Goal: Task Accomplishment & Management: Complete application form

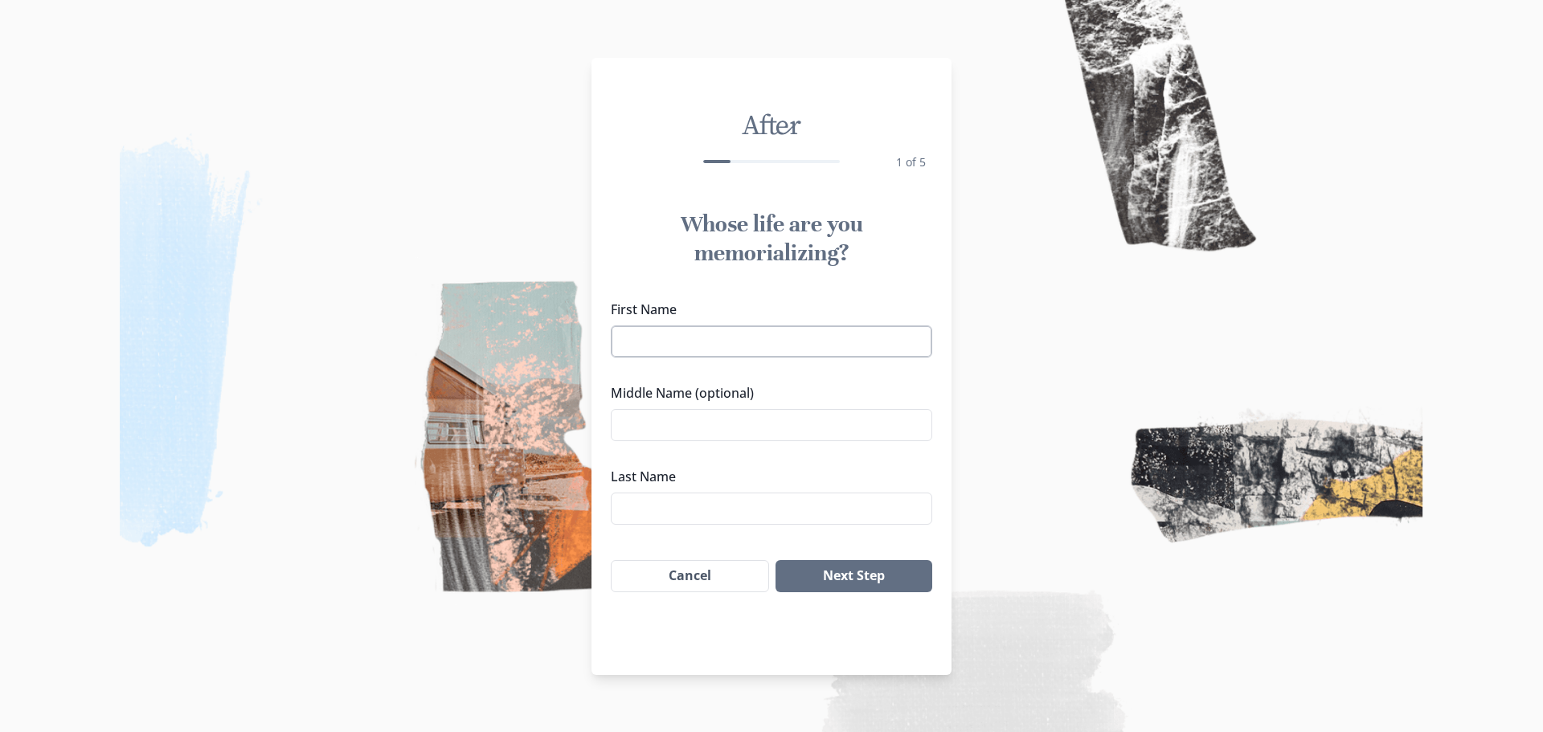
click at [759, 336] on input "First Name" at bounding box center [771, 341] width 321 height 32
type input "[PERSON_NAME]"
click at [725, 432] on input "Middle Name (optional)" at bounding box center [771, 425] width 321 height 32
type input "[PERSON_NAME]"
click at [718, 505] on input "Last Name" at bounding box center [771, 508] width 321 height 32
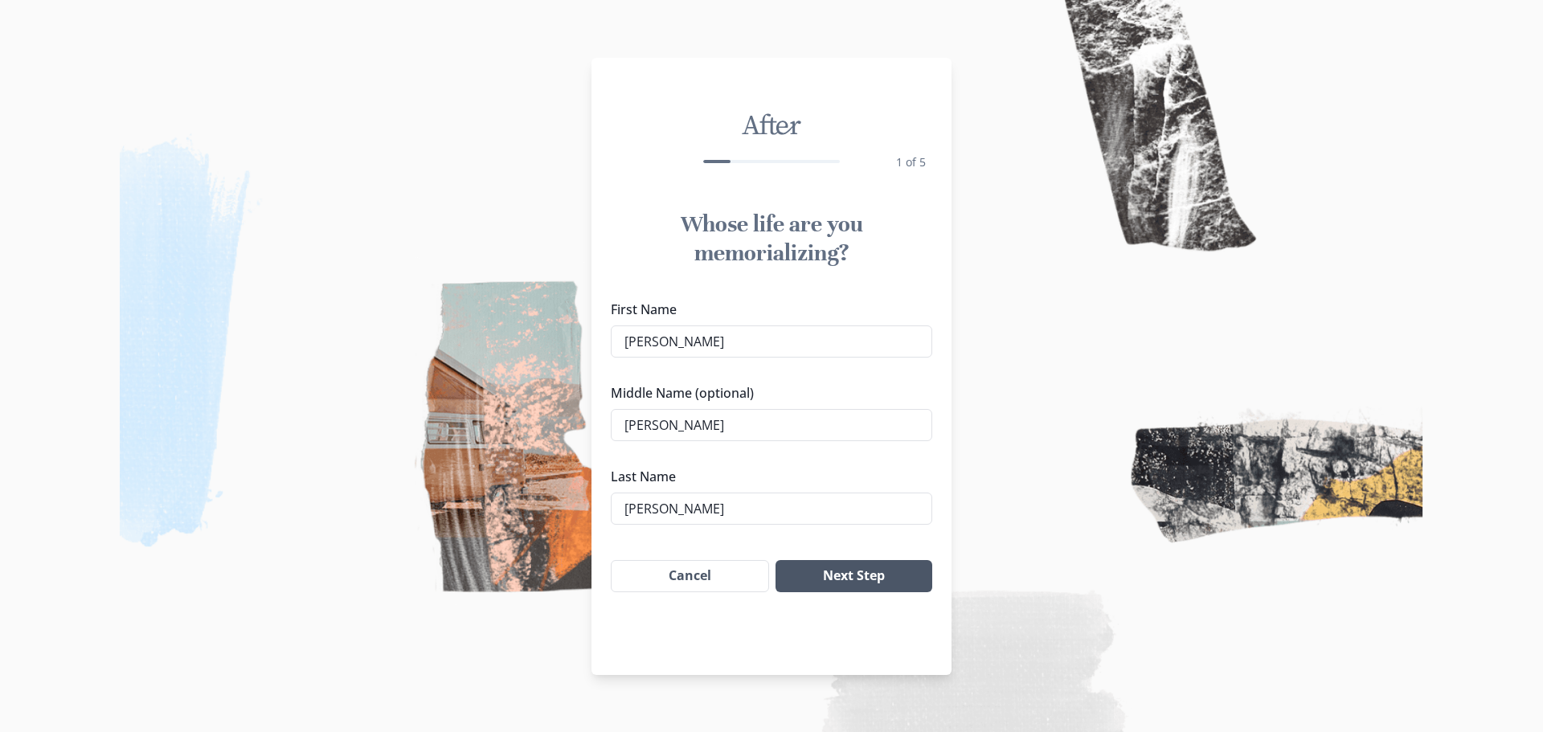
type input "[PERSON_NAME]"
click at [865, 570] on button "Next Step" at bounding box center [853, 576] width 157 height 32
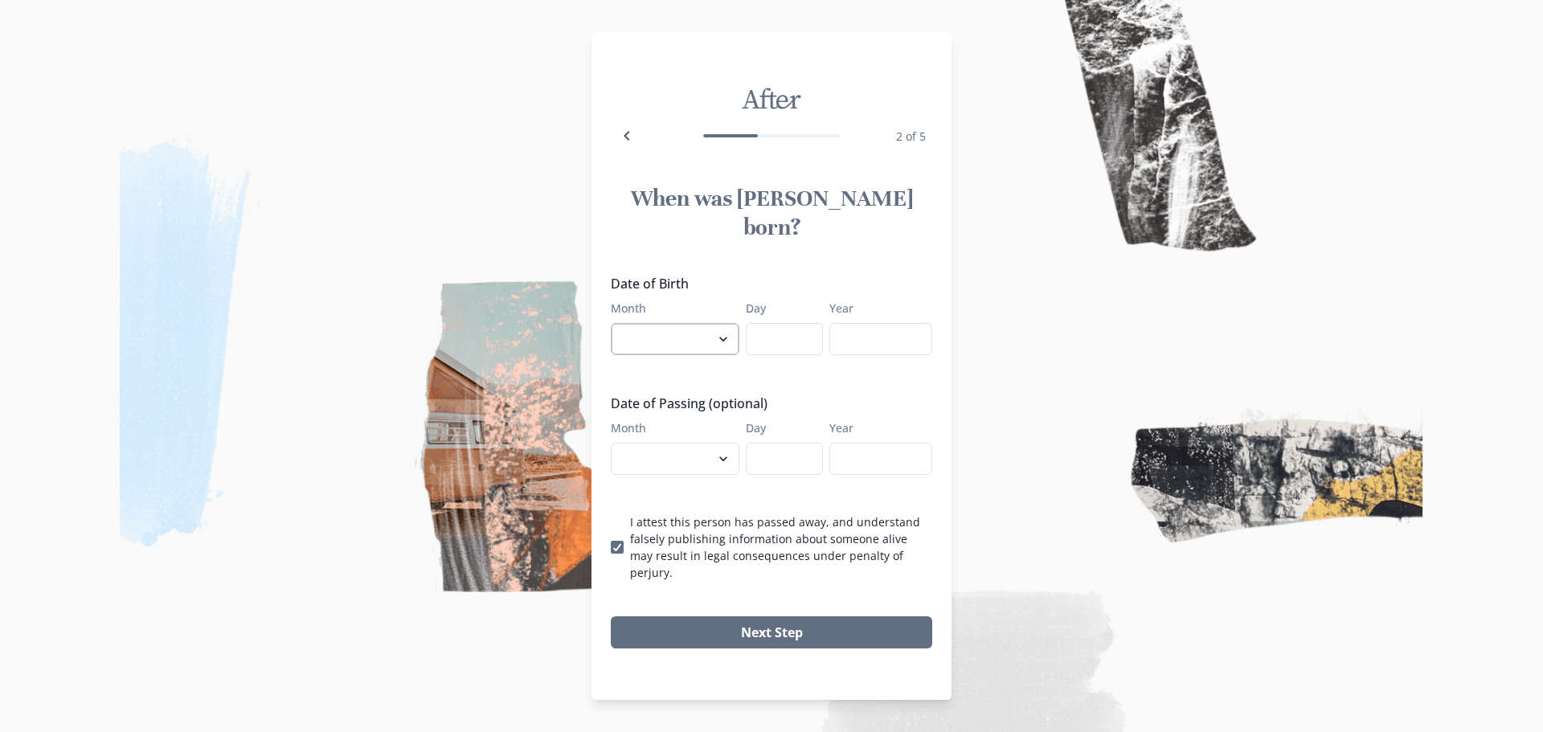
click at [714, 325] on select "January February March April May June July August September October November De…" at bounding box center [675, 339] width 129 height 32
select select "12"
click at [611, 323] on select "January February March April May June July August September October November De…" at bounding box center [675, 339] width 129 height 32
click at [781, 328] on input "Day" at bounding box center [784, 339] width 77 height 32
type input "08"
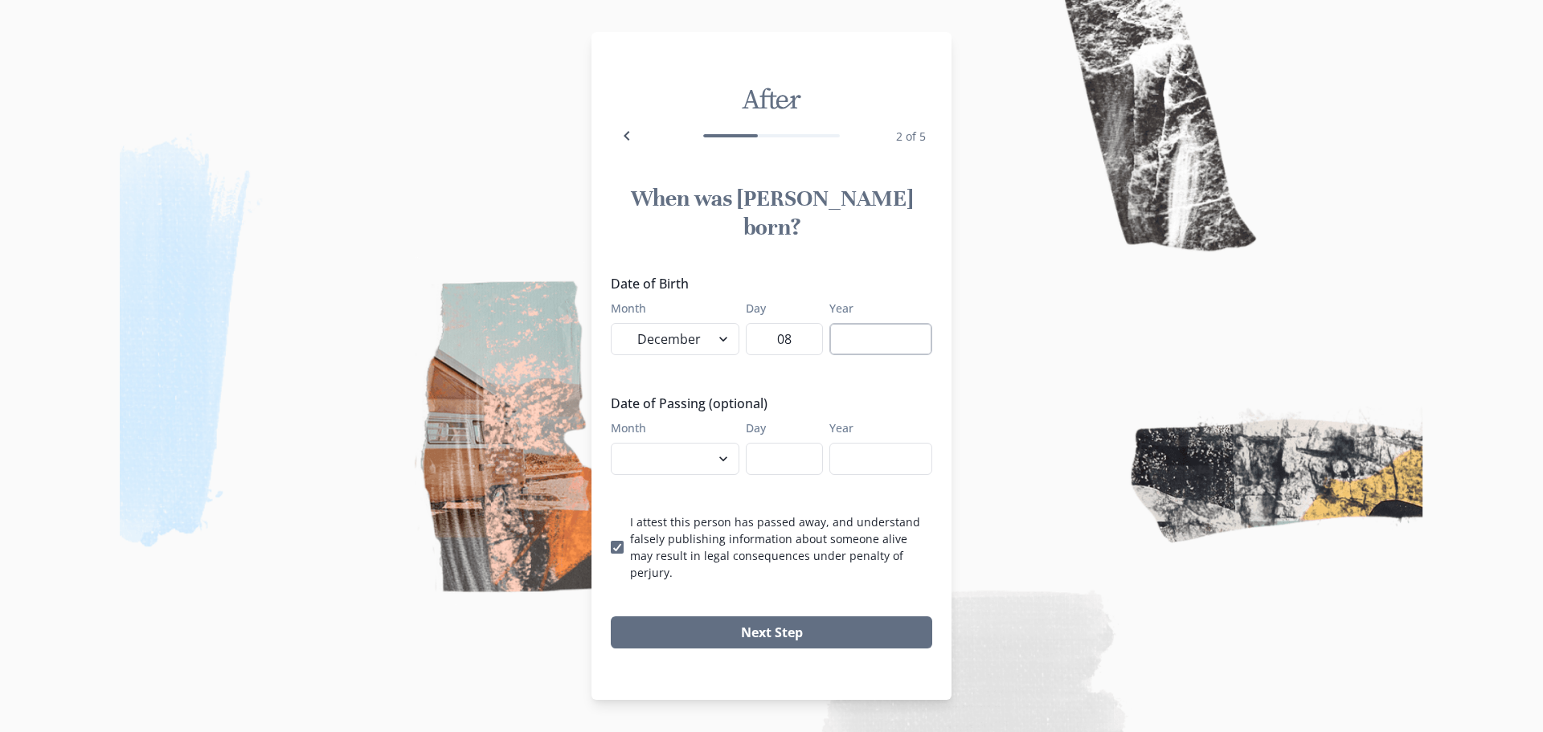
click at [877, 323] on input "Year" at bounding box center [880, 339] width 103 height 32
type input "1932"
click at [715, 454] on select "January February March April May June July August September October November De…" at bounding box center [675, 459] width 129 height 32
select select "10"
click at [611, 443] on select "January February March April May June July August September October November De…" at bounding box center [675, 459] width 129 height 32
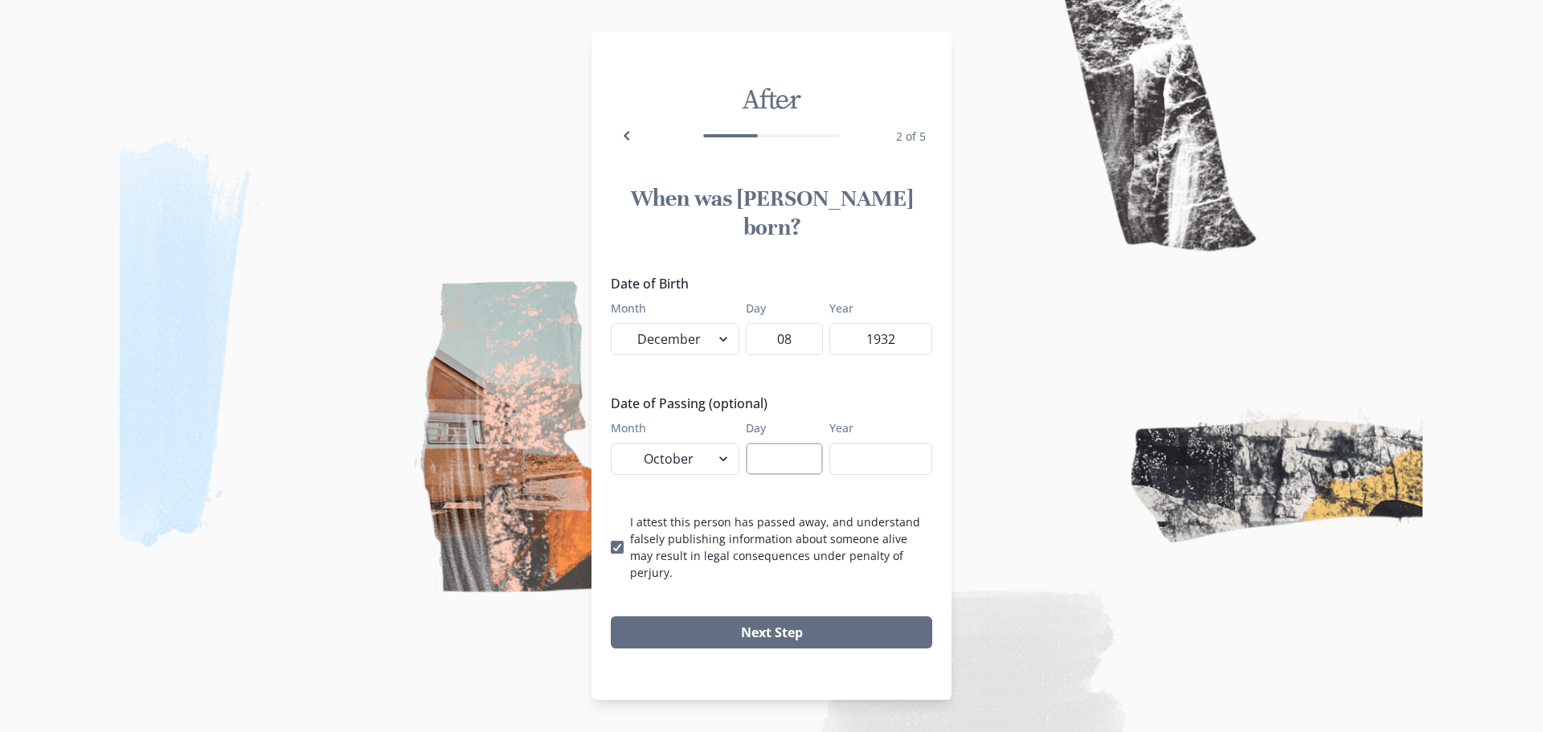
click at [787, 451] on input "Day" at bounding box center [784, 459] width 77 height 32
type input "03"
click at [847, 451] on input "Year" at bounding box center [880, 459] width 103 height 32
type input "2025"
click at [747, 616] on button "Next Step" at bounding box center [771, 632] width 321 height 32
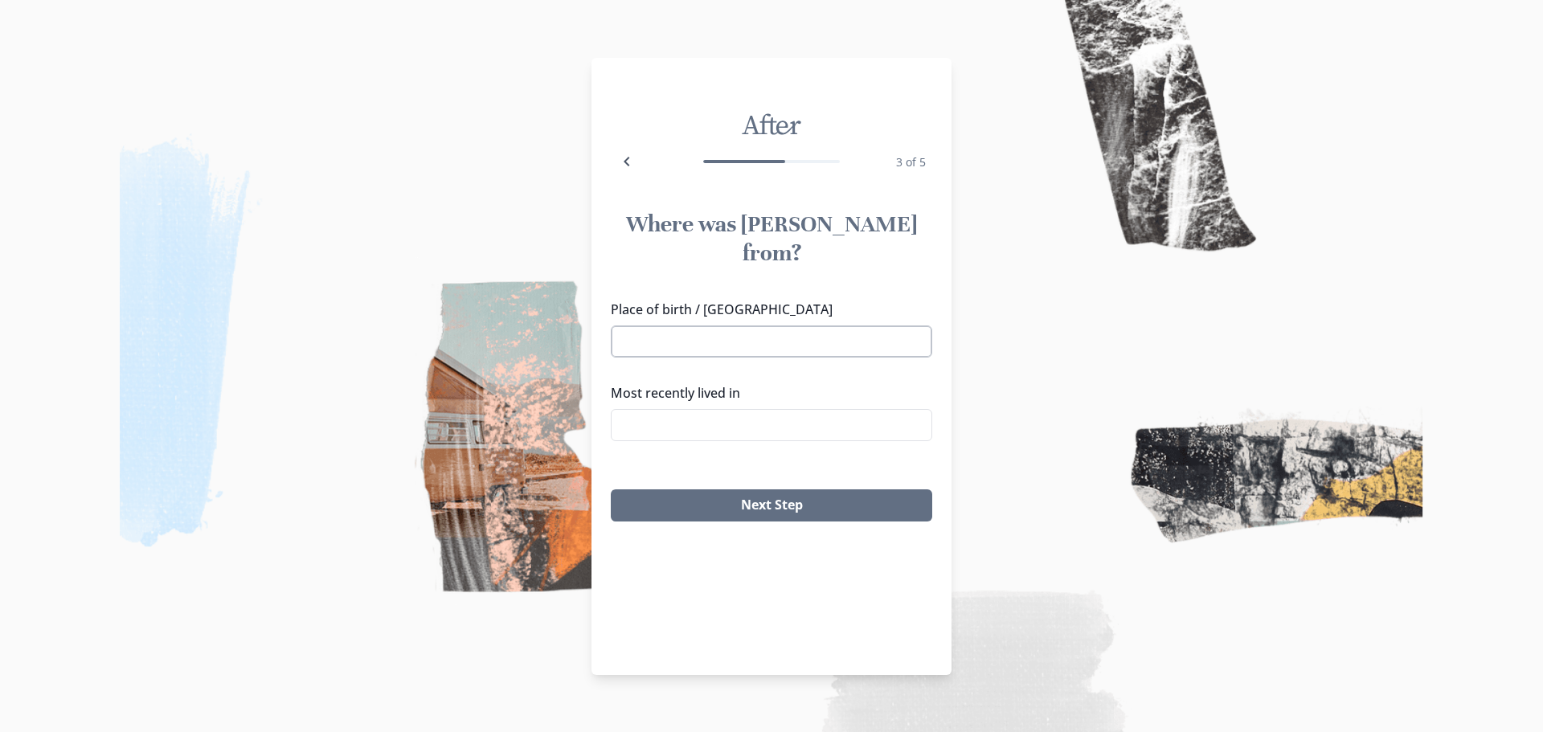
click at [734, 325] on input "Place of birth / [GEOGRAPHIC_DATA]" at bounding box center [771, 341] width 321 height 32
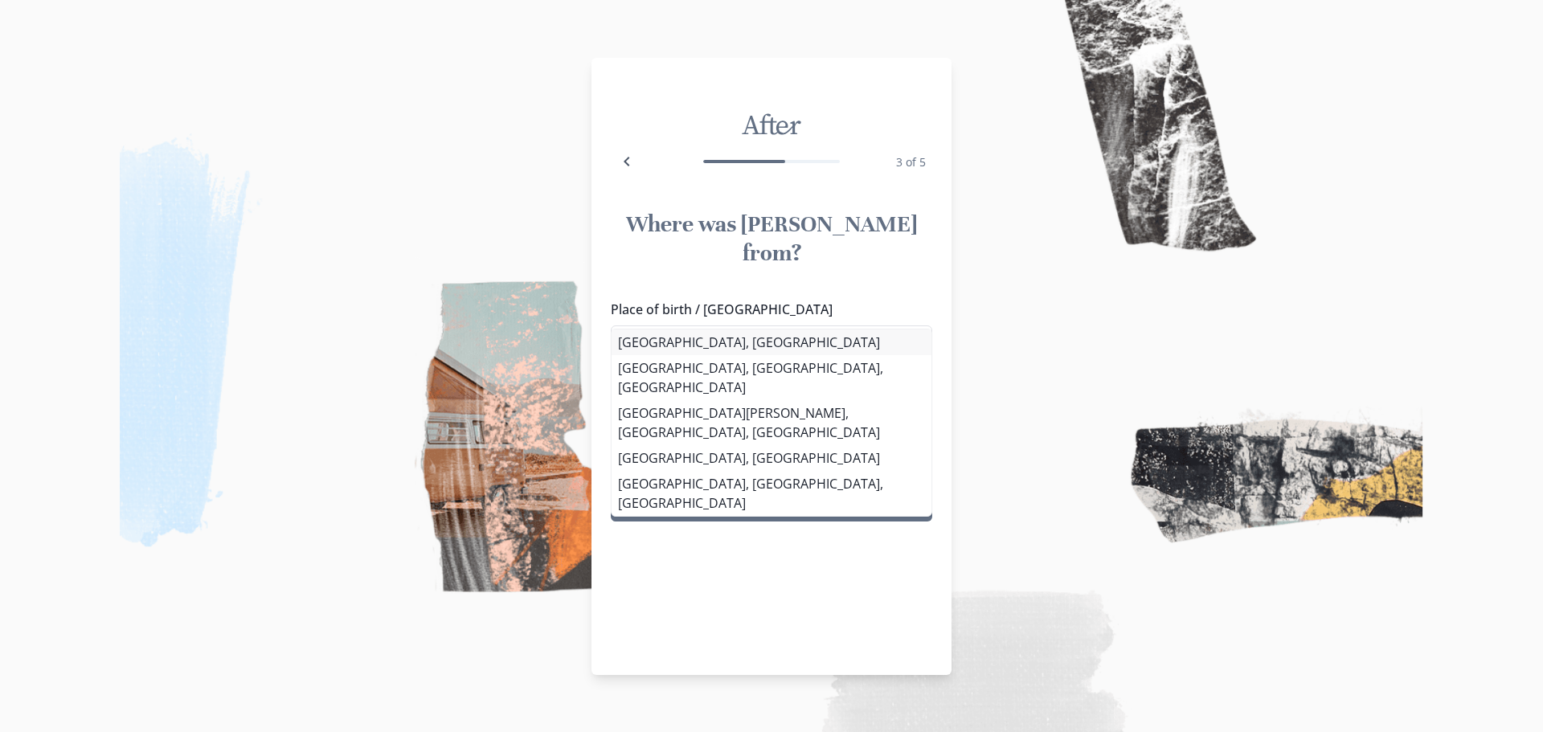
click at [726, 341] on div "Place of birth / [GEOGRAPHIC_DATA] [GEOGRAPHIC_DATA] [GEOGRAPHIC_DATA], [GEOGRA…" at bounding box center [771, 377] width 321 height 154
click at [705, 337] on li "[GEOGRAPHIC_DATA], [GEOGRAPHIC_DATA]" at bounding box center [771, 342] width 320 height 26
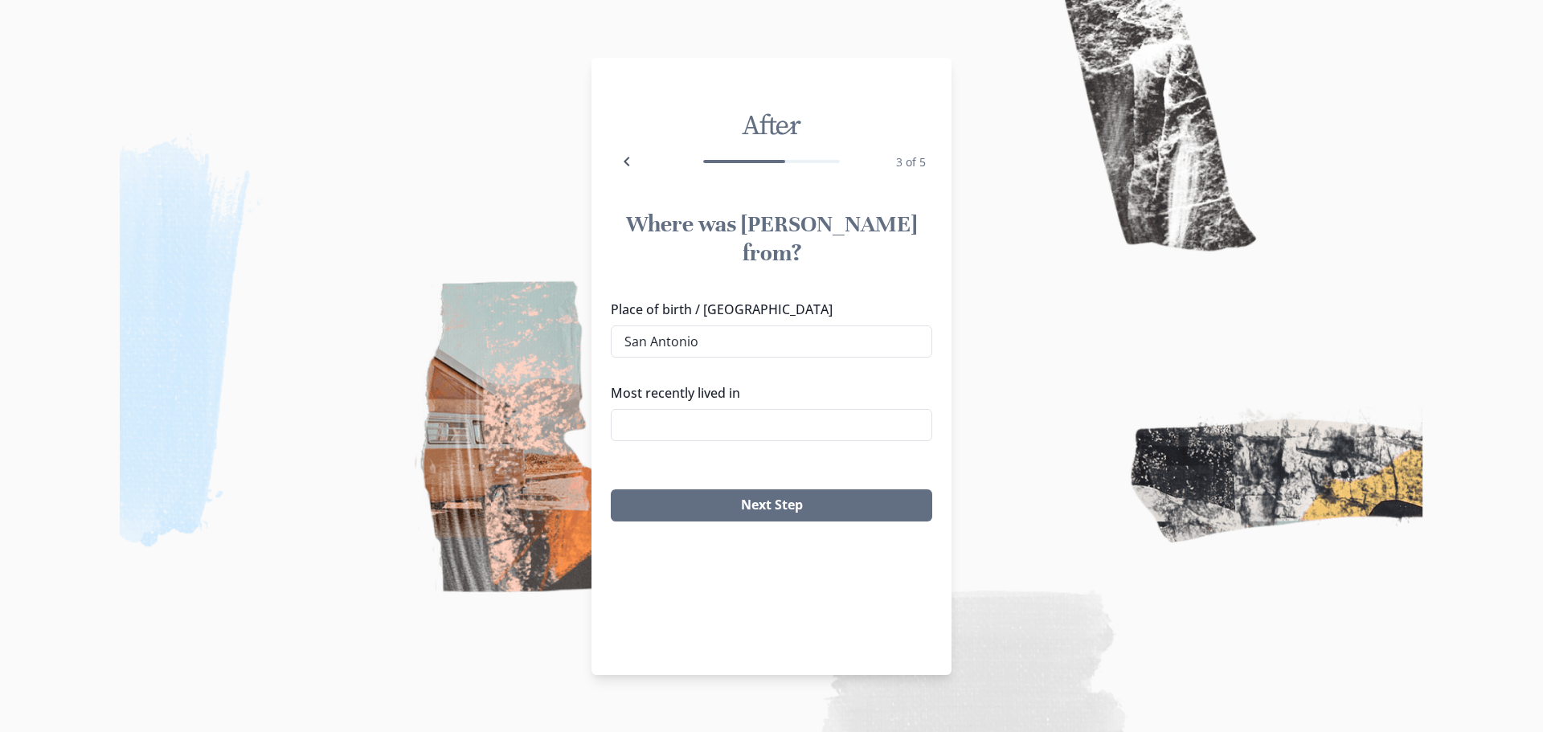
type input "[GEOGRAPHIC_DATA], [GEOGRAPHIC_DATA]"
click at [687, 409] on input "Most recently lived in" at bounding box center [771, 425] width 321 height 32
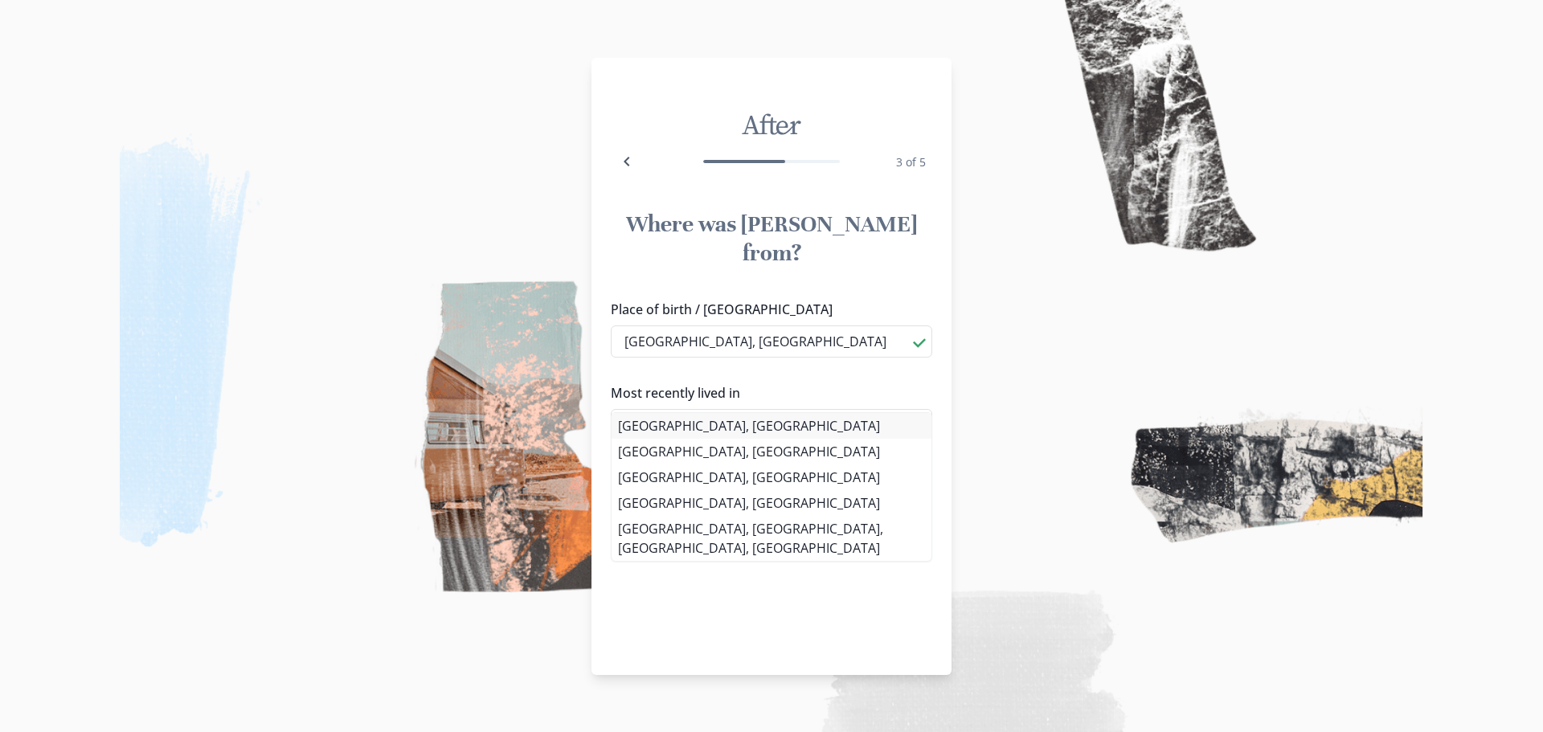
click at [682, 416] on li "[GEOGRAPHIC_DATA], [GEOGRAPHIC_DATA]" at bounding box center [771, 426] width 320 height 26
type input "[GEOGRAPHIC_DATA], [GEOGRAPHIC_DATA]"
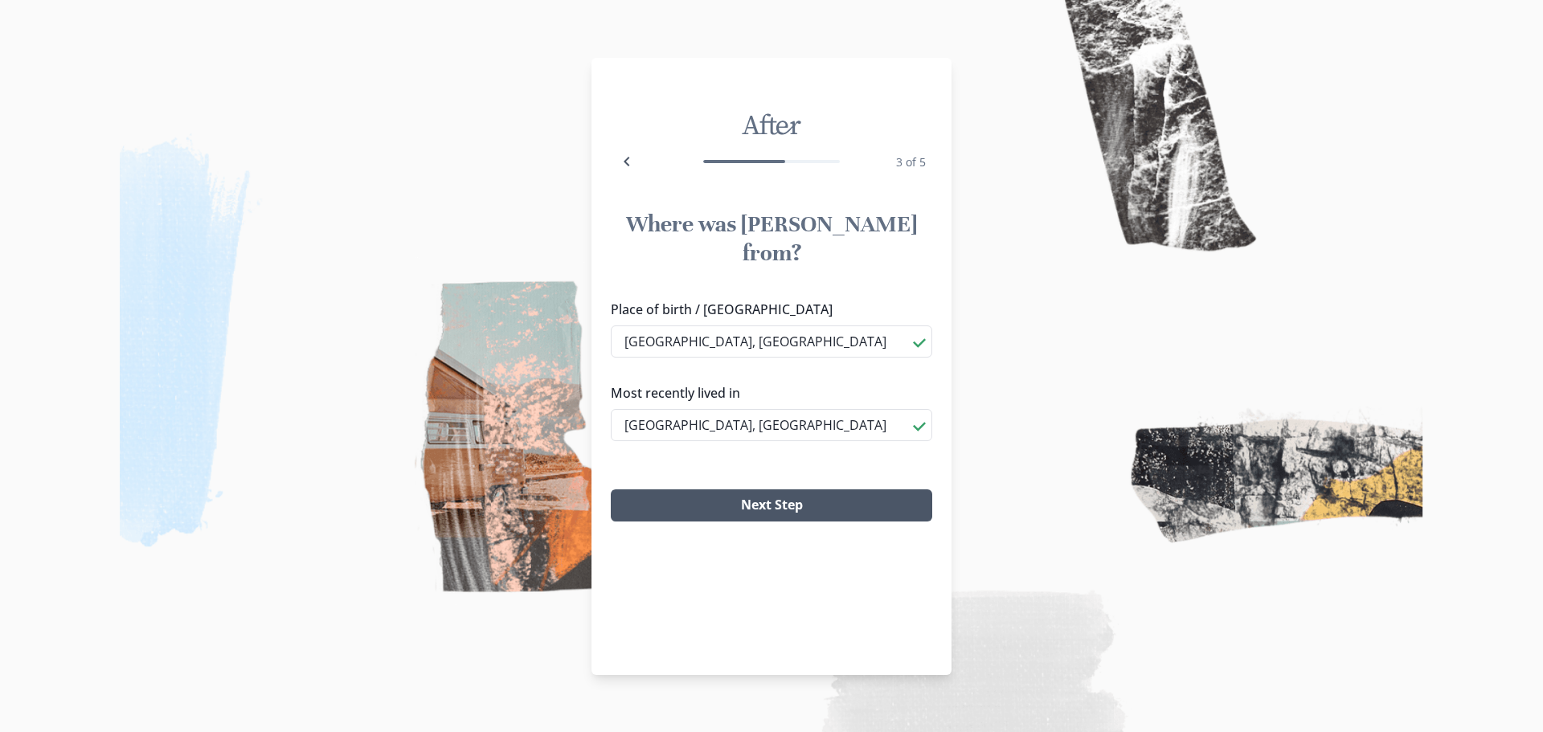
click at [753, 489] on button "Next Step" at bounding box center [771, 505] width 321 height 32
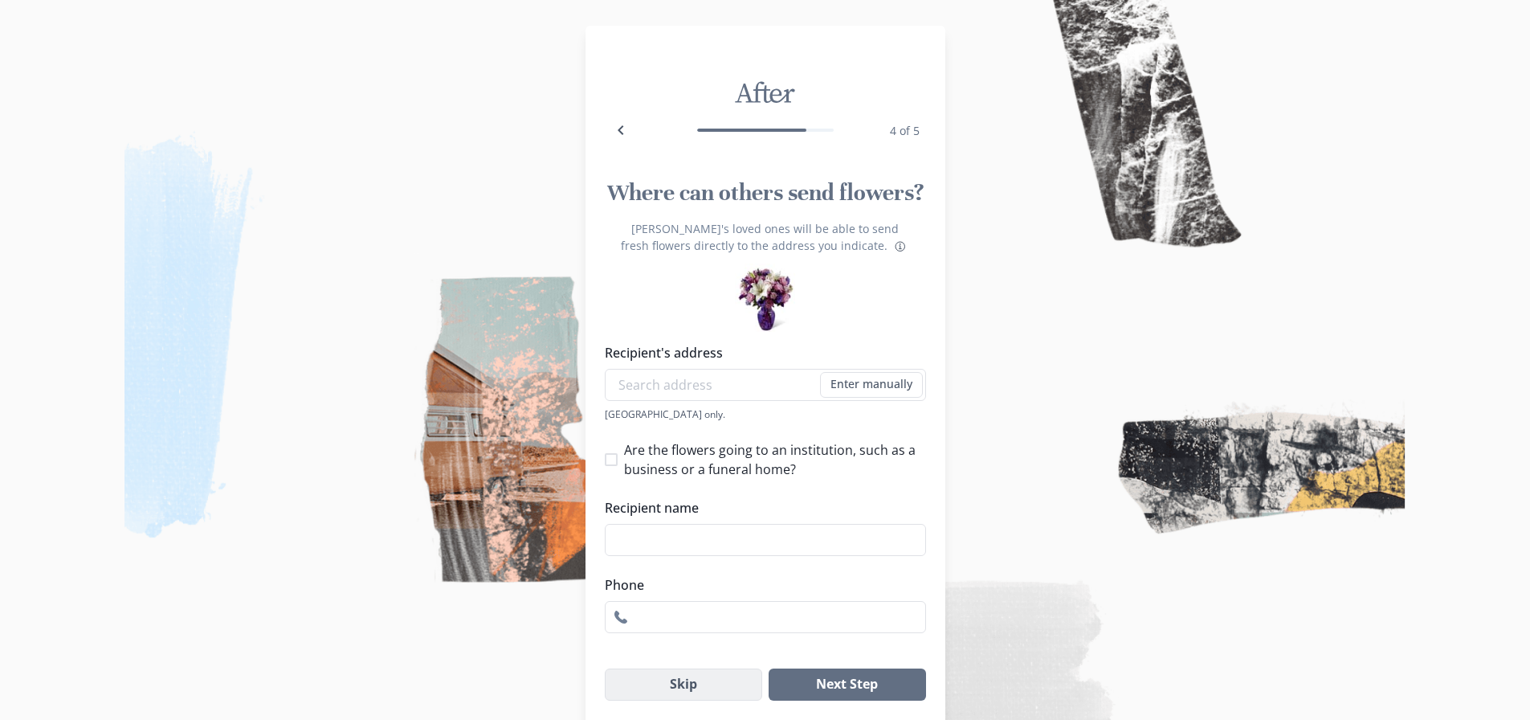
click at [692, 686] on button "Skip" at bounding box center [684, 684] width 158 height 32
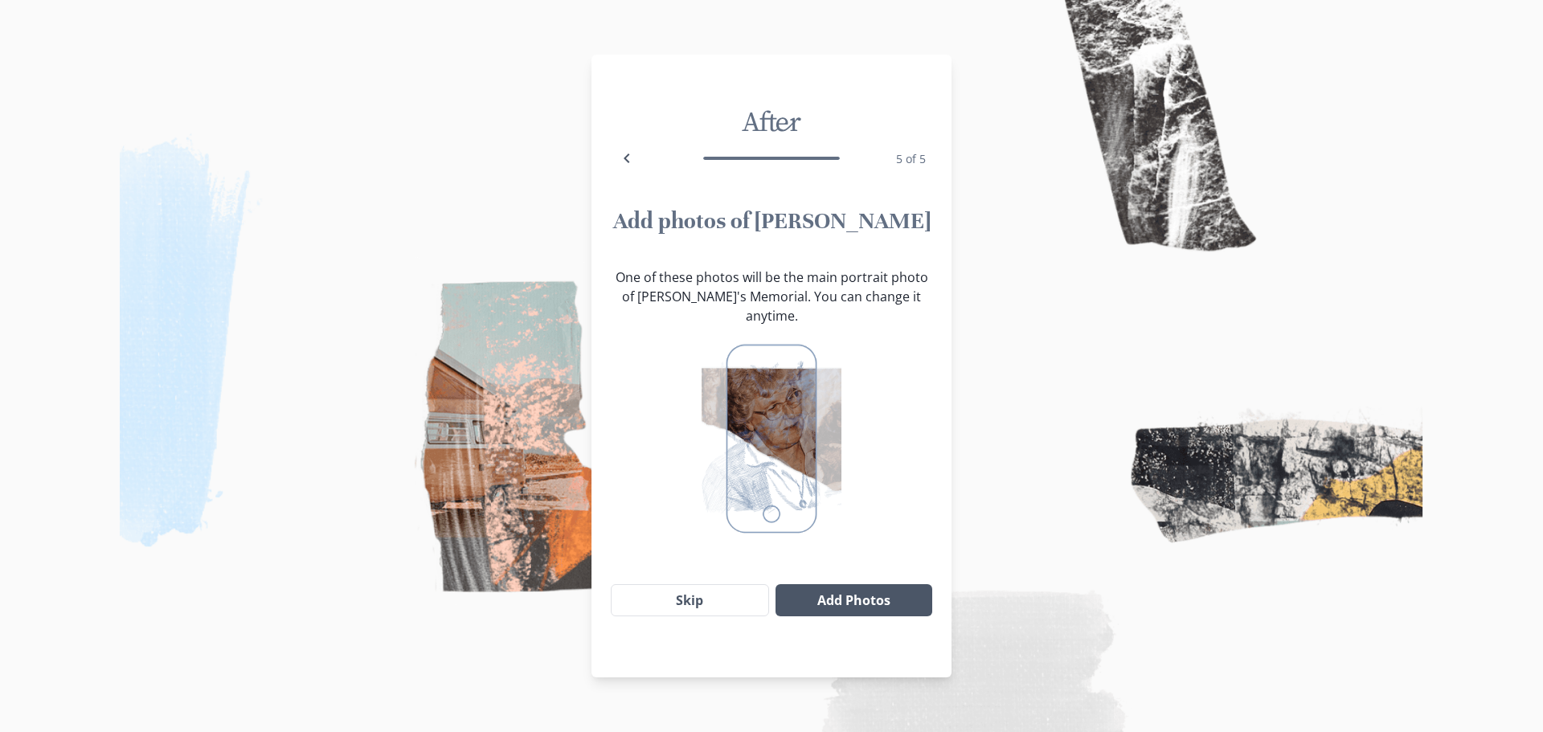
click at [842, 585] on button "Add Photos" at bounding box center [853, 600] width 157 height 32
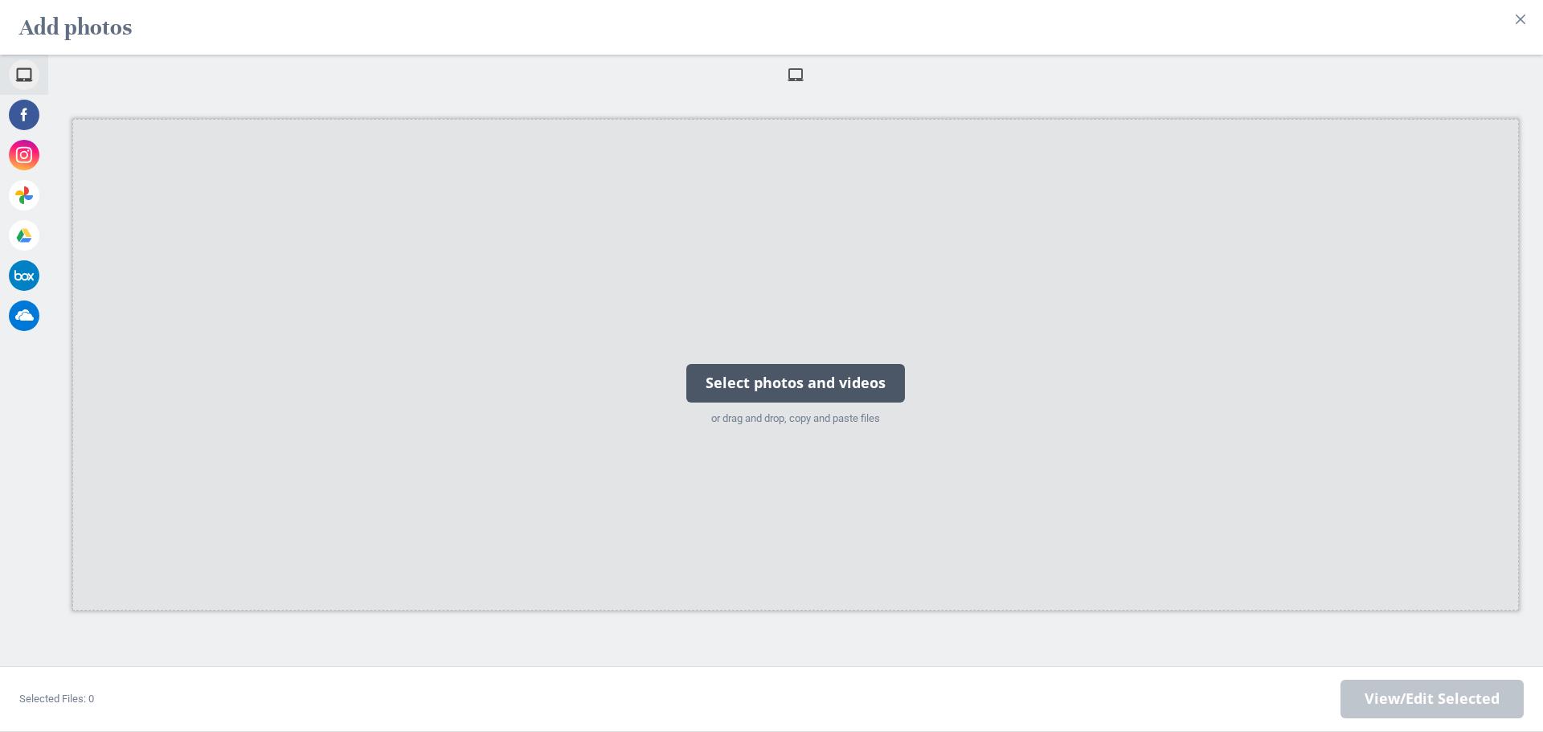
click at [798, 386] on div "Select photos and videos" at bounding box center [795, 383] width 219 height 39
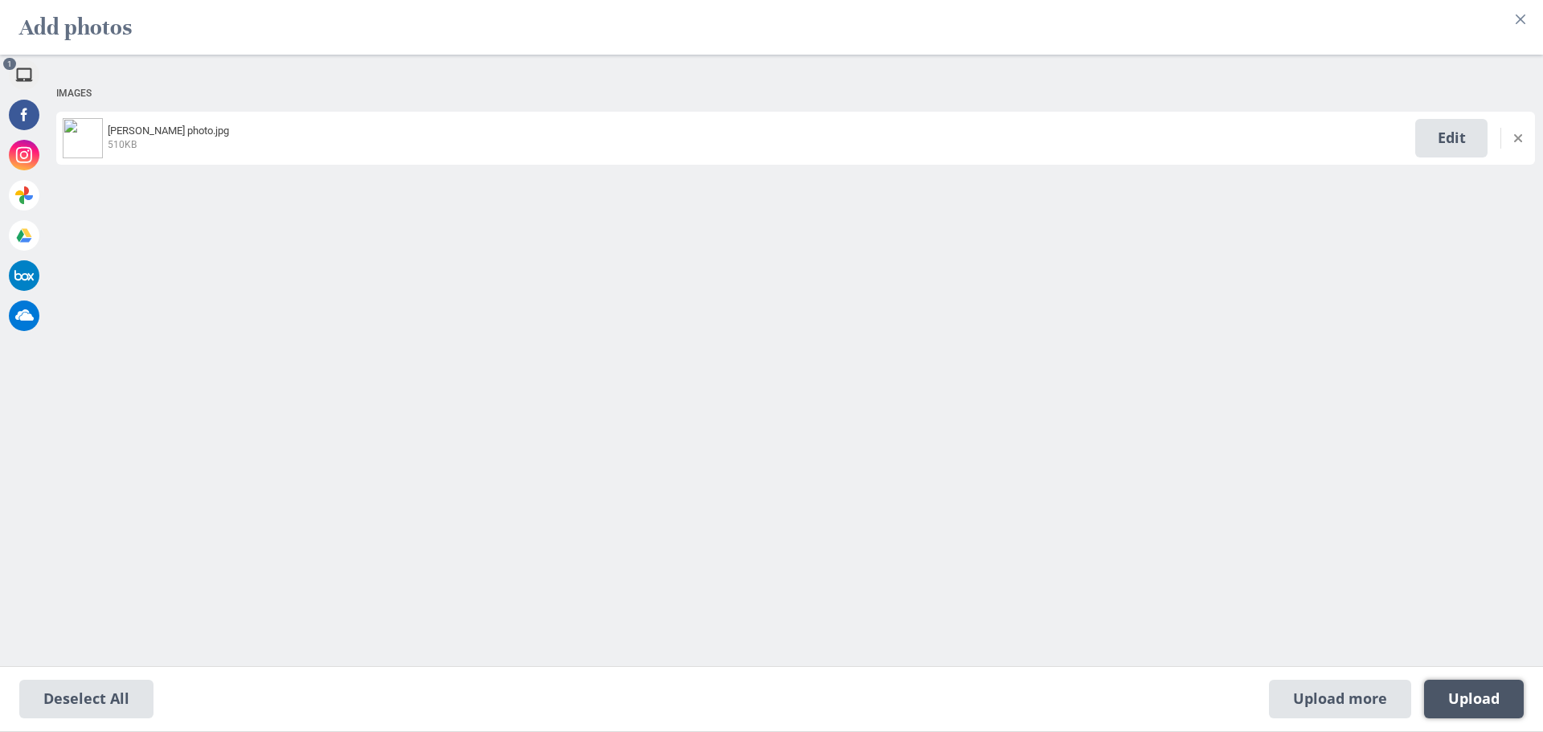
click at [1502, 690] on span "Upload 1" at bounding box center [1474, 699] width 100 height 39
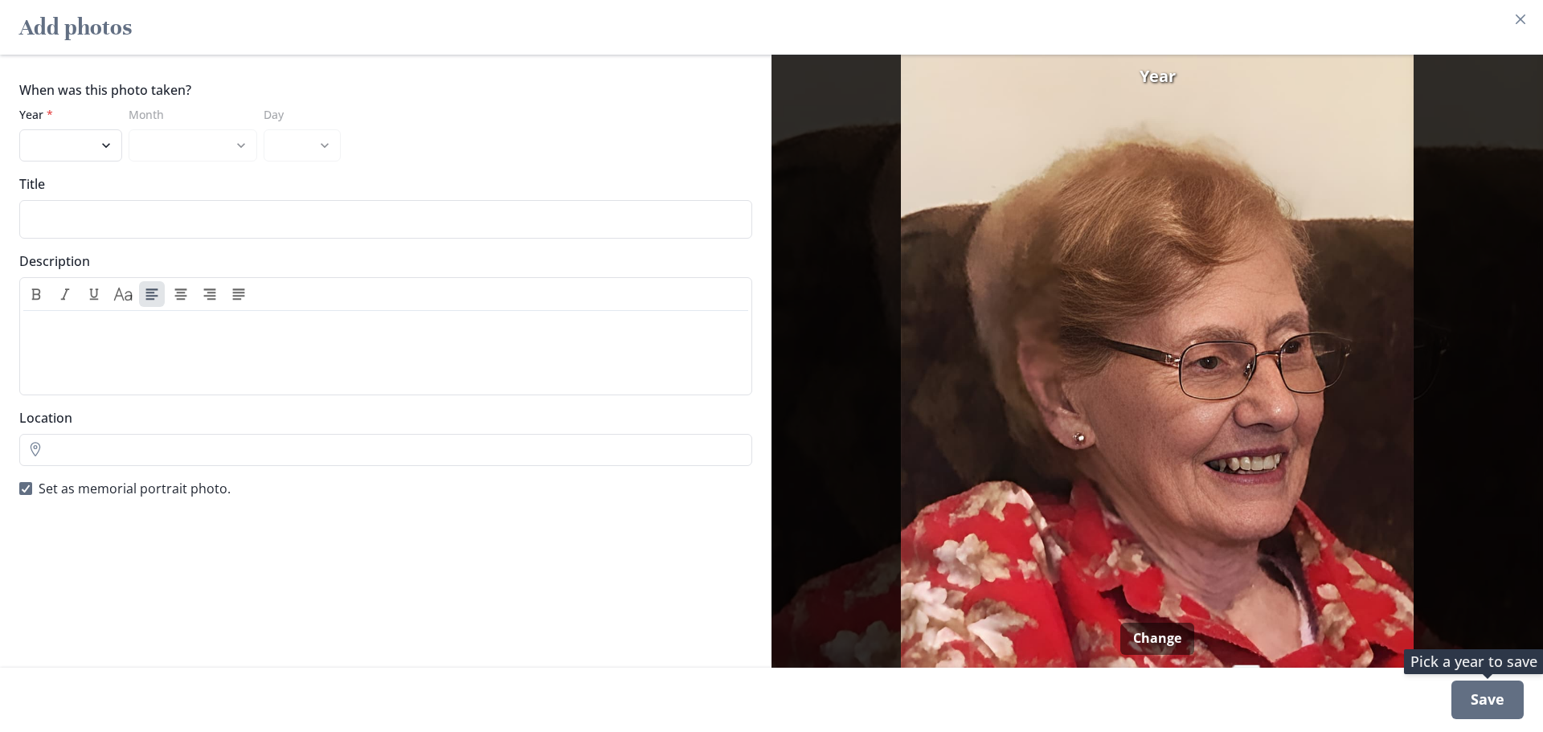
click at [1498, 705] on div "Save" at bounding box center [1487, 699] width 72 height 39
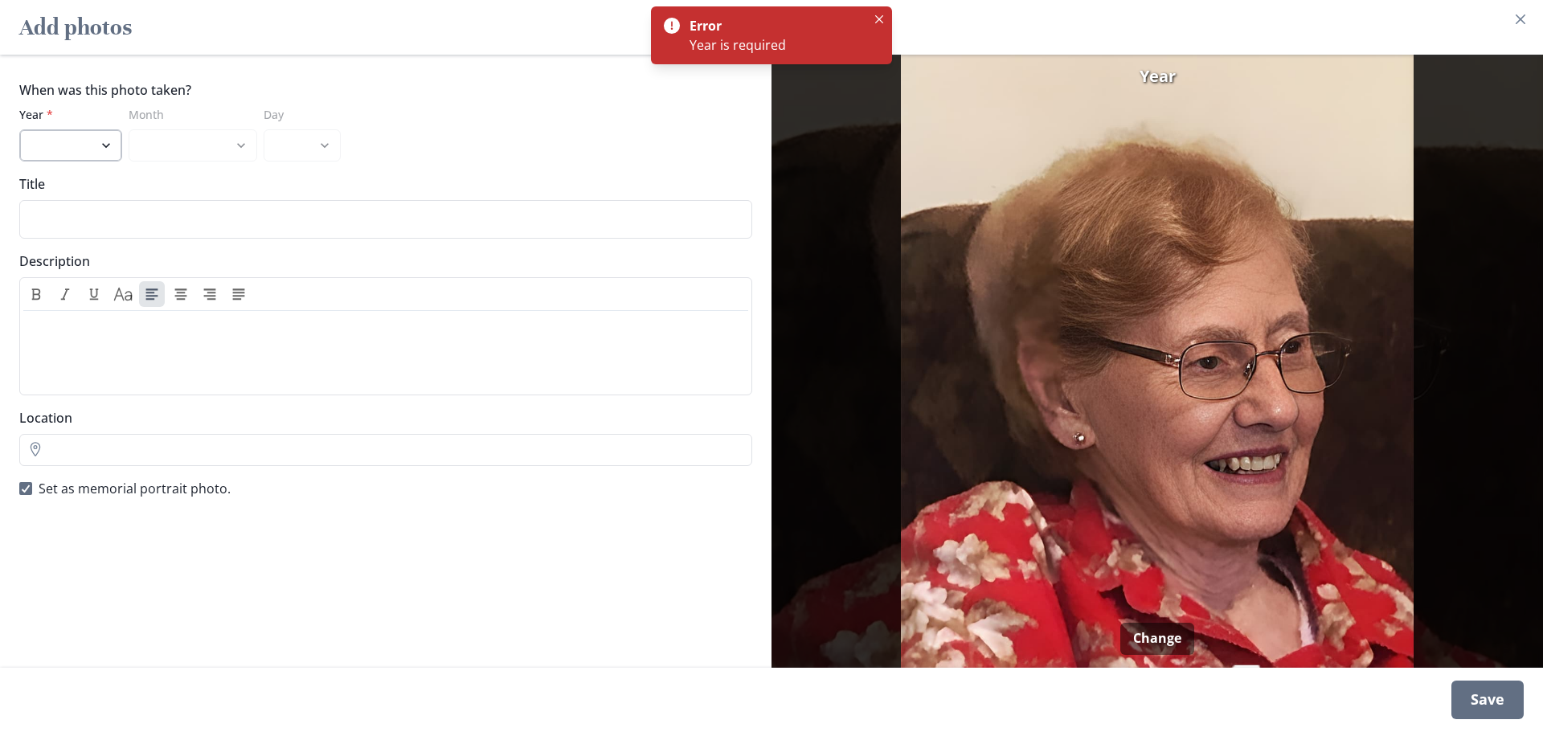
click at [104, 143] on select "2025 2024 2023 2022 2021 2020 2019 2018 2017 2016 2015 2014 2013 2012 2011 2010…" at bounding box center [70, 145] width 103 height 32
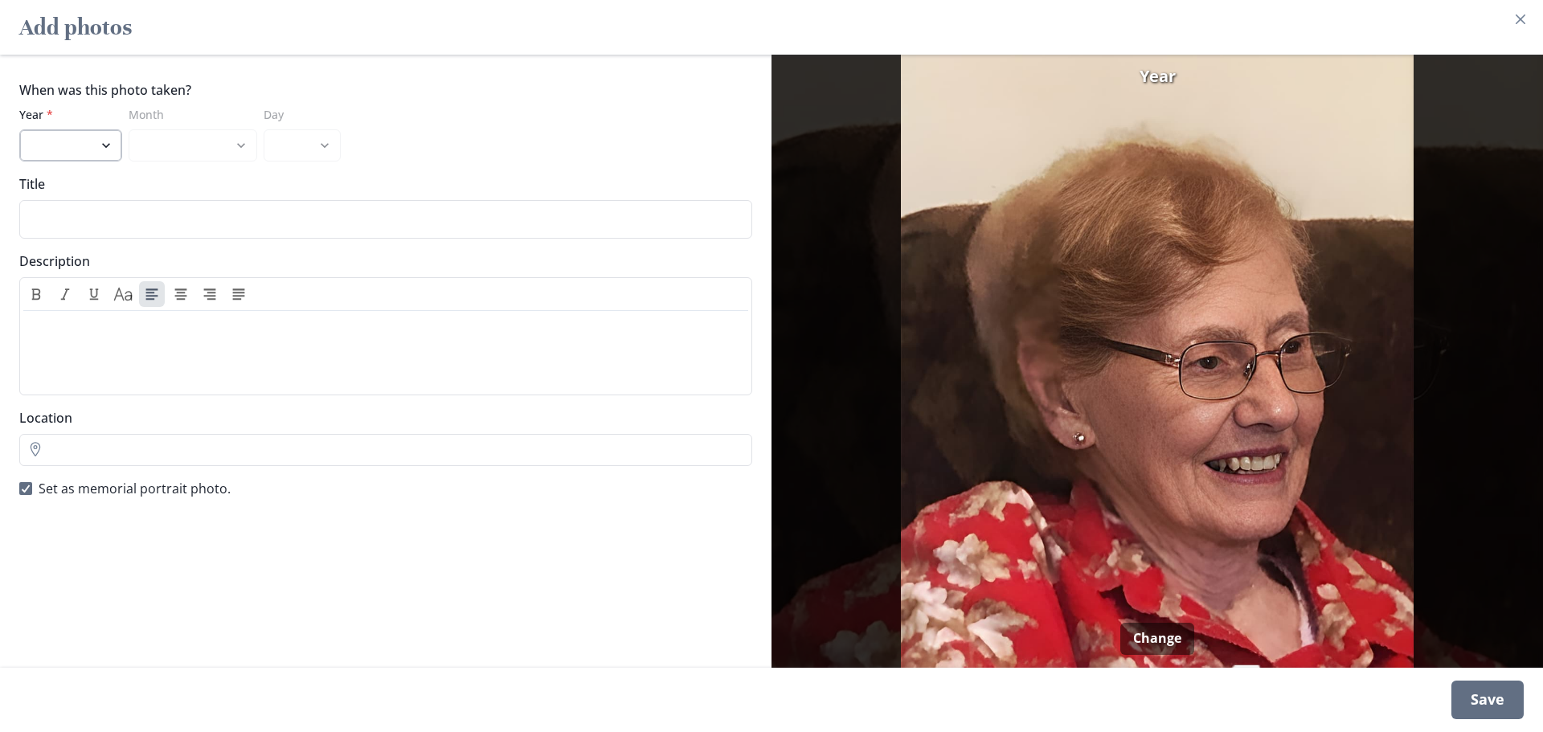
select select "2022"
click at [19, 129] on select "2025 2024 2023 2022 2021 2020 2019 2018 2017 2016 2015 2014 2013 2012 2011 2010…" at bounding box center [70, 145] width 103 height 32
click at [239, 145] on select "January February March April May June July August September October November De…" at bounding box center [193, 145] width 129 height 32
select select "12"
click at [129, 129] on select "January February March April May June July August September October November De…" at bounding box center [193, 145] width 129 height 32
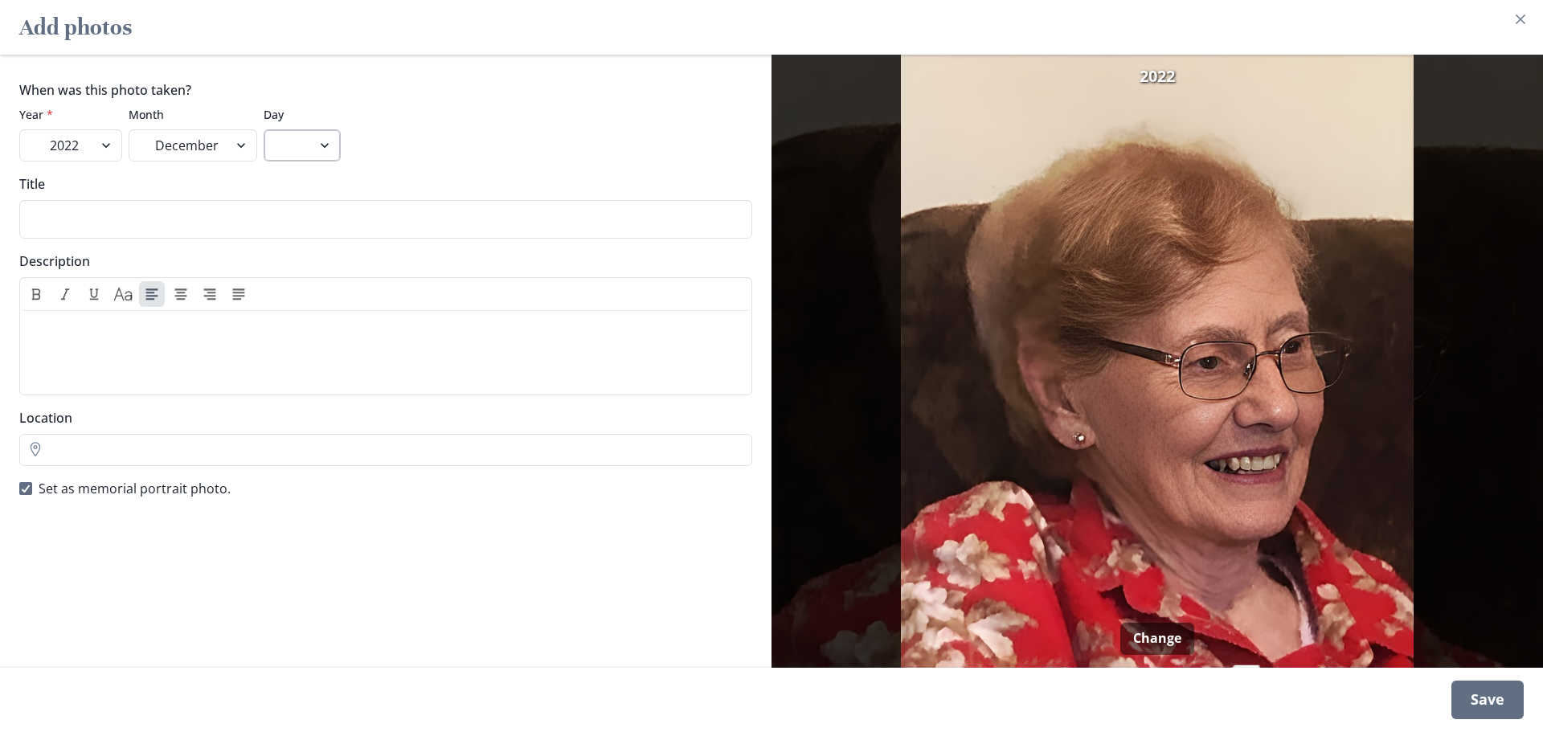
click at [317, 148] on select "1 2 3 4 5 6 7 8 9 10 11 12 13 14 15 16 17 18 19 20 21 22 23 24 25 26 27 28 29 3…" at bounding box center [302, 145] width 77 height 32
select select "26"
click at [264, 129] on select "1 2 3 4 5 6 7 8 9 10 11 12 13 14 15 16 17 18 19 20 21 22 23 24 25 26 27 28 29 3…" at bounding box center [302, 145] width 77 height 32
click at [1465, 711] on div "Save" at bounding box center [1487, 699] width 72 height 39
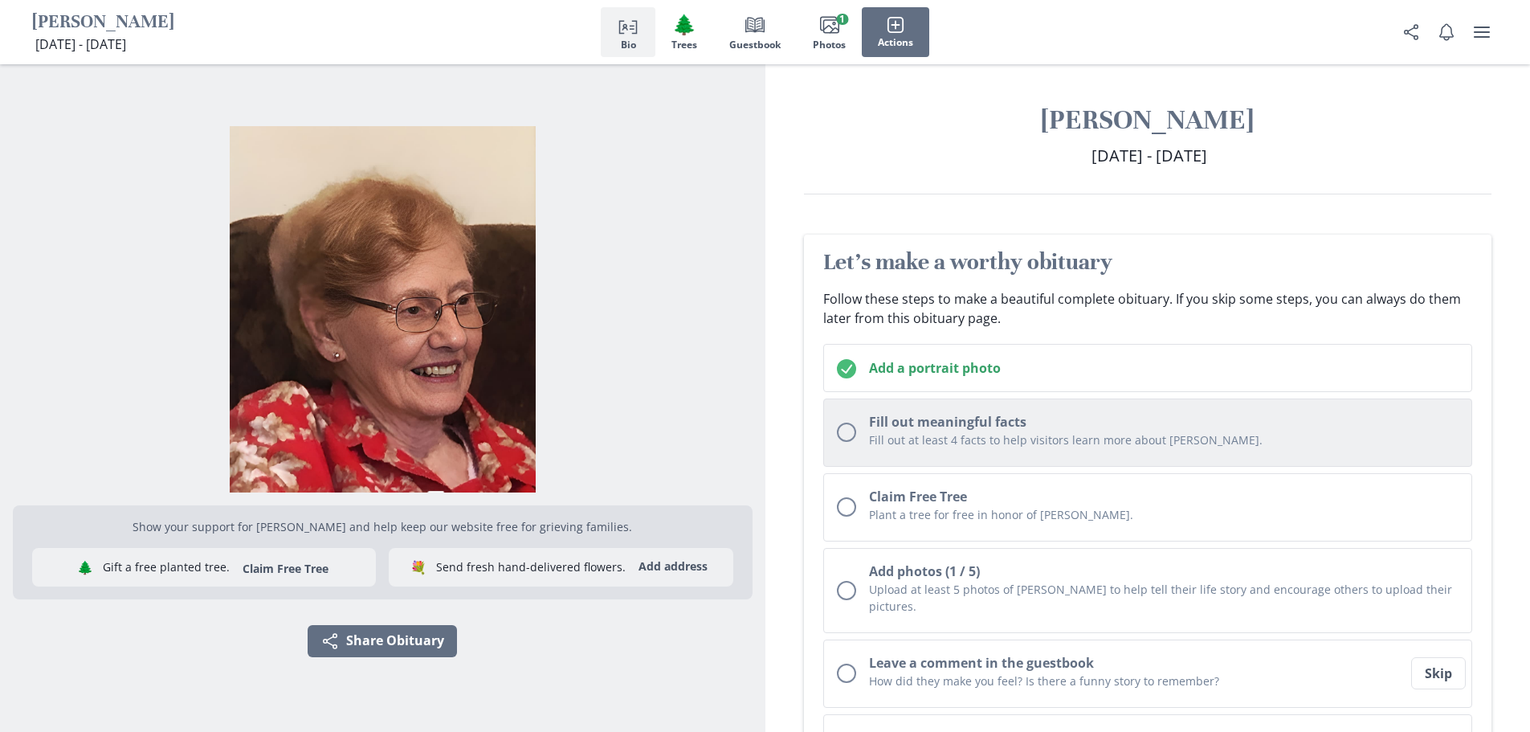
click at [927, 443] on p "Fill out at least 4 facts to help visitors learn more about [PERSON_NAME]." at bounding box center [1164, 439] width 590 height 17
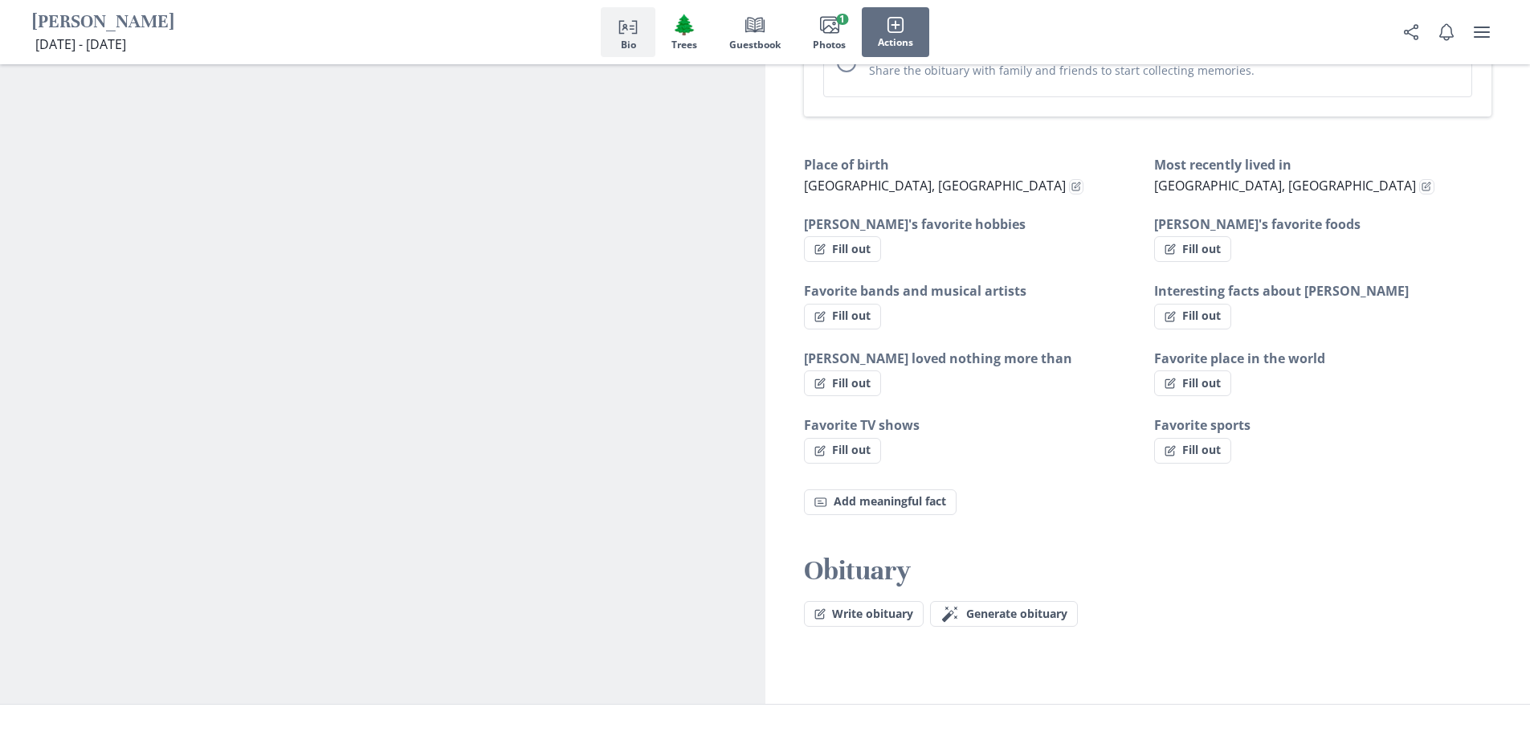
scroll to position [927, 0]
click at [849, 235] on button "Fill out" at bounding box center [842, 248] width 77 height 26
select select "[PERSON_NAME]'s favorite hobbies"
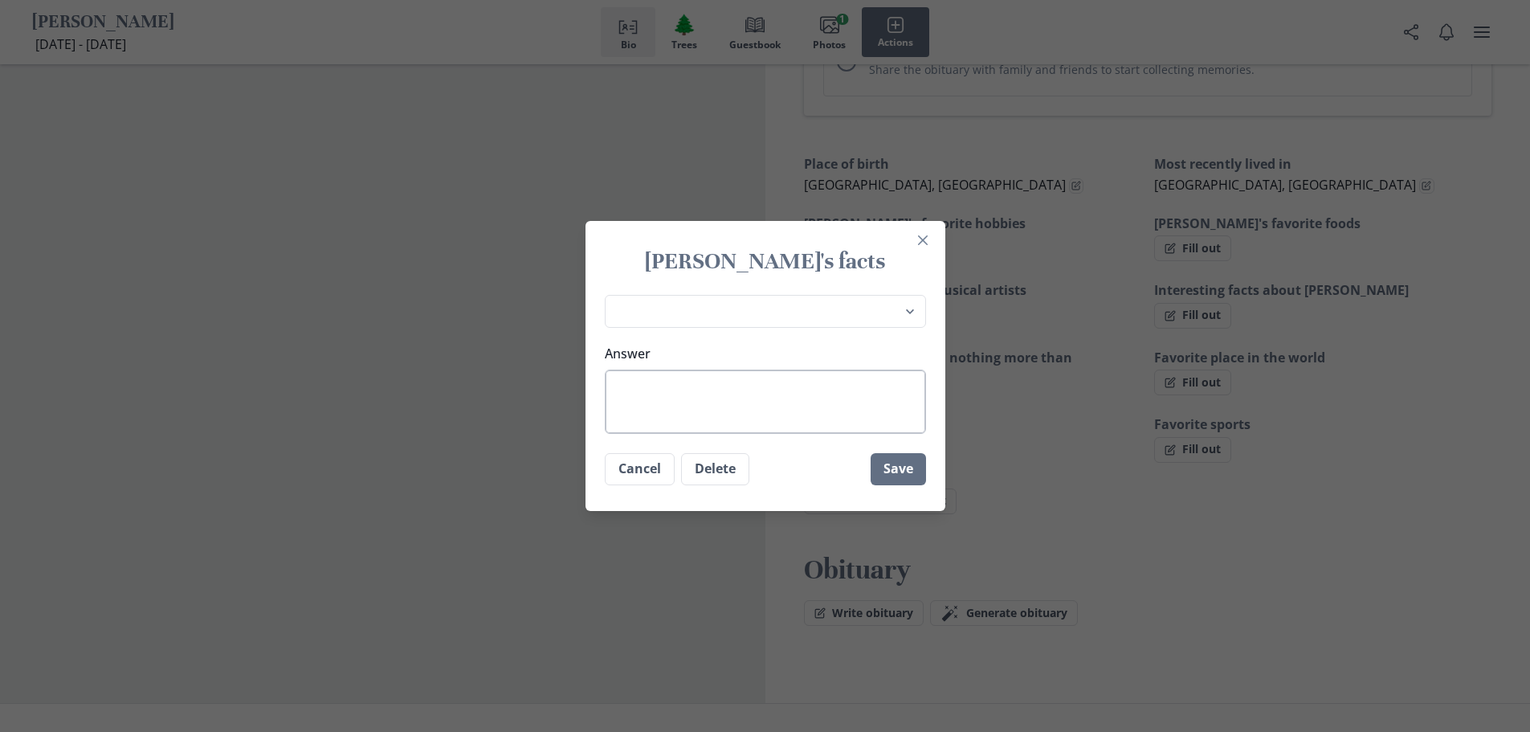
click at [754, 396] on textarea "Answer" at bounding box center [765, 402] width 321 height 64
type textarea "G"
type textarea "x"
type textarea "Ga"
type textarea "x"
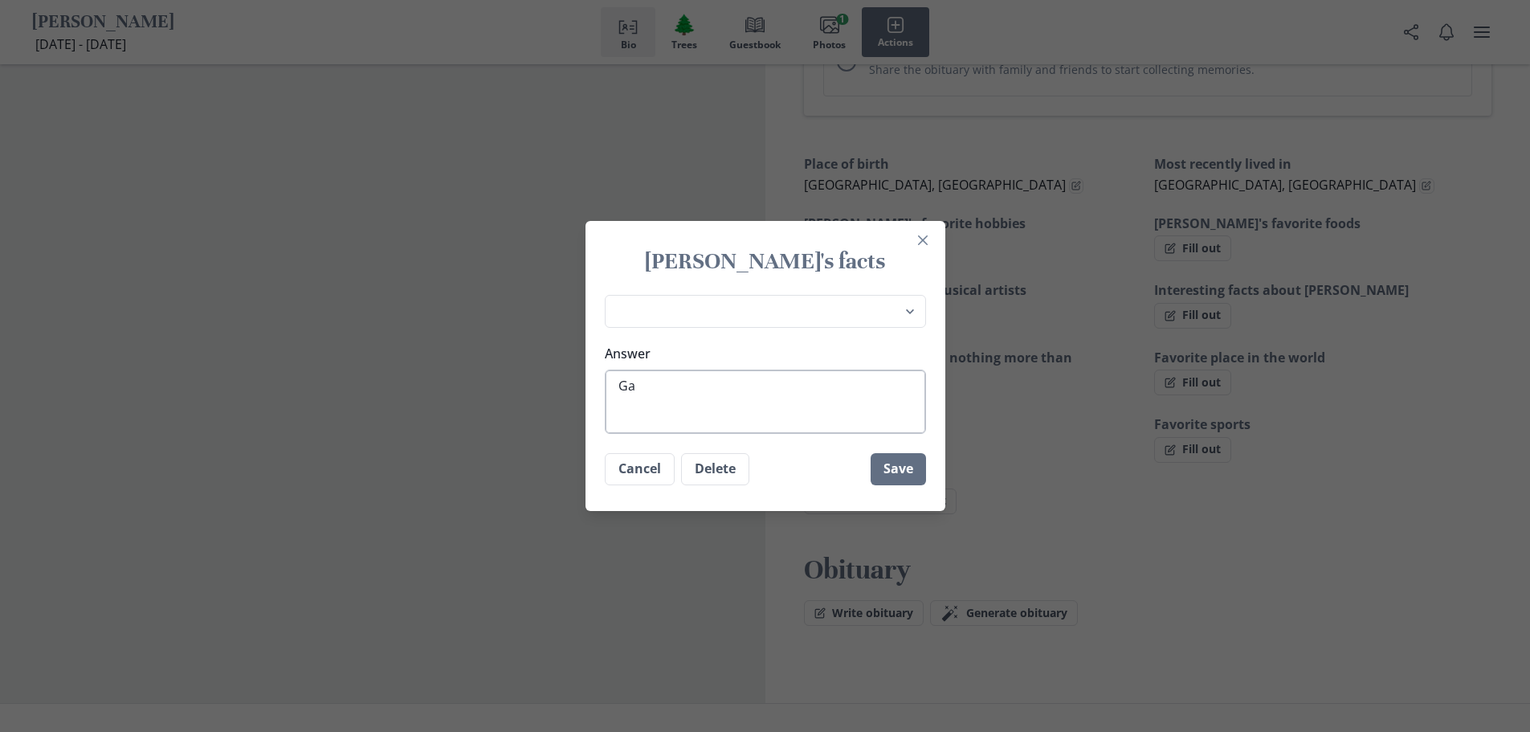
type textarea "Gar"
type textarea "x"
type textarea "Gard"
type textarea "x"
type textarea "Garde"
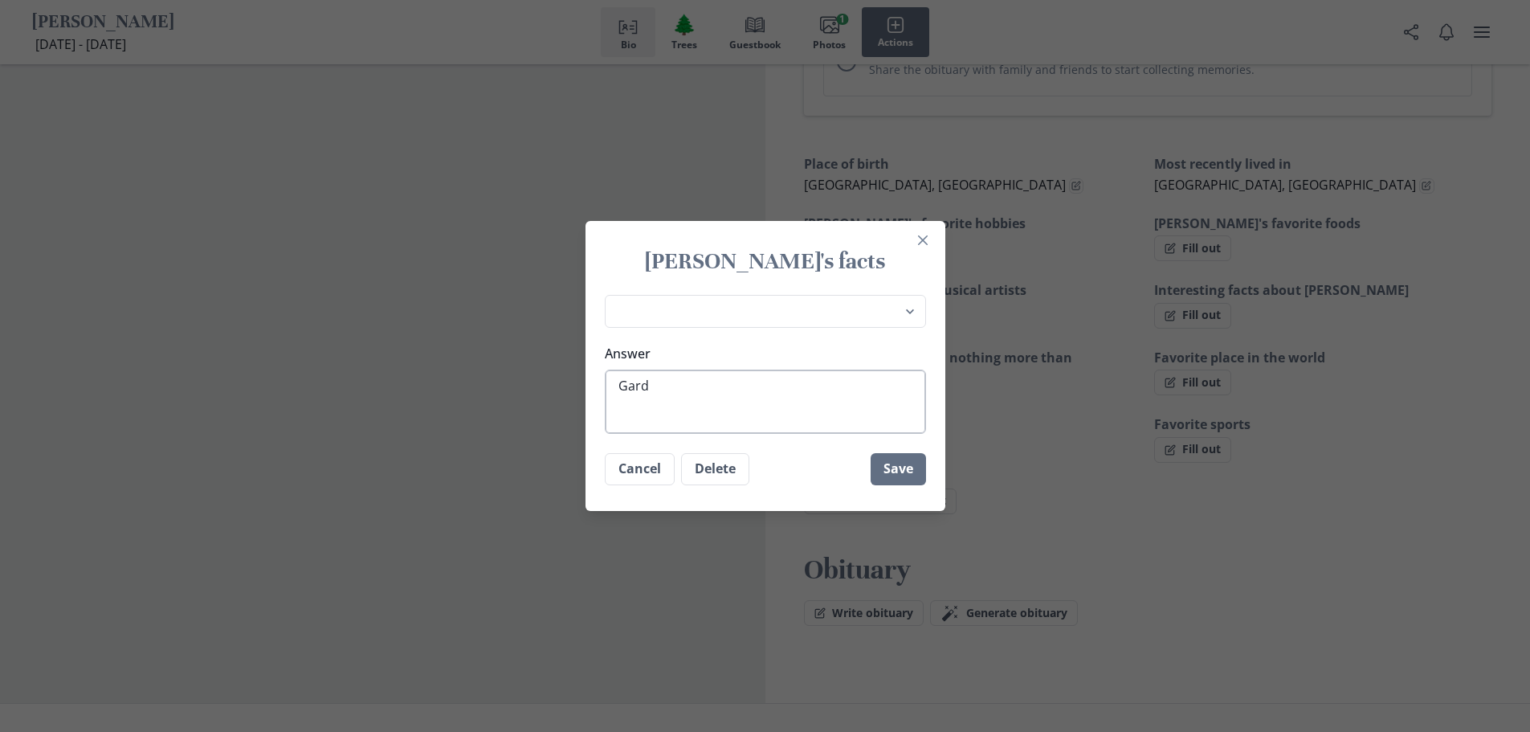
type textarea "x"
type textarea "Garden"
type textarea "x"
type textarea "Gardeni"
type textarea "x"
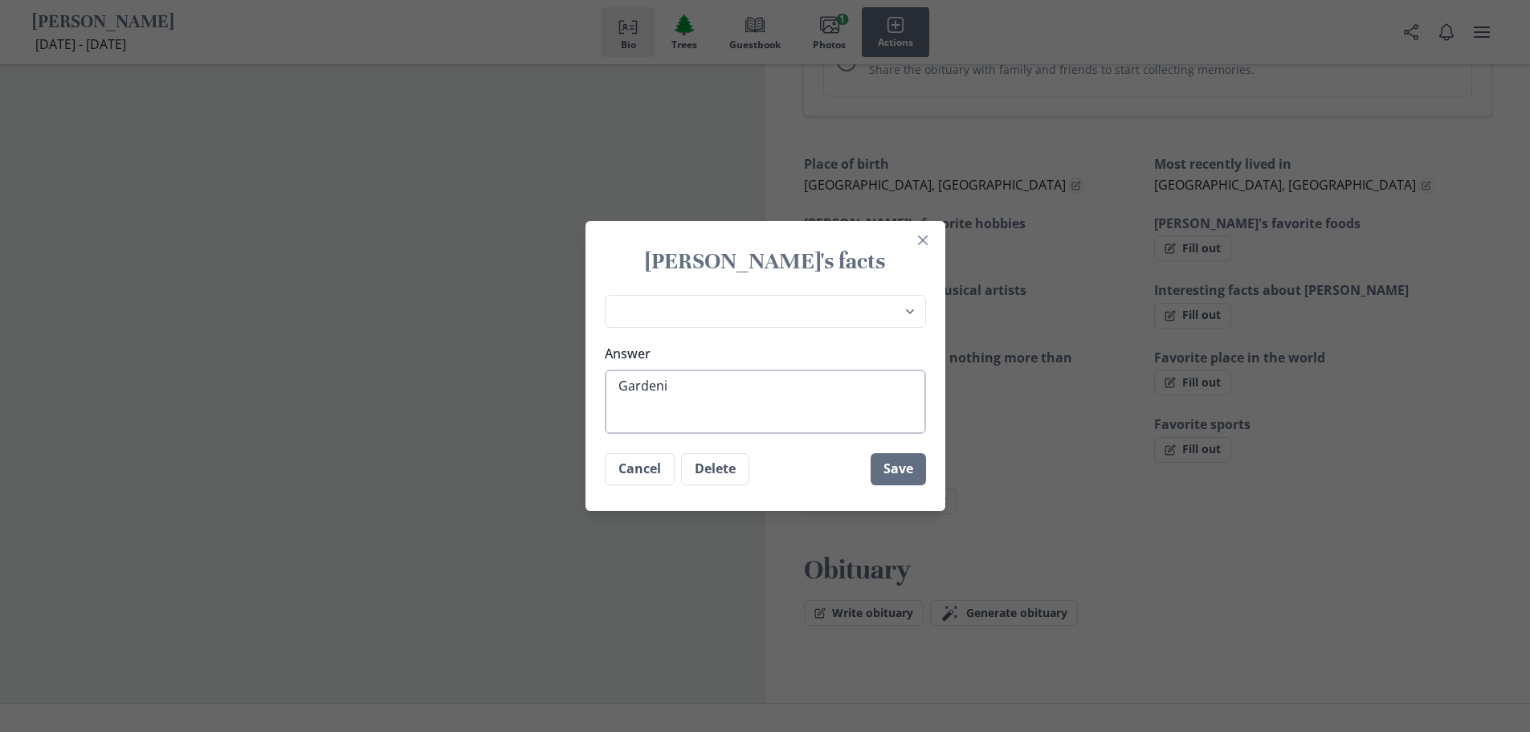
type textarea "Gardenin"
type textarea "x"
type textarea "Gardening"
type textarea "x"
type textarea "Gardening"
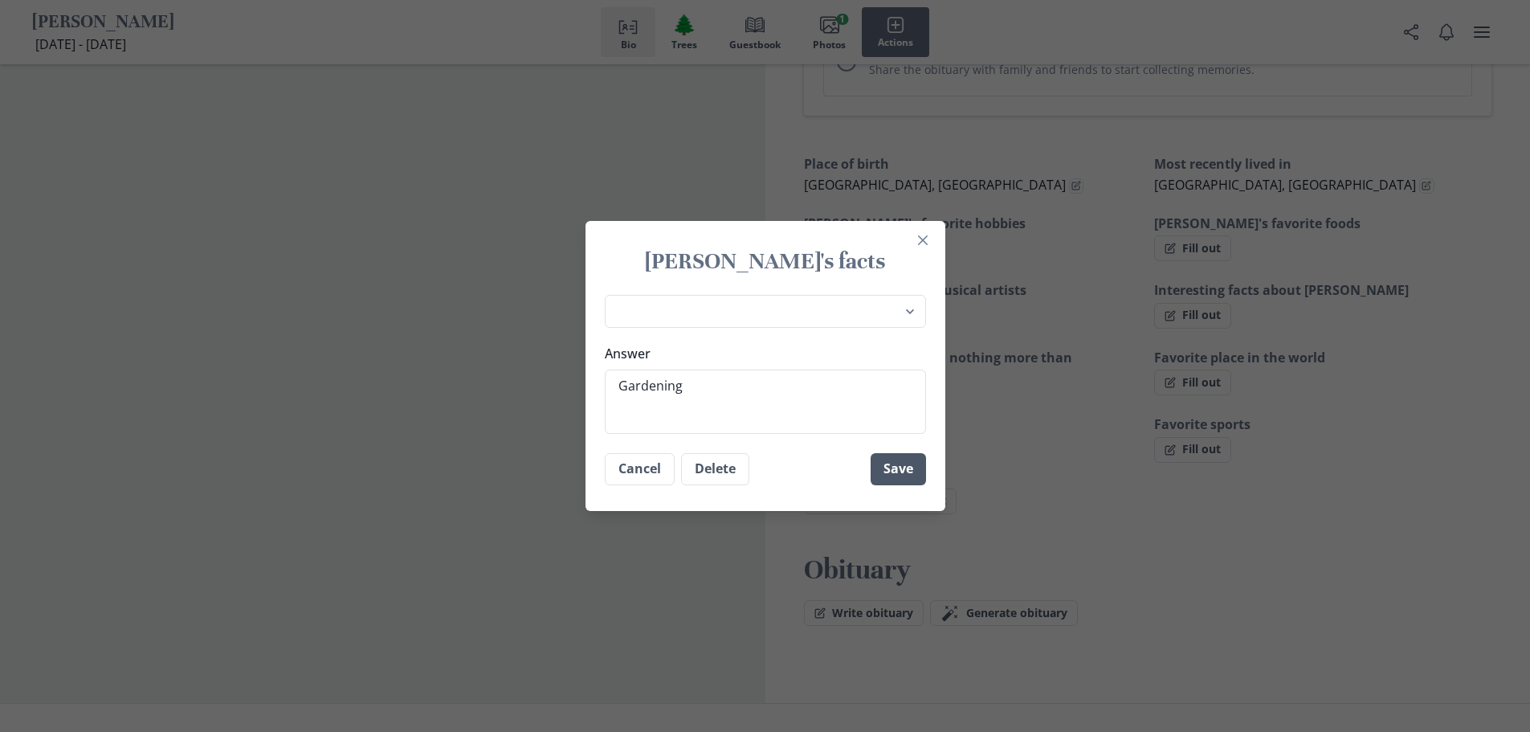
click at [908, 468] on button "Save" at bounding box center [898, 469] width 55 height 32
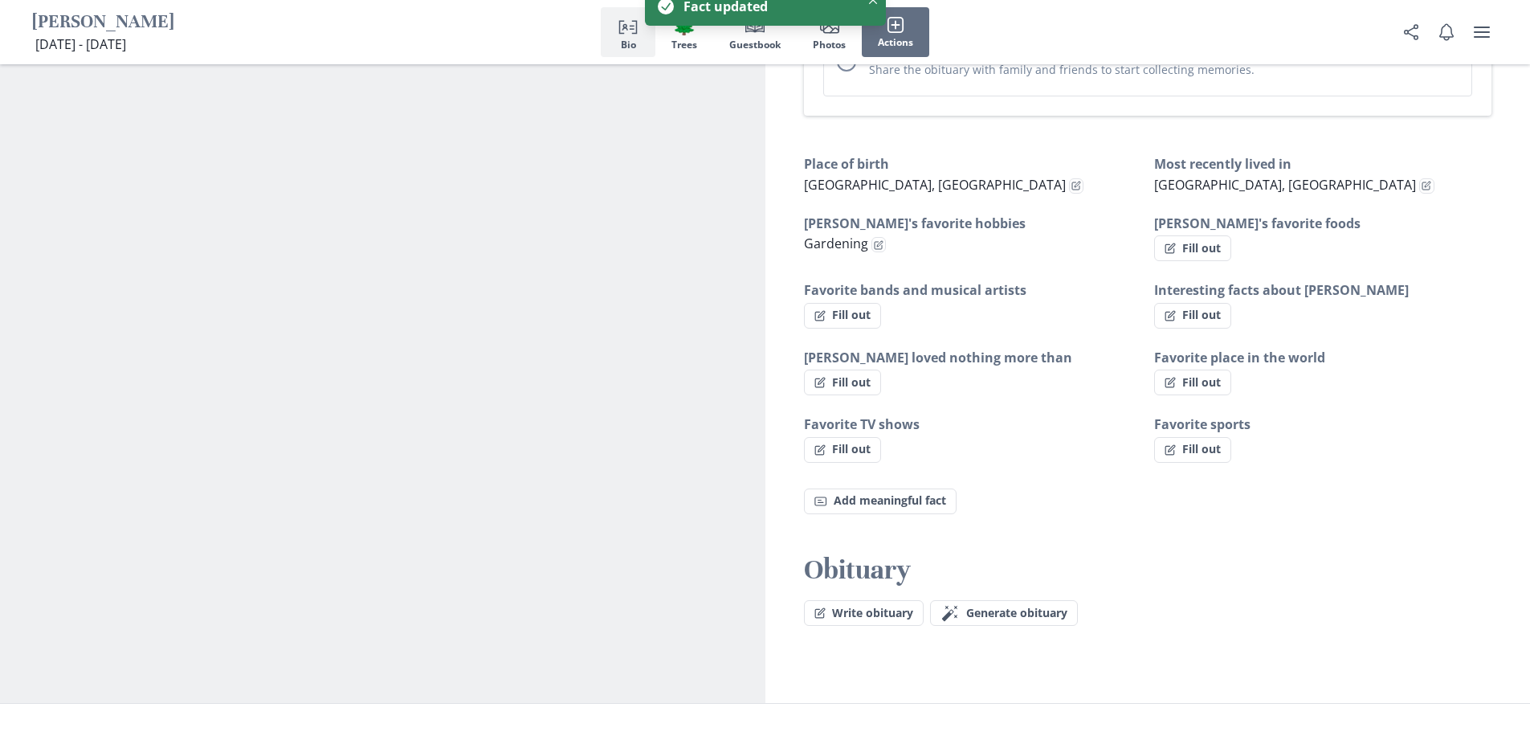
type textarea "x"
click at [1201, 235] on button "Fill out" at bounding box center [1192, 248] width 77 height 26
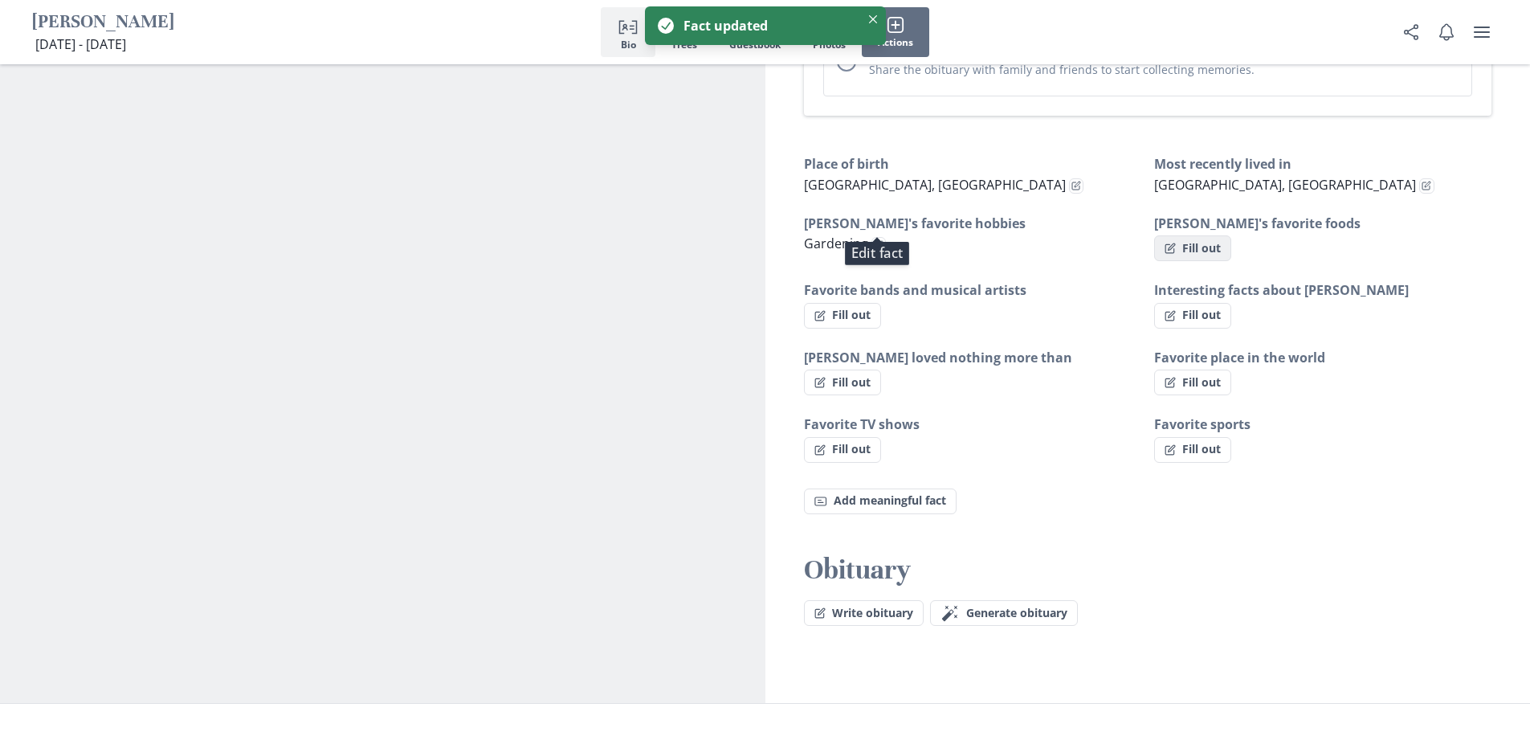
select select "[PERSON_NAME]'s favorite foods"
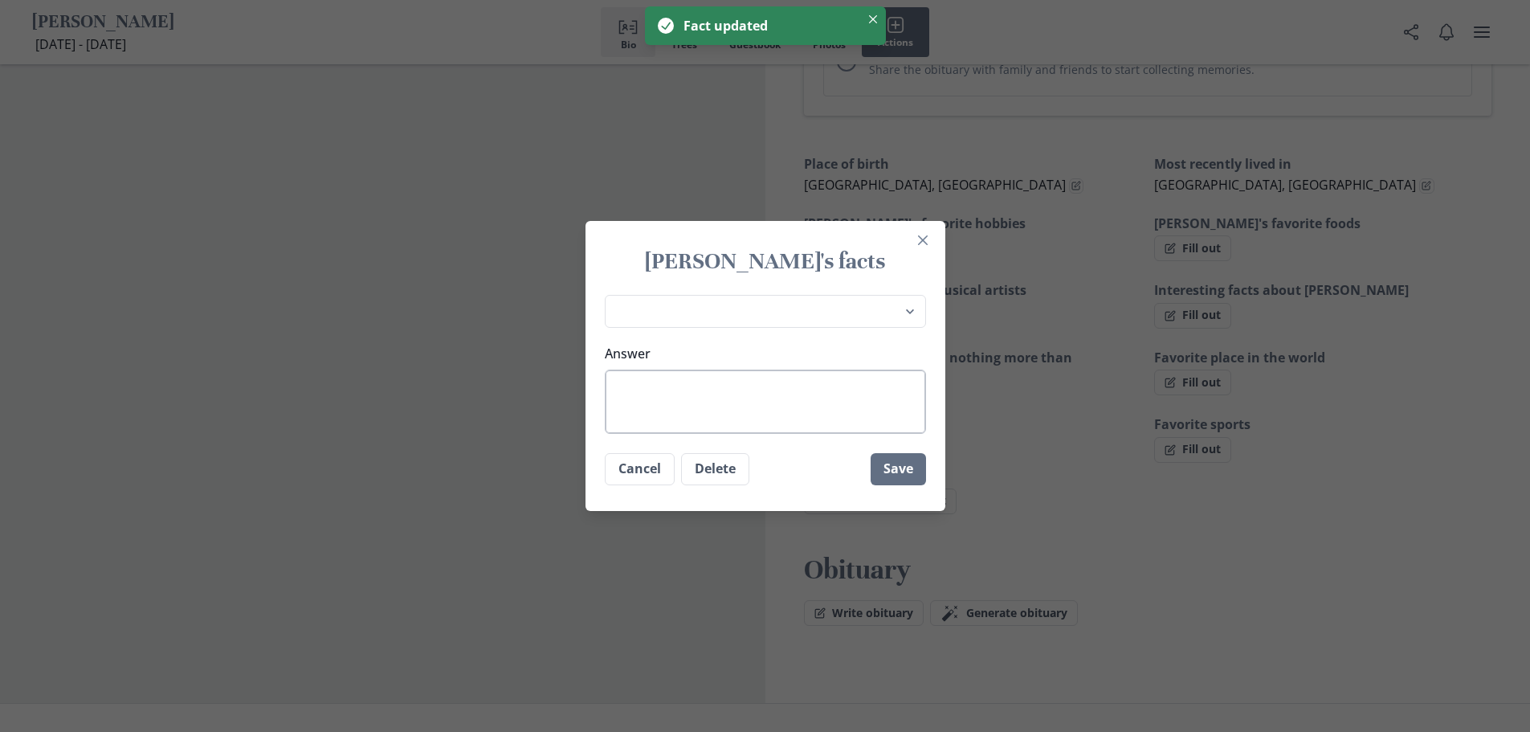
click at [720, 376] on textarea "Answer" at bounding box center [765, 402] width 321 height 64
type textarea "x"
type textarea "M"
type textarea "x"
type textarea "Mo"
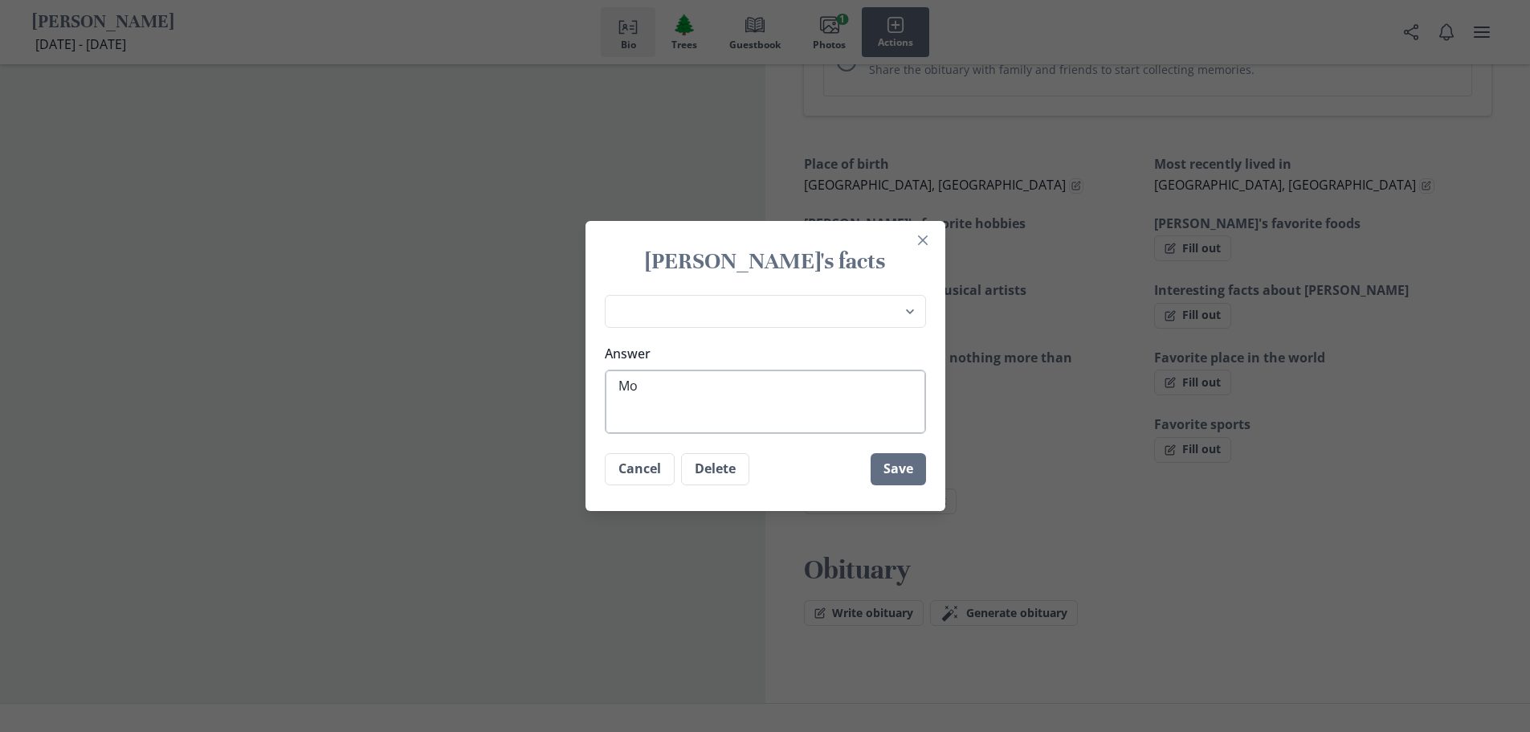
type textarea "x"
type textarea "Mos"
type textarea "x"
type textarea "Most"
type textarea "x"
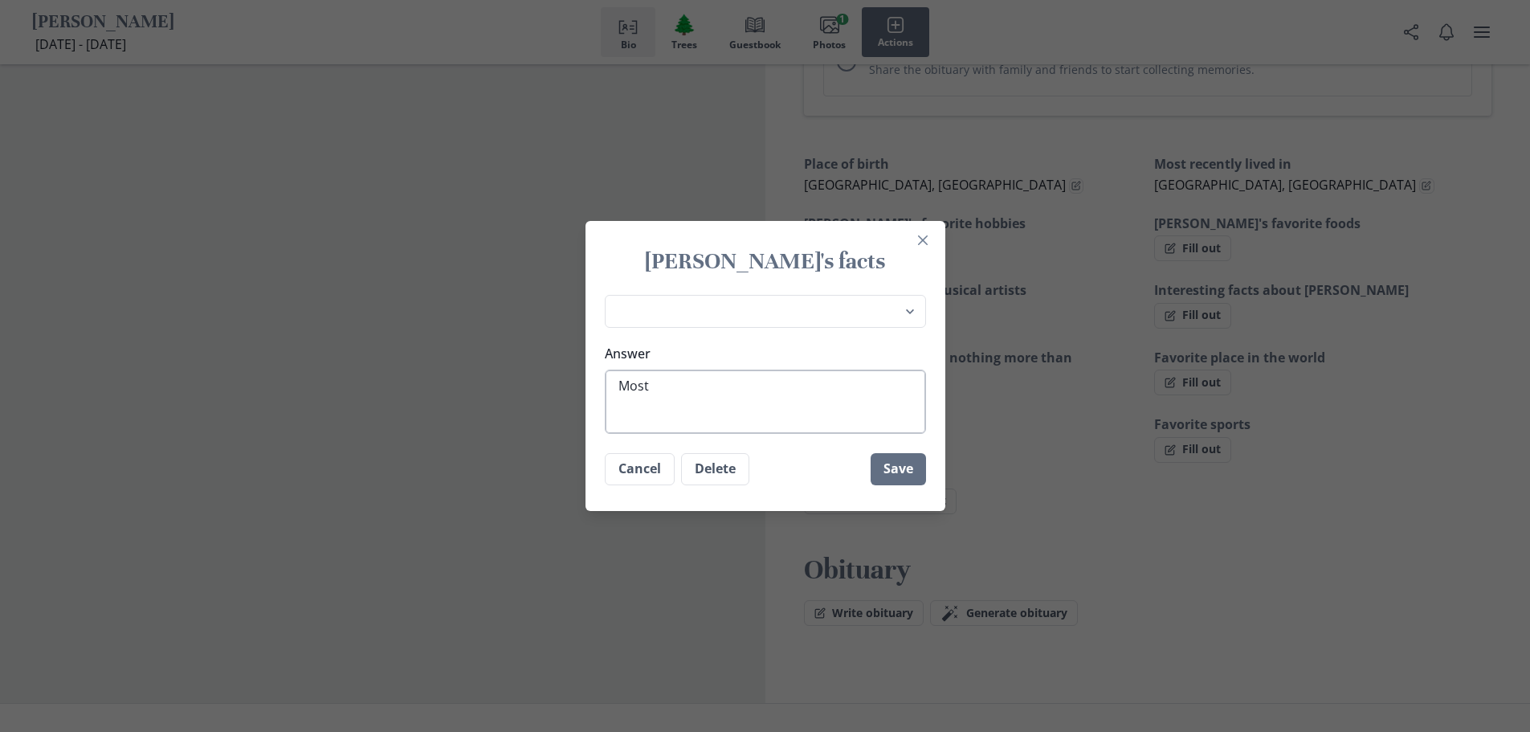
type textarea "Most"
type textarea "x"
type textarea "Most f"
type textarea "x"
type textarea "Most fo"
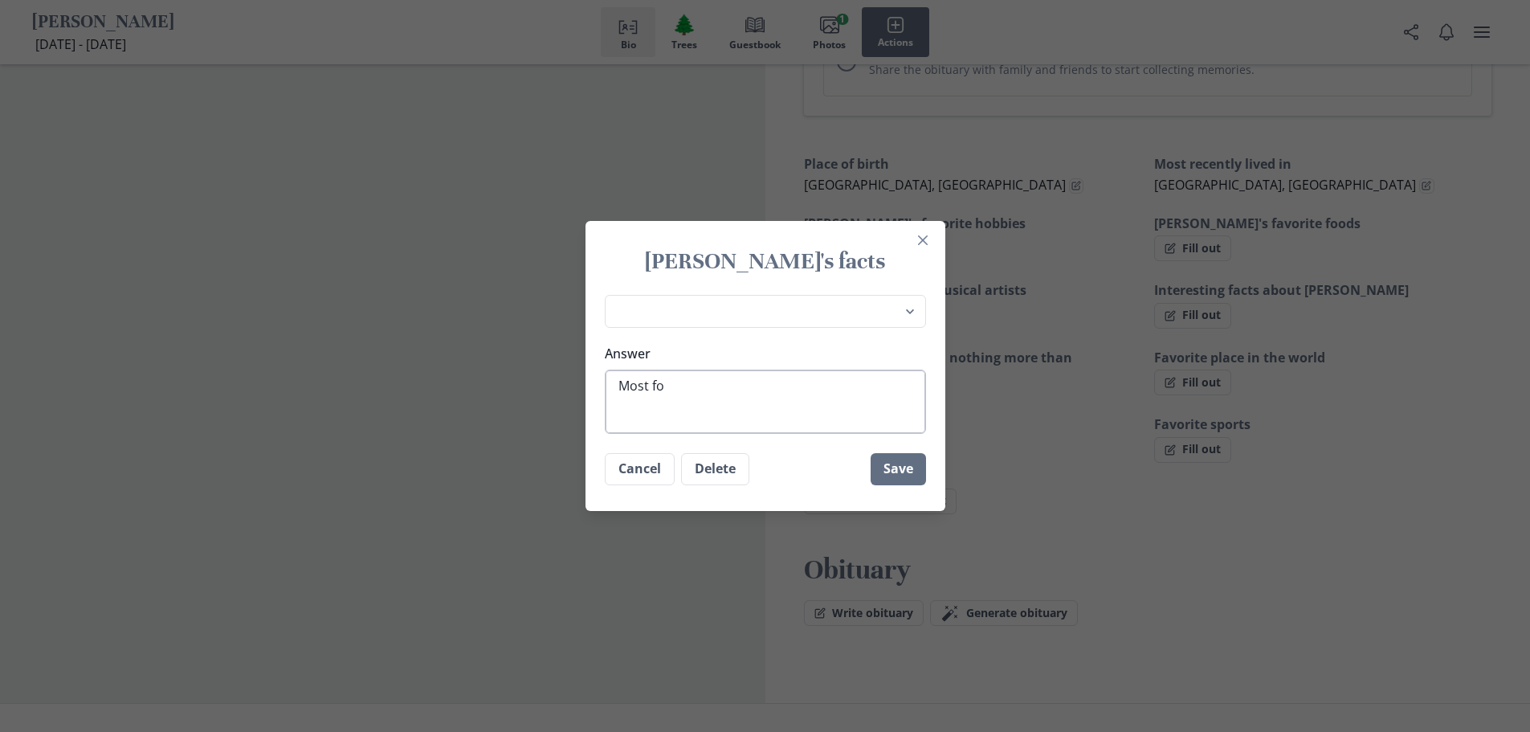
type textarea "x"
type textarea "Most foo"
type textarea "x"
type textarea "Most food"
type textarea "x"
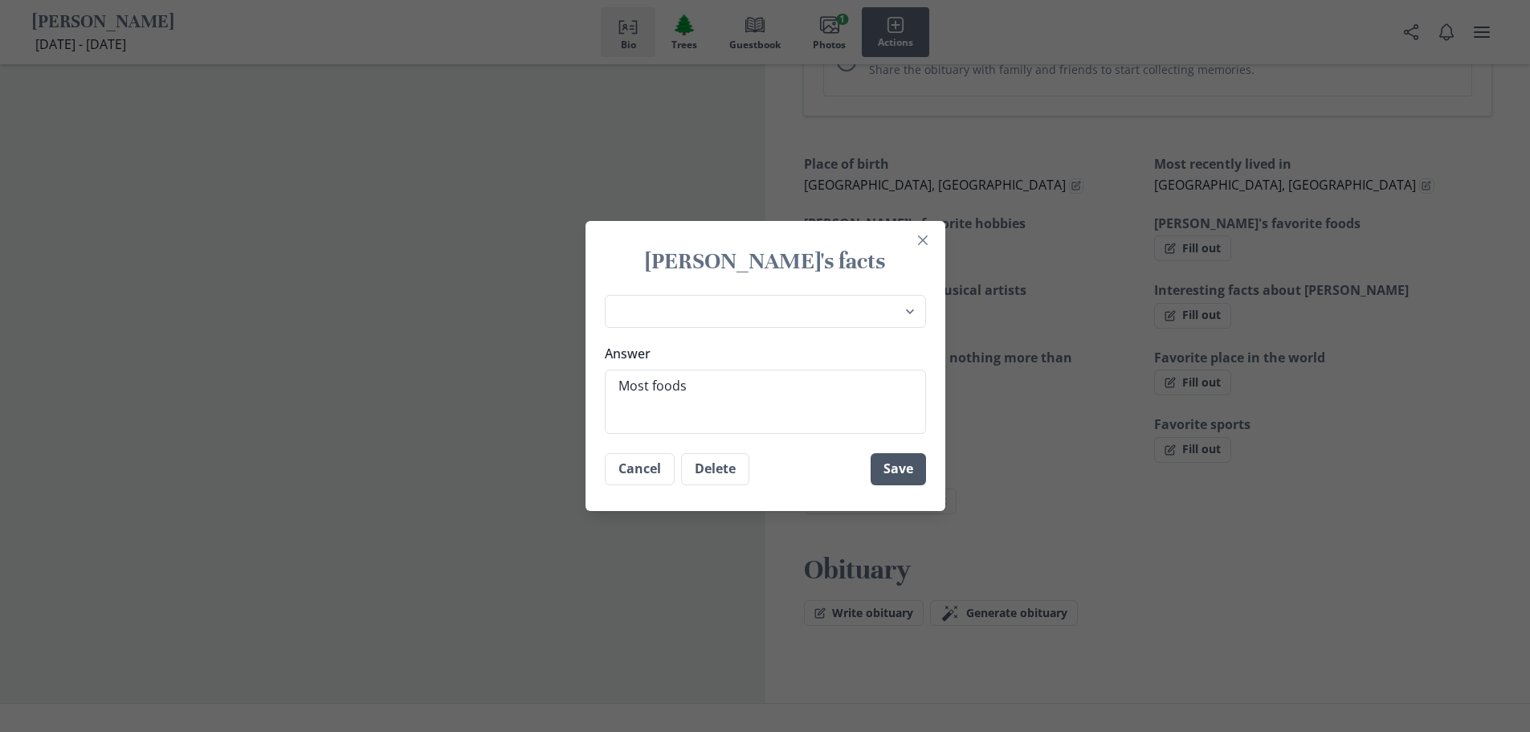
type textarea "Most foods"
click at [901, 465] on button "Save" at bounding box center [898, 469] width 55 height 32
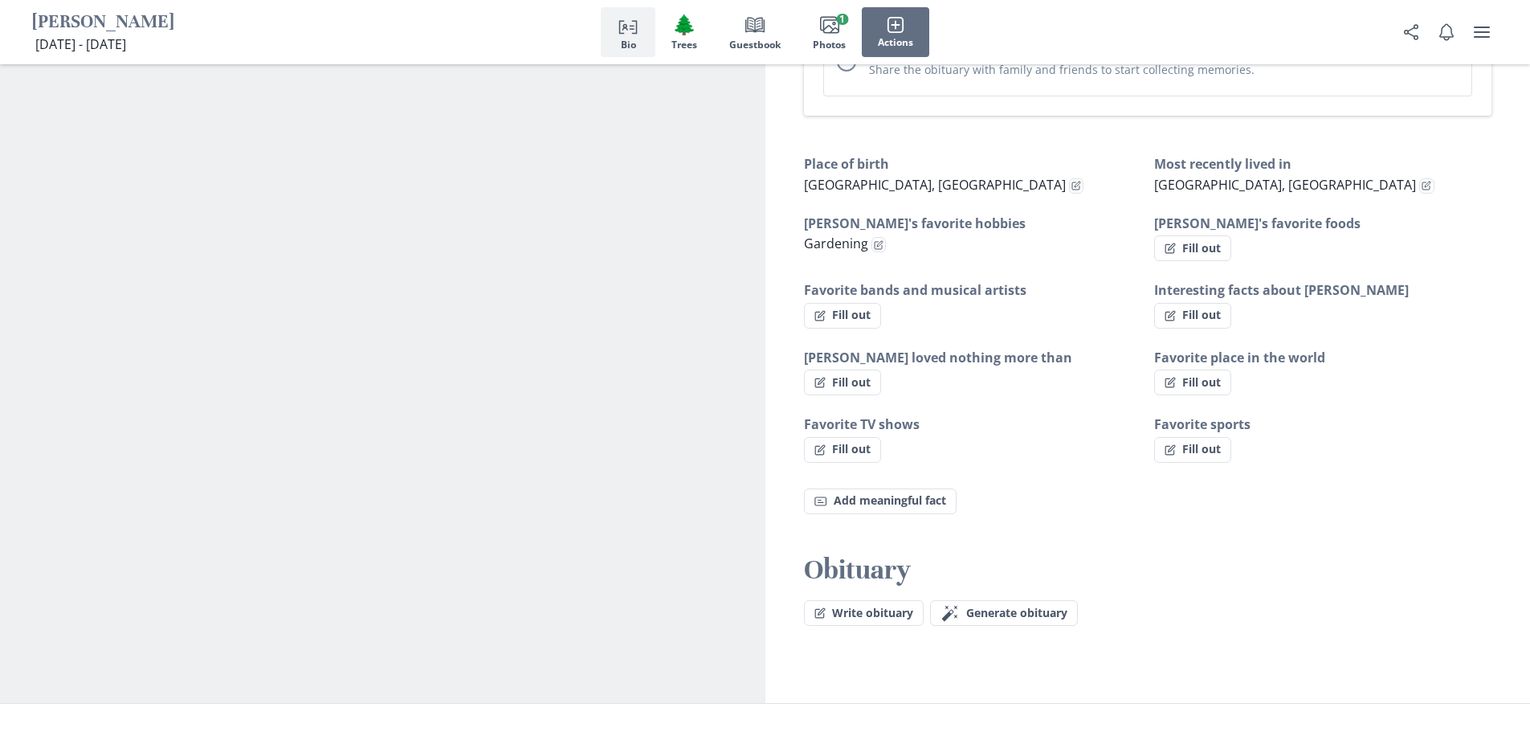
type textarea "x"
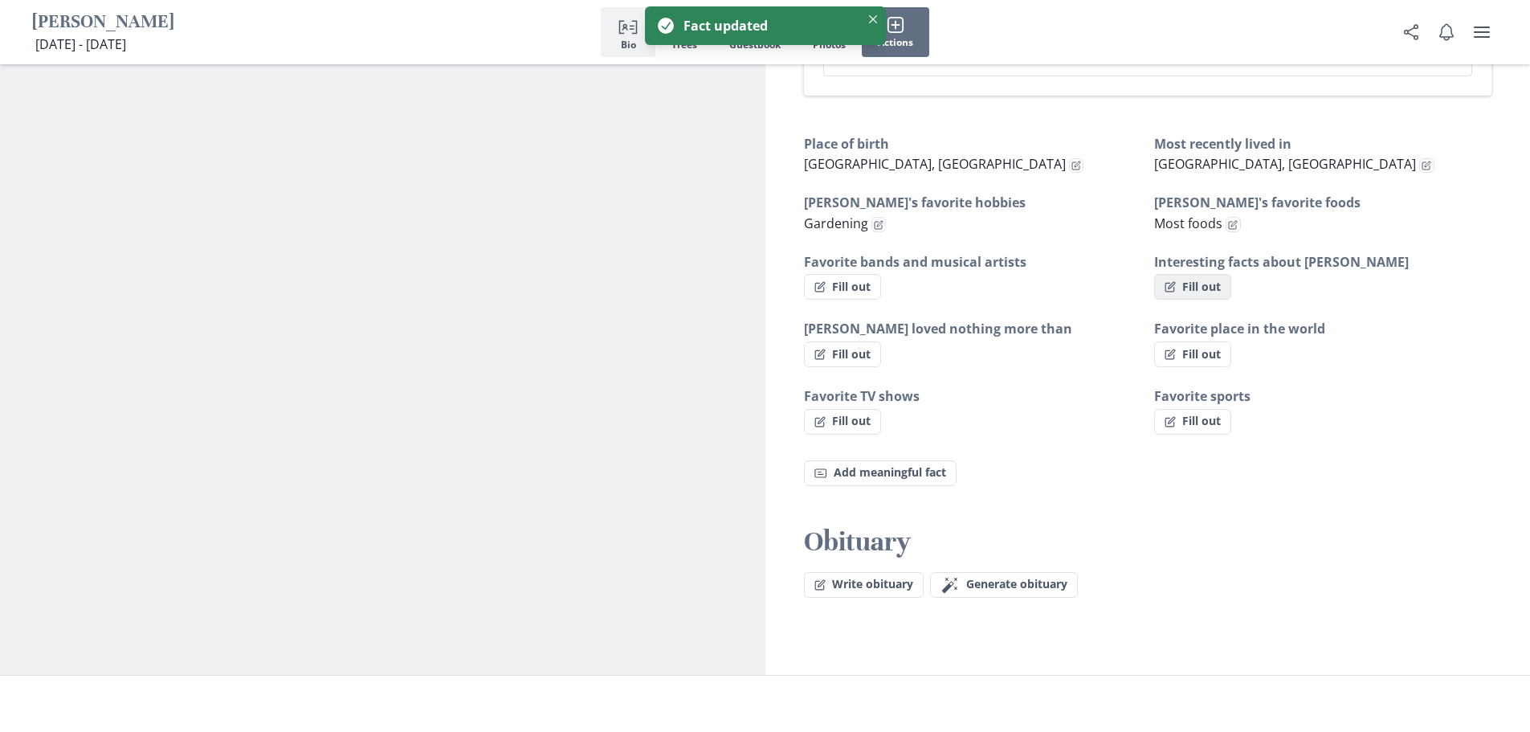
click at [1212, 274] on button "Fill out" at bounding box center [1192, 287] width 77 height 26
select select "Interesting facts about [PERSON_NAME]"
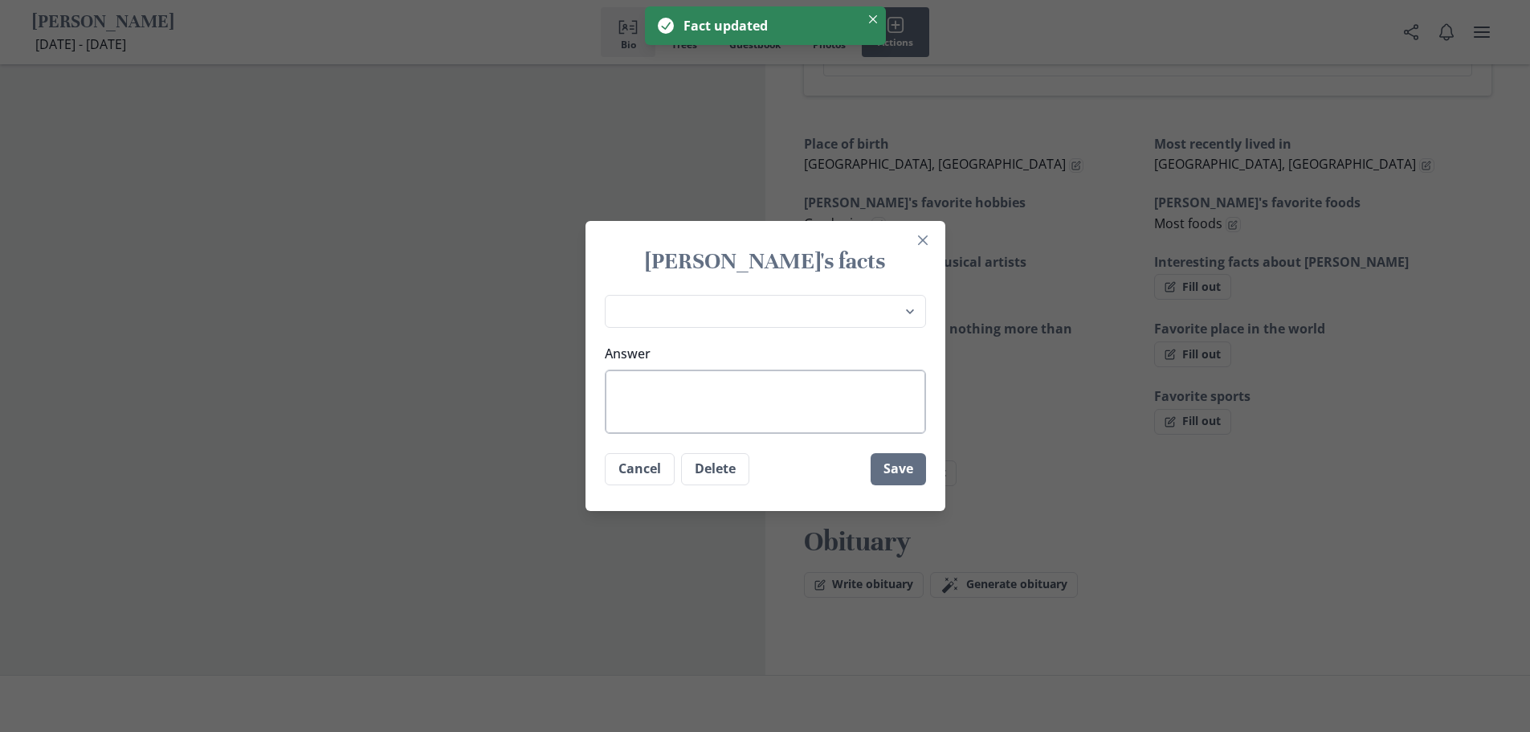
click at [775, 376] on textarea "Answer" at bounding box center [765, 402] width 321 height 64
type textarea "x"
type textarea "S"
type textarea "x"
type textarea "Sh"
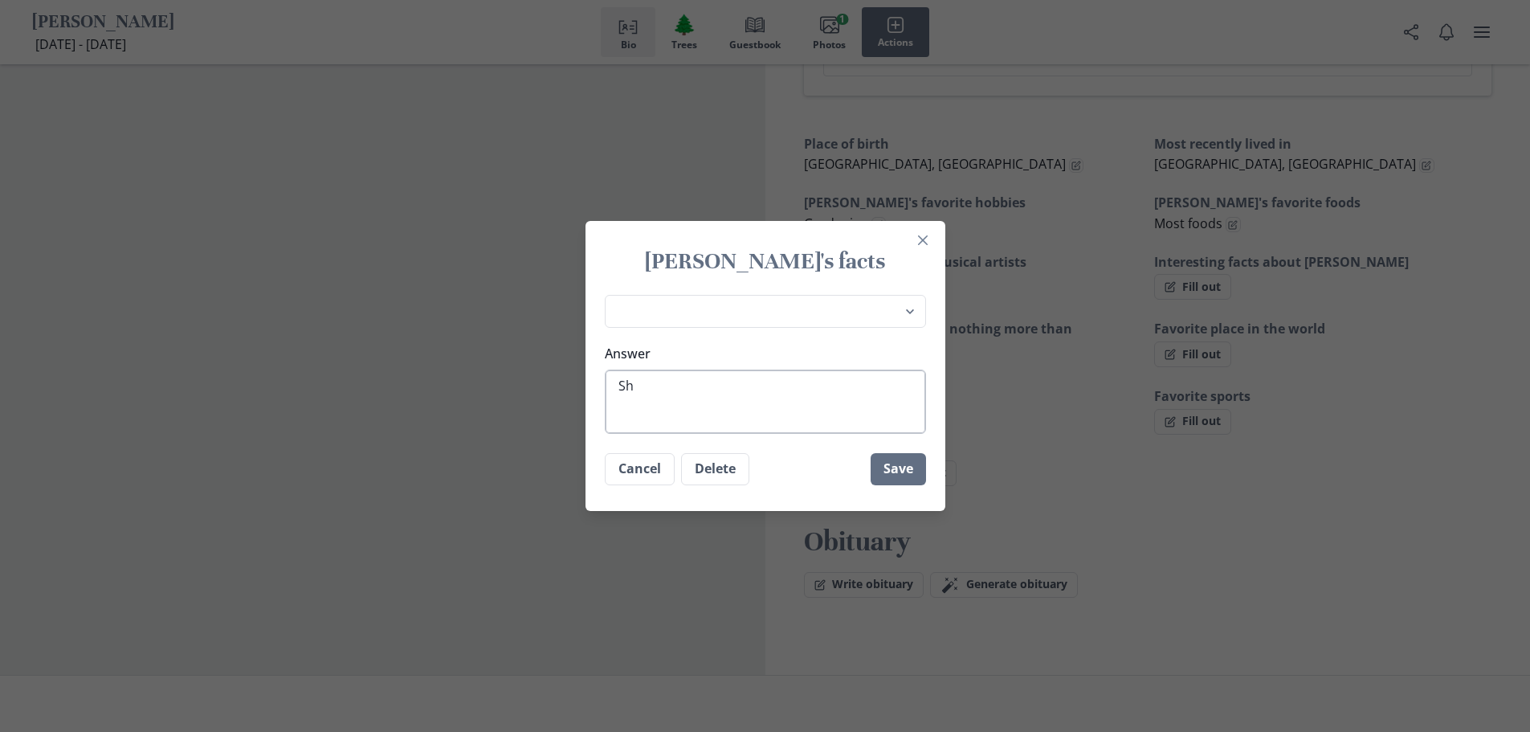
type textarea "x"
type textarea "She"
type textarea "x"
type textarea "She"
type textarea "x"
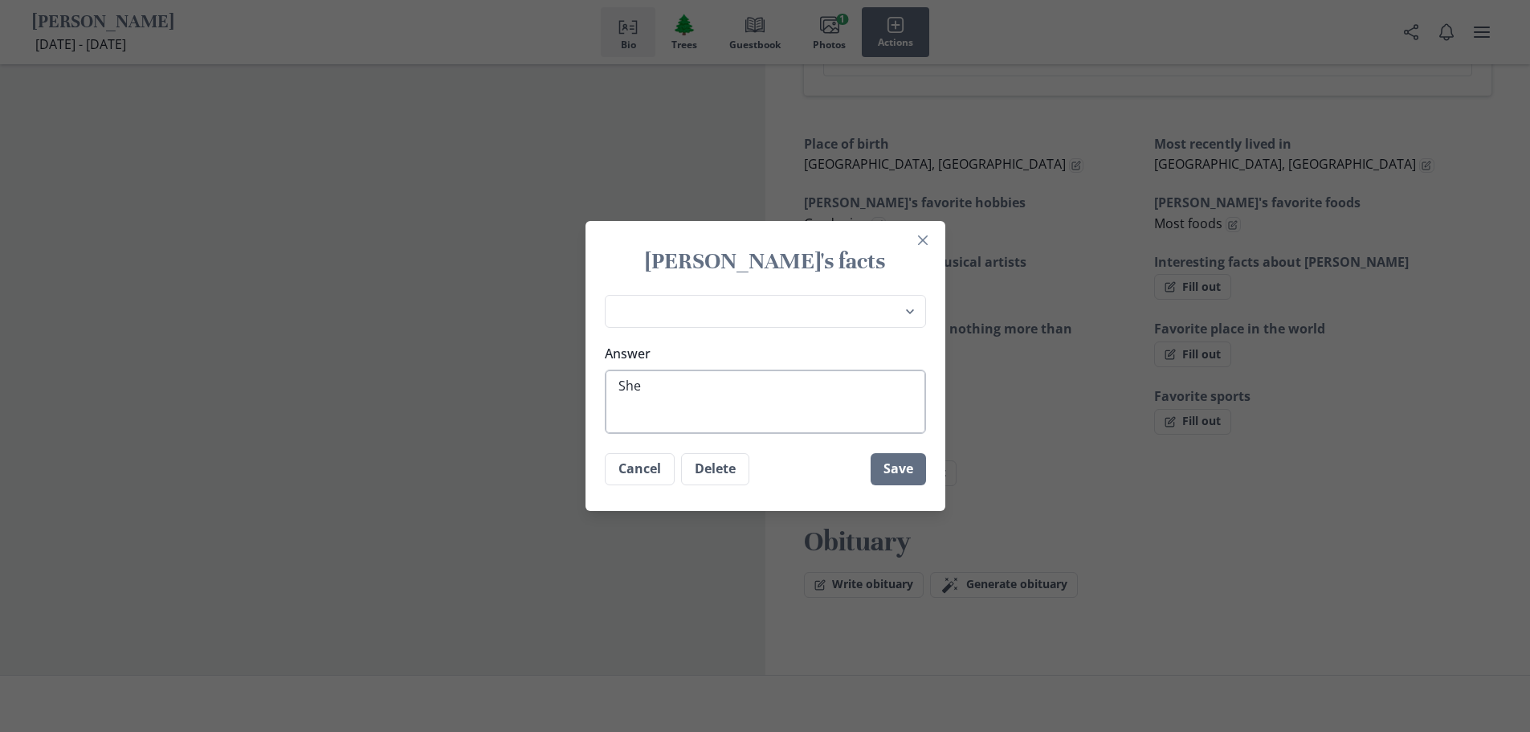
type textarea "She g"
type textarea "x"
type textarea "She gr"
type textarea "x"
type textarea "She gra"
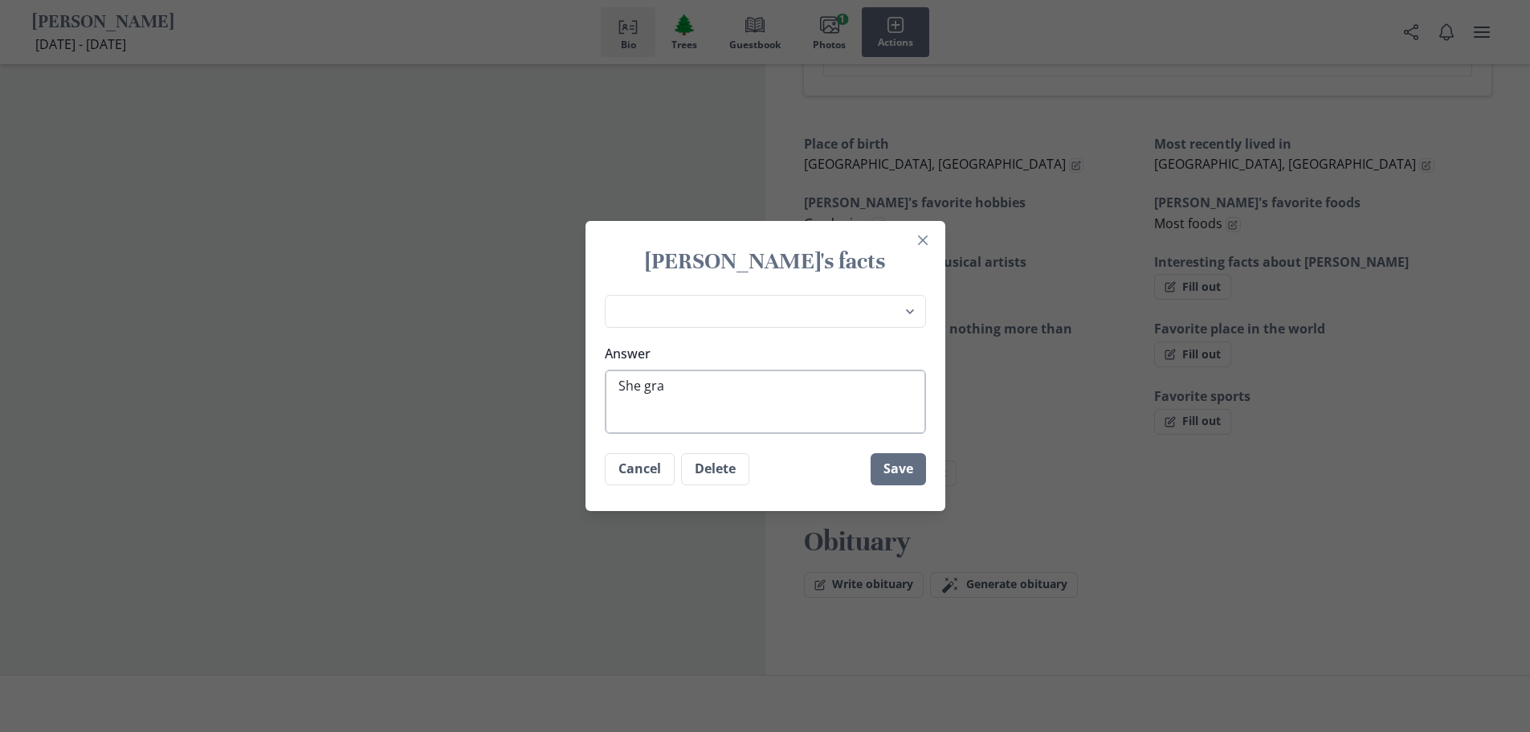
type textarea "x"
type textarea "She grad"
type textarea "x"
type textarea "She gradu"
type textarea "x"
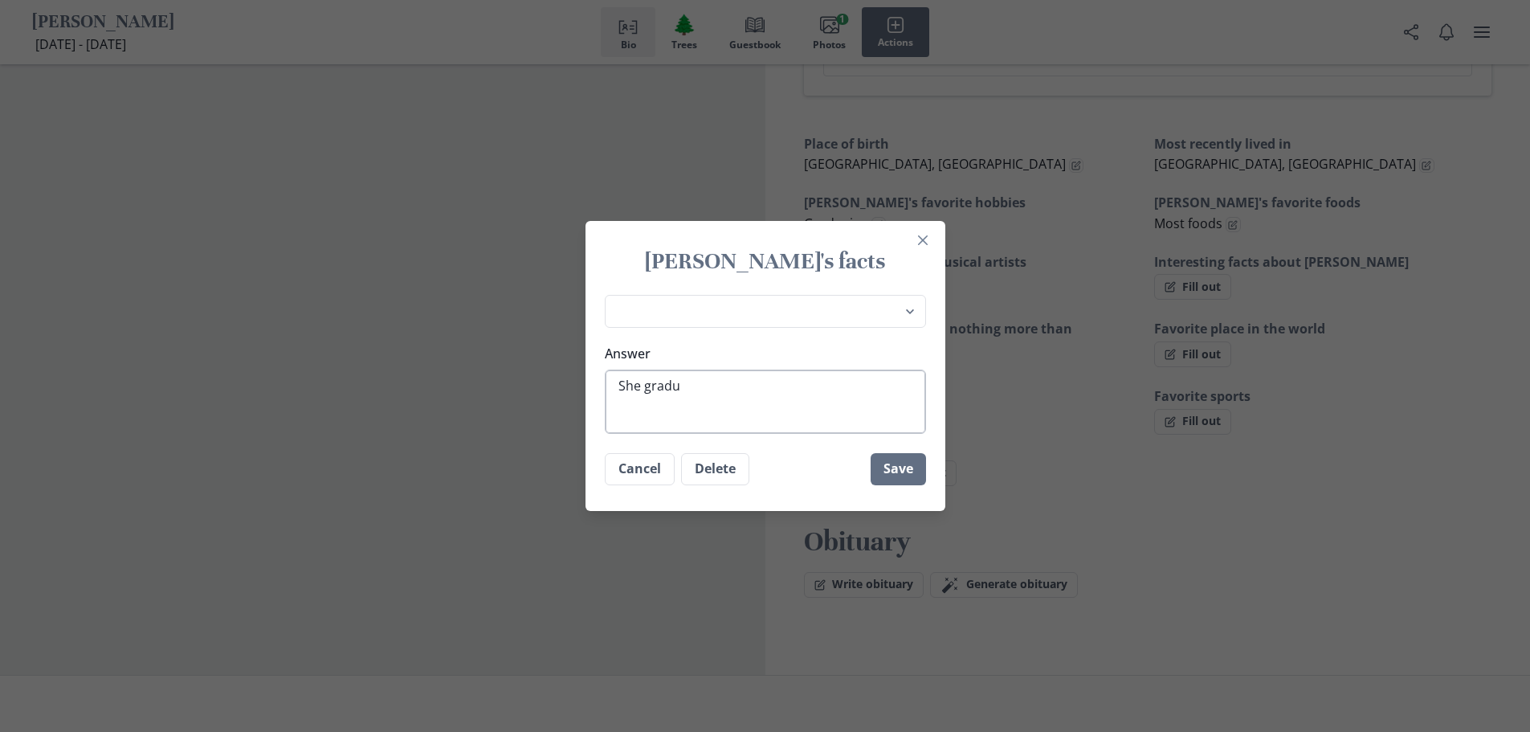
type textarea "She gradua"
type textarea "x"
type textarea "She graduat"
type textarea "x"
type textarea "She graduate"
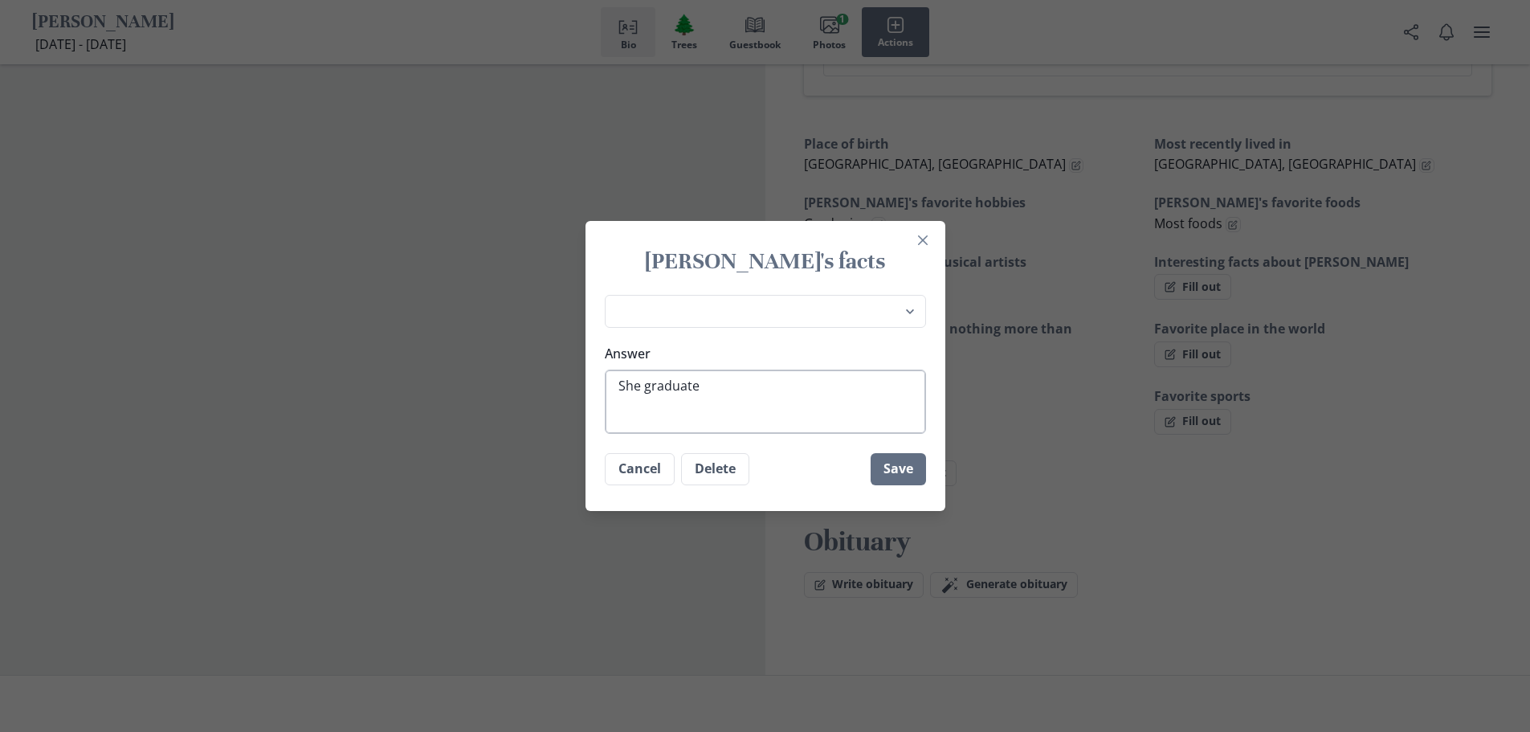
type textarea "x"
type textarea "She graduated"
type textarea "x"
type textarea "She graduated"
type textarea "x"
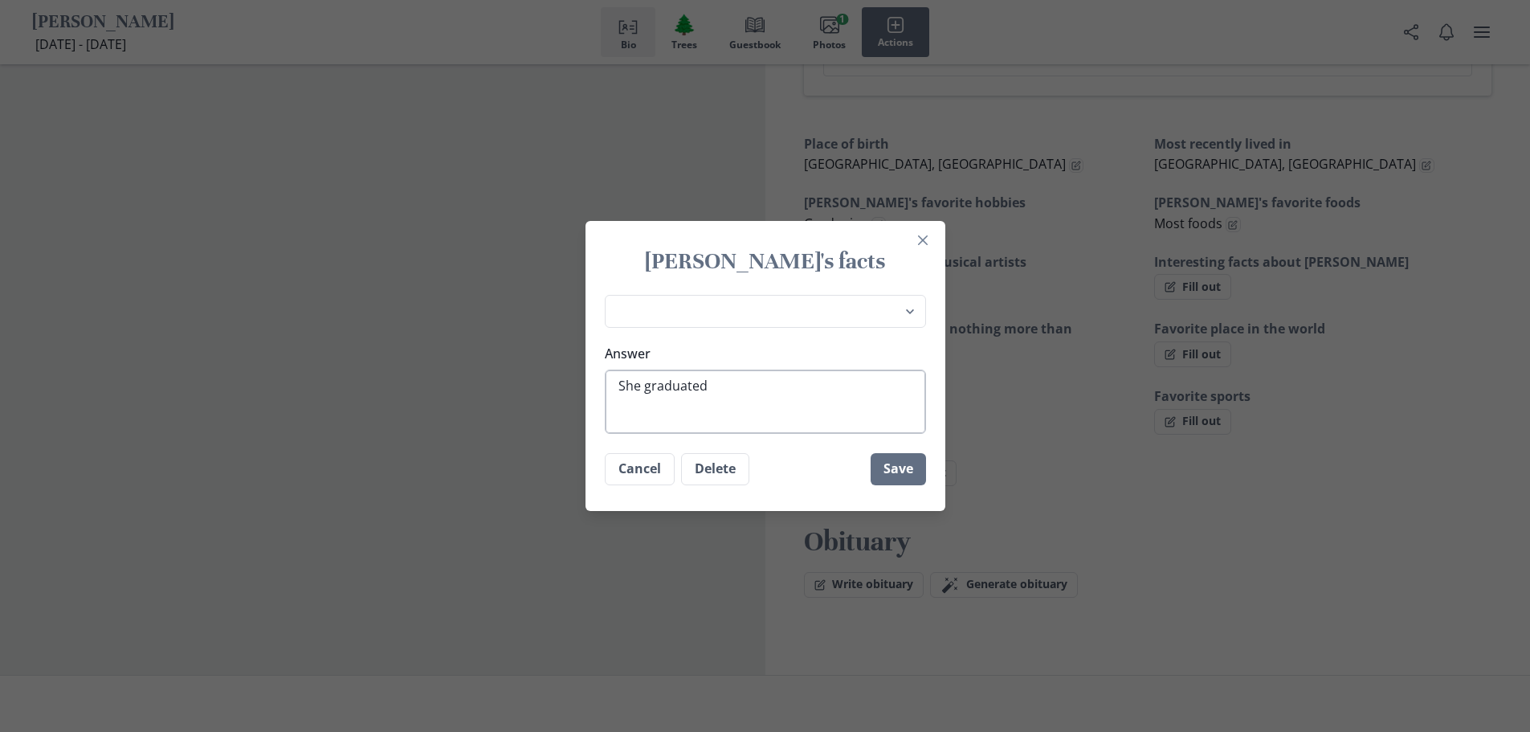
type textarea "She graduated a"
type textarea "x"
type textarea "She graduated at"
type textarea "x"
type textarea "She graduated at"
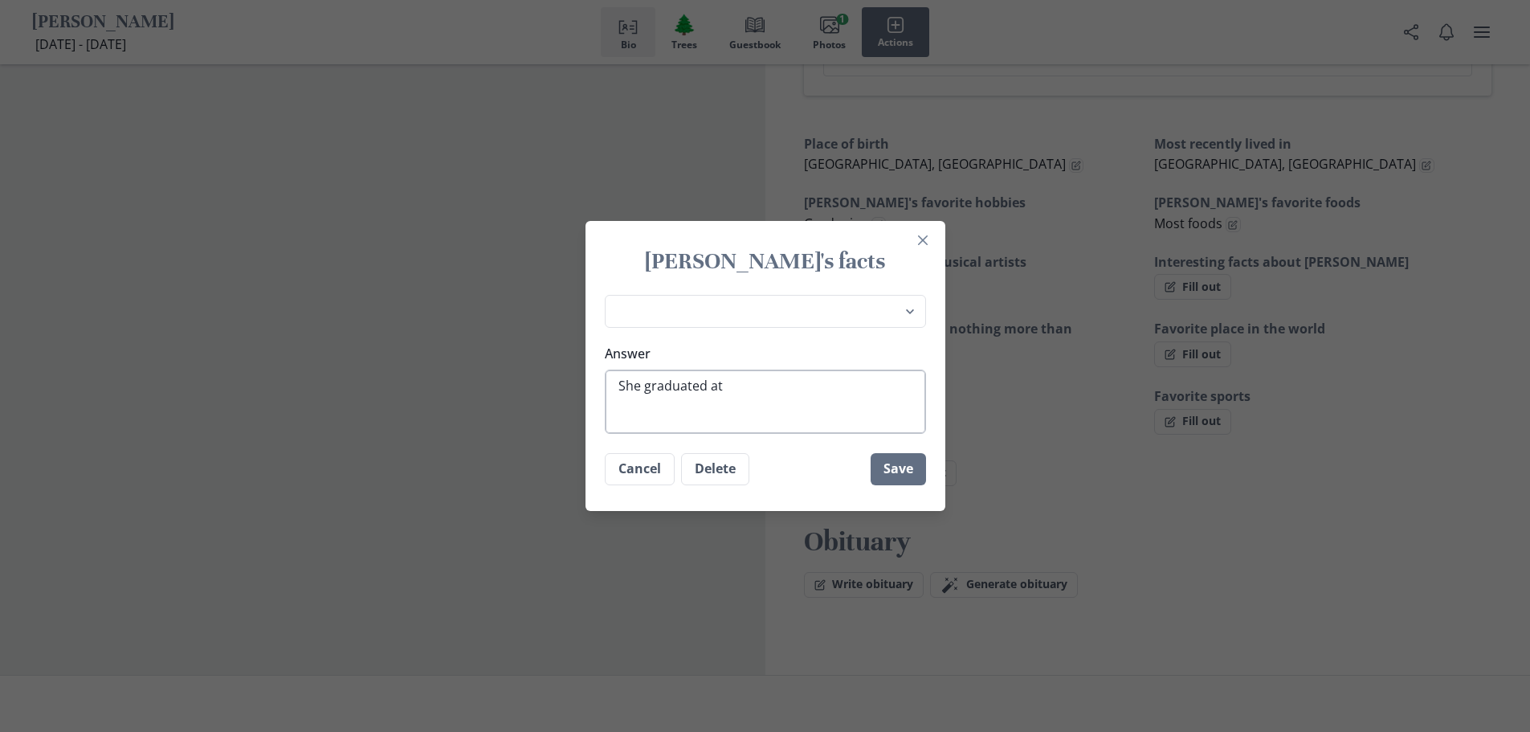
type textarea "x"
type textarea "She graduated at a"
type textarea "x"
type textarea "She graduated at ag"
type textarea "x"
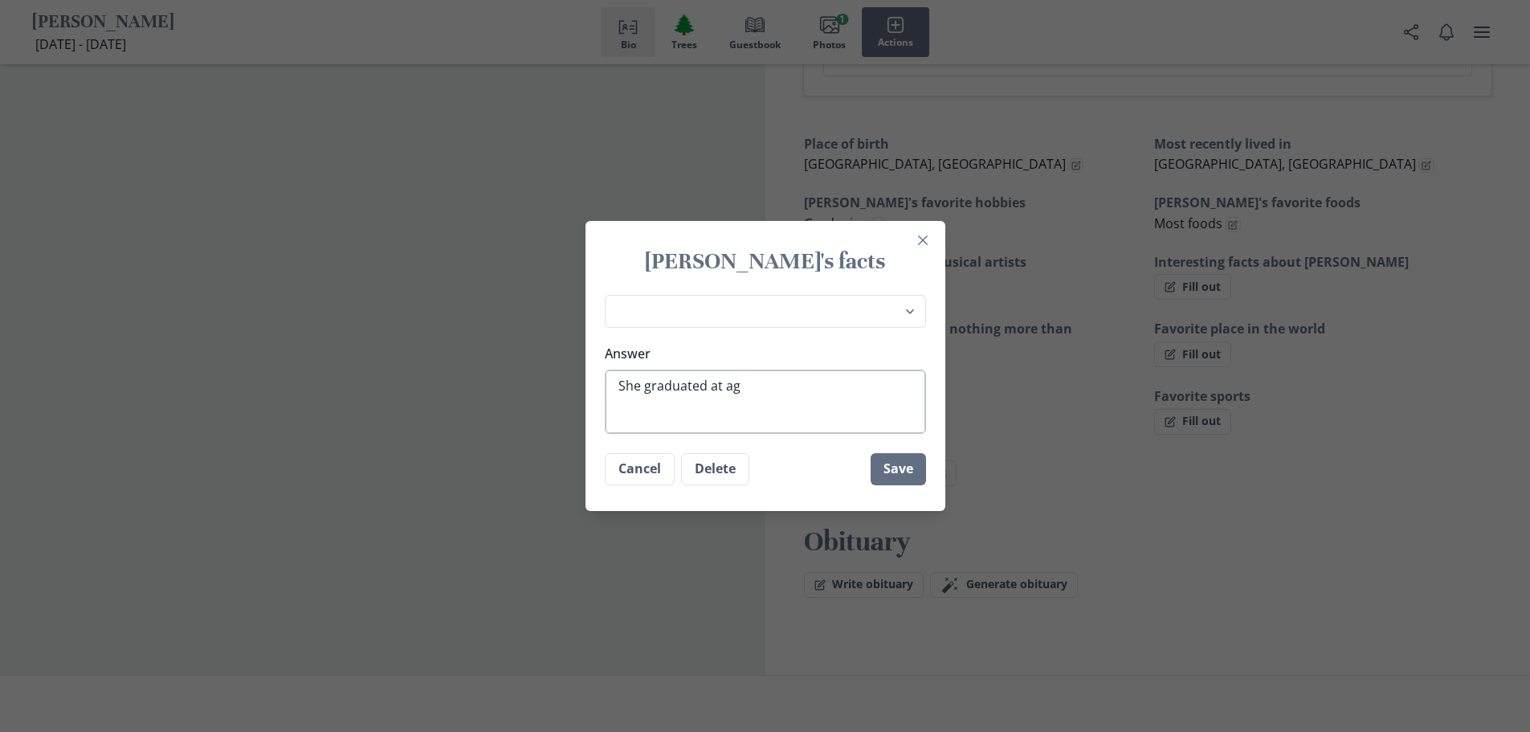
type textarea "She graduated at age"
type textarea "x"
type textarea "She graduated at age"
type textarea "x"
type textarea "She graduated at age [DEMOGRAPHIC_DATA]"
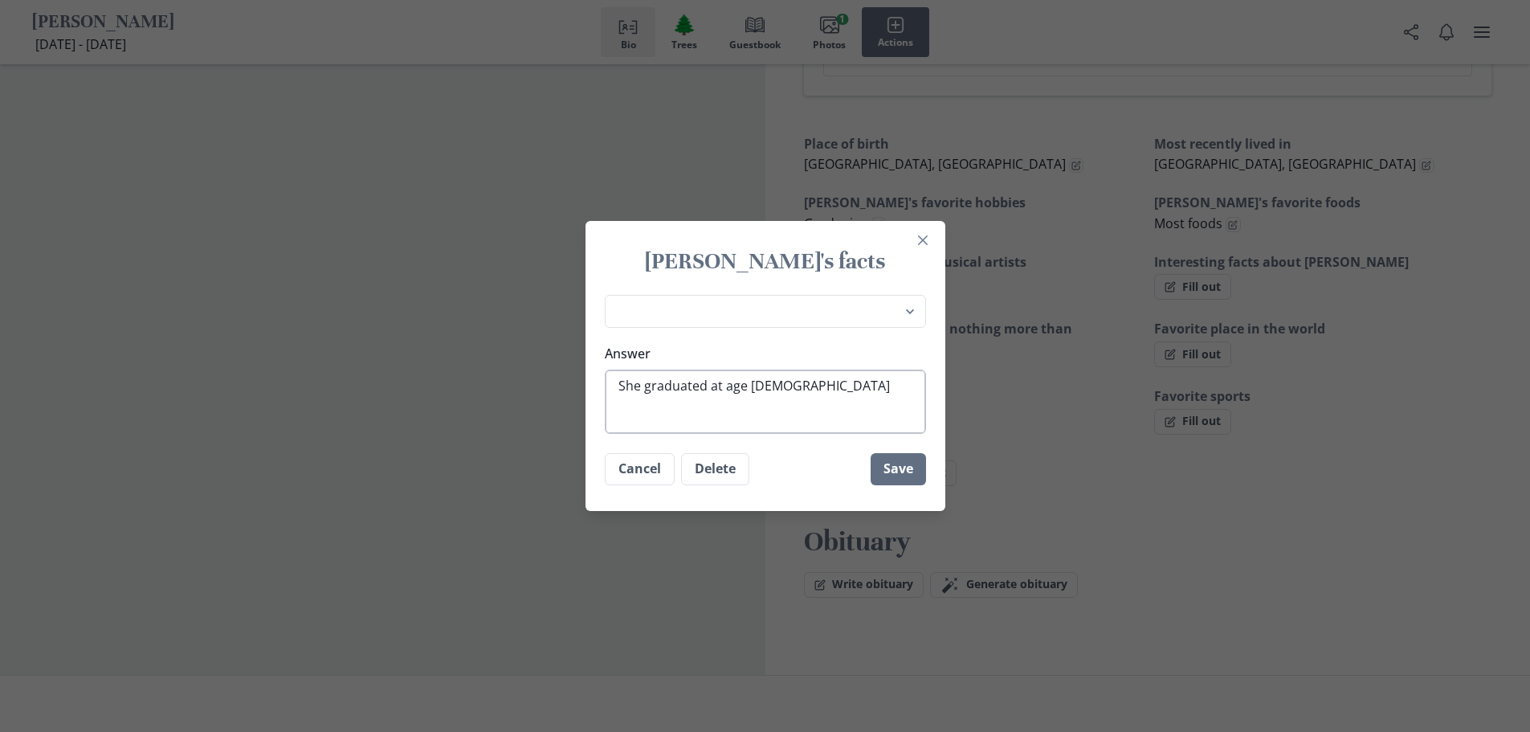
type textarea "x"
type textarea "She graduated at age [DEMOGRAPHIC_DATA]"
type textarea "x"
type textarea "She graduated at age [DEMOGRAPHIC_DATA]"
type textarea "x"
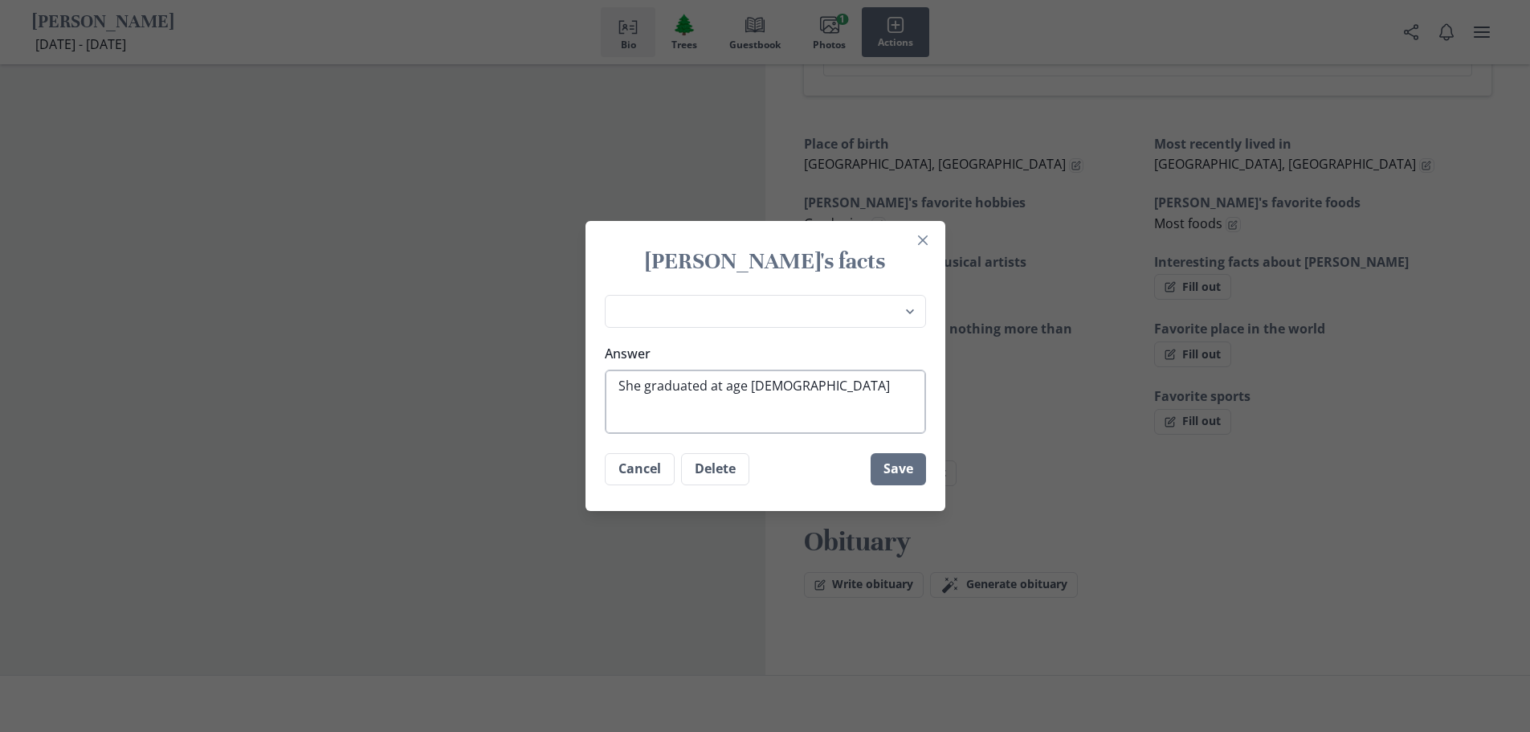
type textarea "She graduated at age [DEMOGRAPHIC_DATA] a"
type textarea "x"
type textarea "She graduated at age [DEMOGRAPHIC_DATA] an"
type textarea "x"
type textarea "She graduated at age [DEMOGRAPHIC_DATA] and"
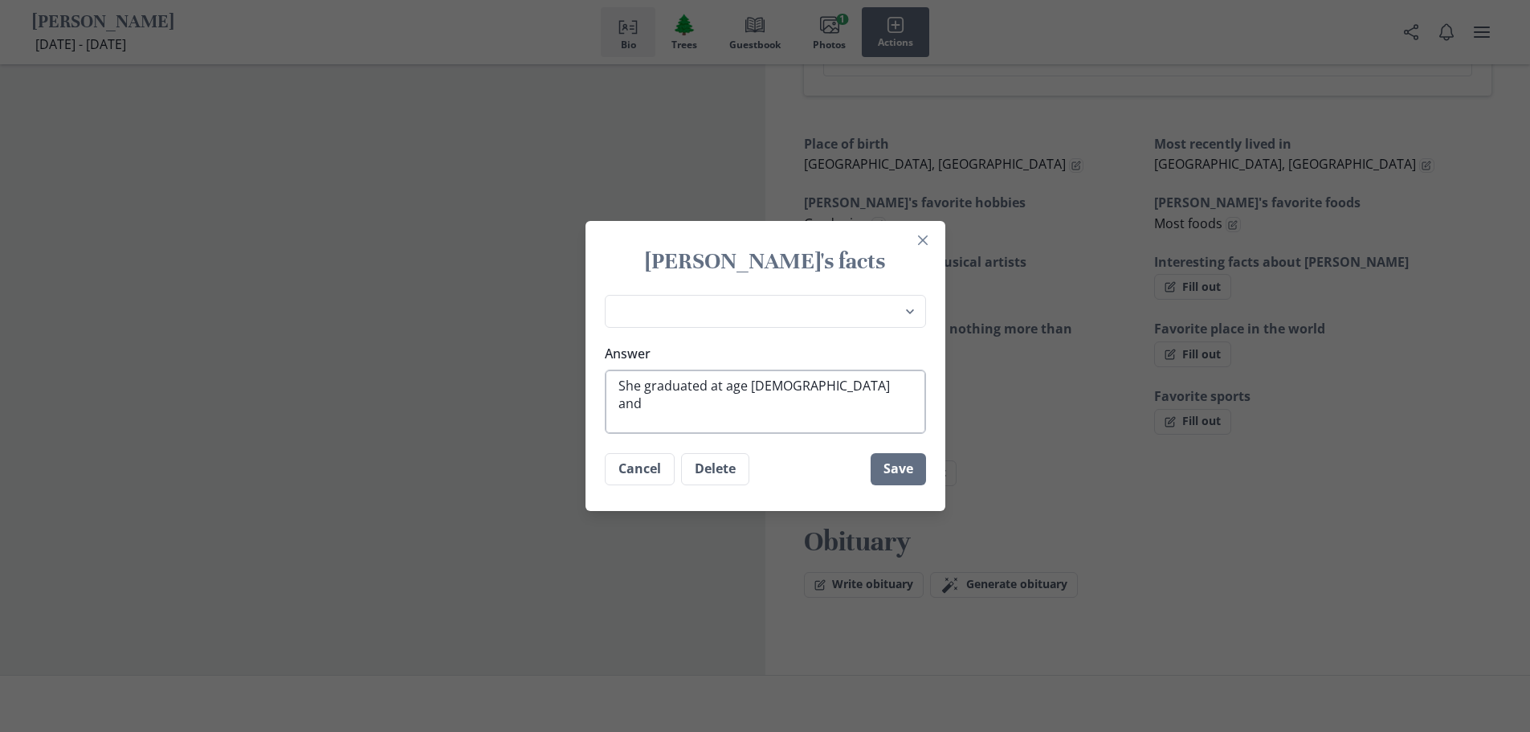
type textarea "x"
type textarea "She graduated at age [DEMOGRAPHIC_DATA] and"
type textarea "x"
type textarea "She graduated at age [DEMOGRAPHIC_DATA] and a"
type textarea "x"
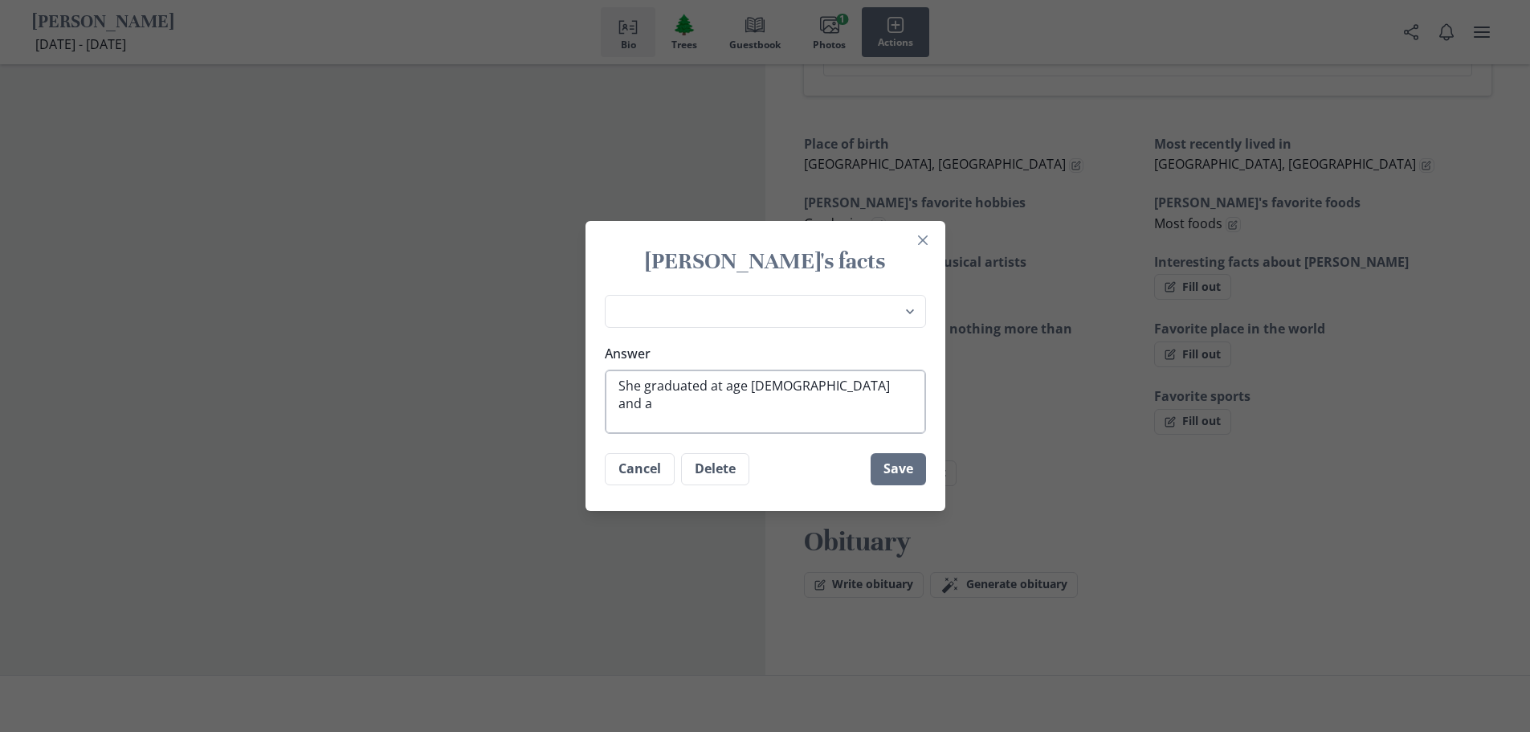
type textarea "She graduated at age [DEMOGRAPHIC_DATA] and af"
type textarea "x"
type textarea "She graduated at age [DEMOGRAPHIC_DATA] and aft"
type textarea "x"
type textarea "She graduated at age [DEMOGRAPHIC_DATA] and afte"
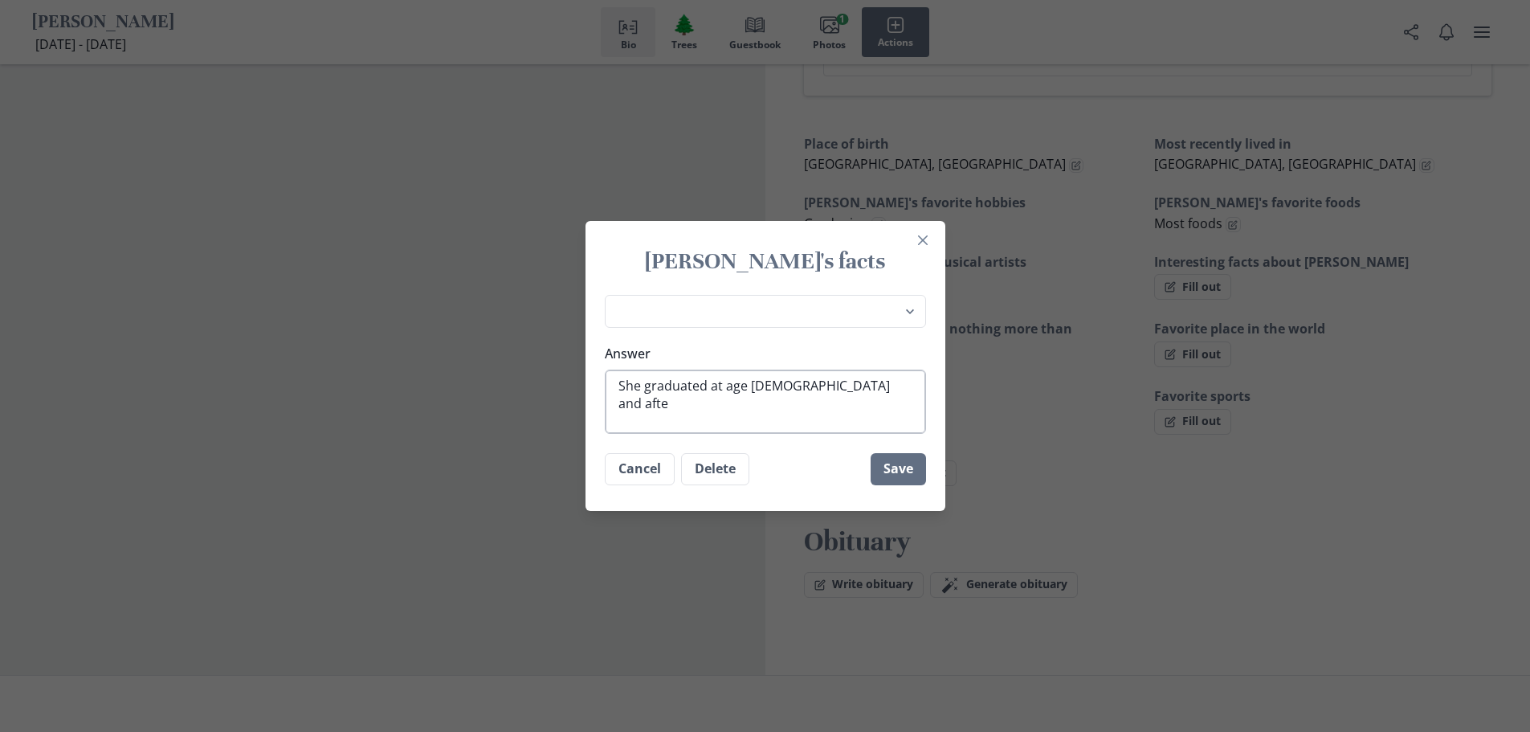
type textarea "x"
type textarea "She graduated at age [DEMOGRAPHIC_DATA] and after"
type textarea "x"
type textarea "She graduated at age [DEMOGRAPHIC_DATA] and after"
type textarea "x"
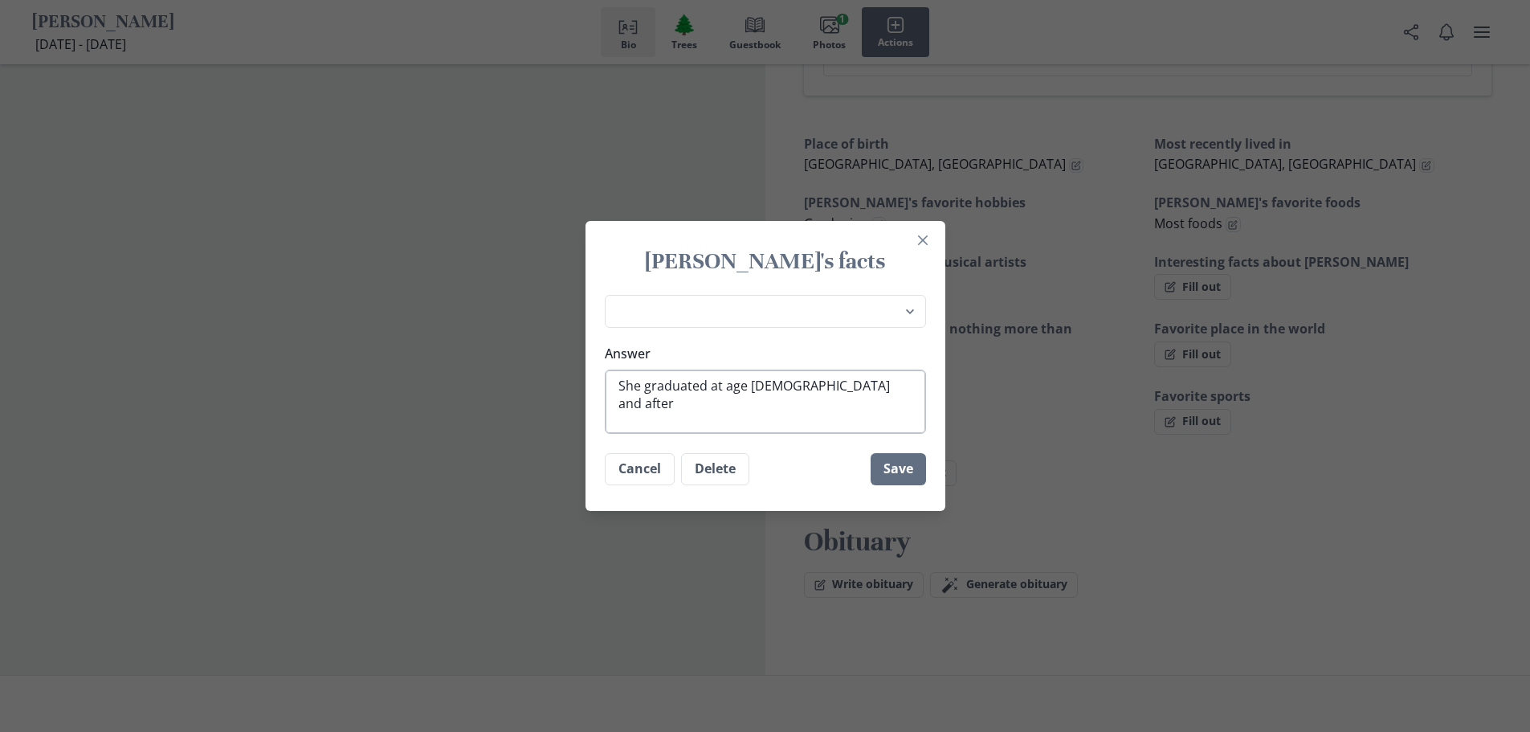
type textarea "She graduated at age [DEMOGRAPHIC_DATA] and after c"
type textarea "x"
type textarea "She graduated at age [DEMOGRAPHIC_DATA] and after co"
type textarea "x"
type textarea "She graduated at age [DEMOGRAPHIC_DATA] and after col"
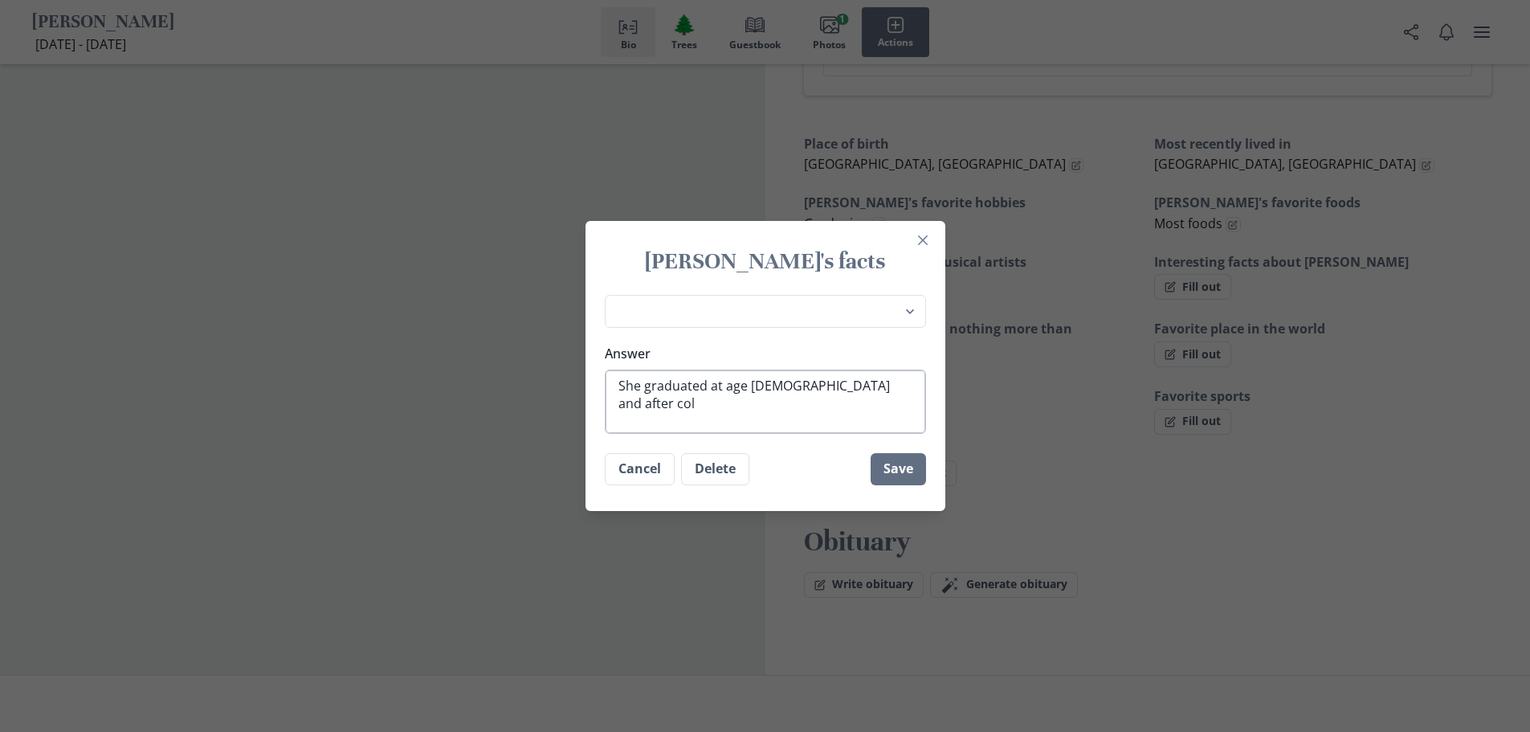
type textarea "x"
type textarea "She graduated at age [DEMOGRAPHIC_DATA] and after coll"
type textarea "x"
type textarea "She graduated at age [DEMOGRAPHIC_DATA] and after colle"
type textarea "x"
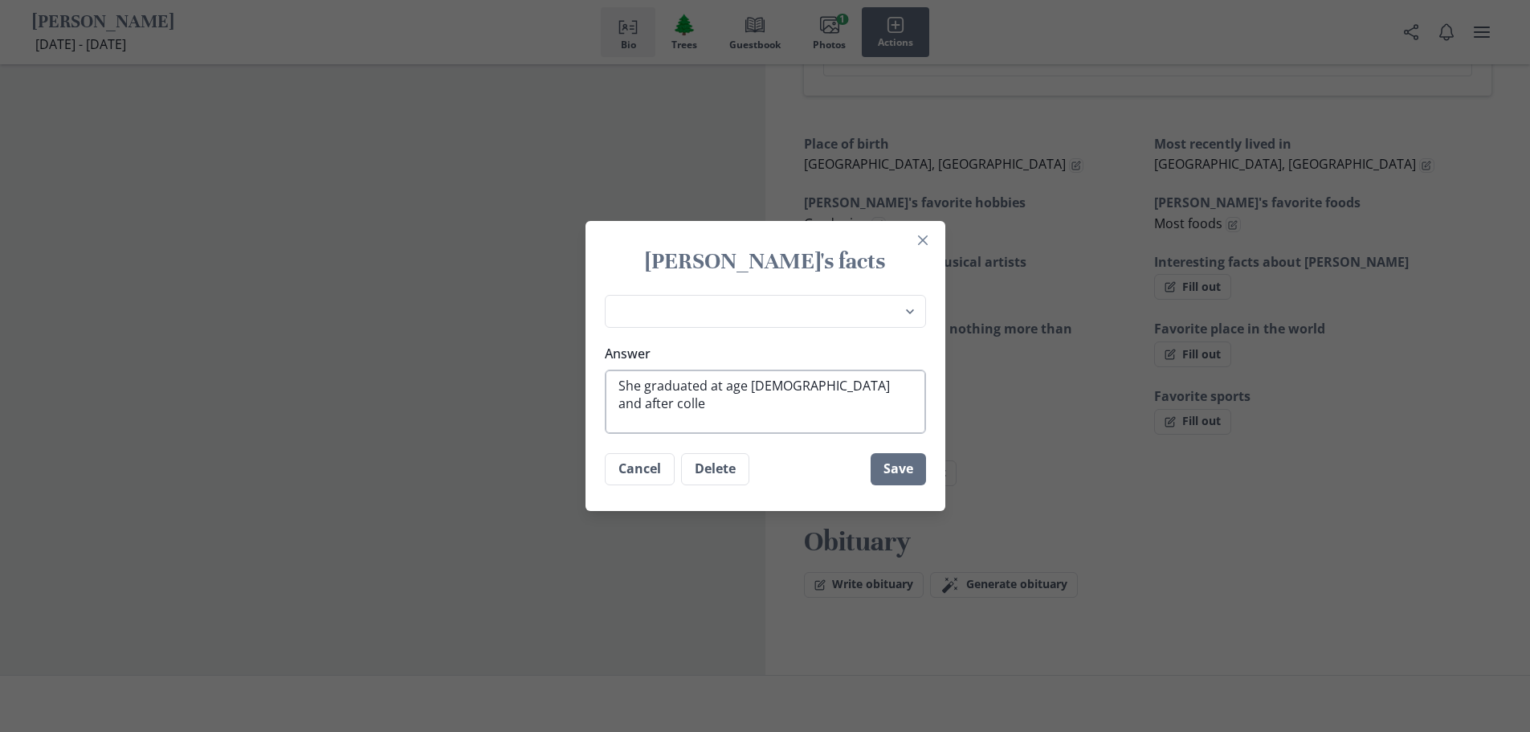
type textarea "She graduated at age [DEMOGRAPHIC_DATA] and after colleg"
type textarea "x"
type textarea "She graduated at age [DEMOGRAPHIC_DATA] and after college"
type textarea "x"
type textarea "She graduated at age [DEMOGRAPHIC_DATA] and after college"
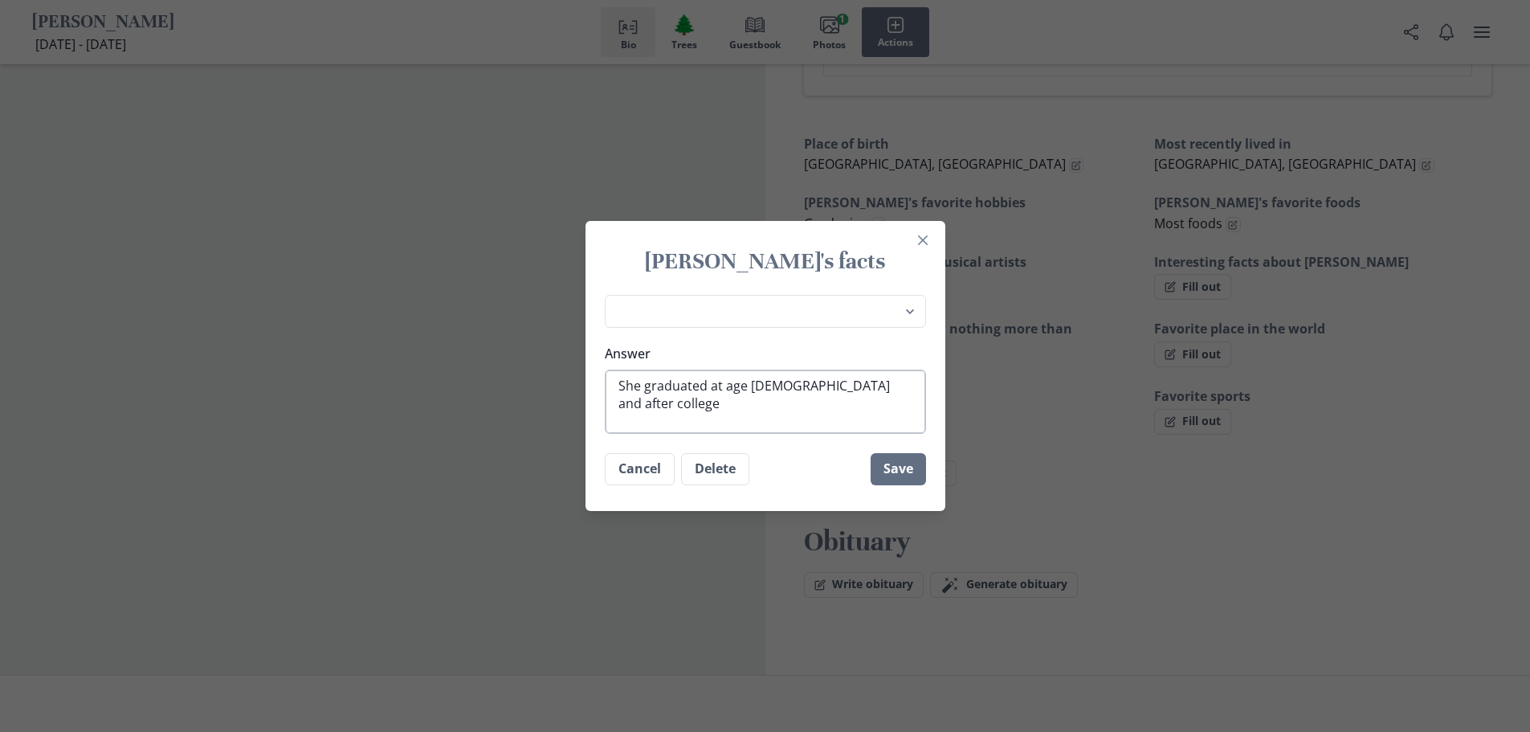
type textarea "x"
type textarea "She graduated at age [DEMOGRAPHIC_DATA] and after college t"
type textarea "x"
type textarea "She graduated at age [DEMOGRAPHIC_DATA] and after college tr"
type textarea "x"
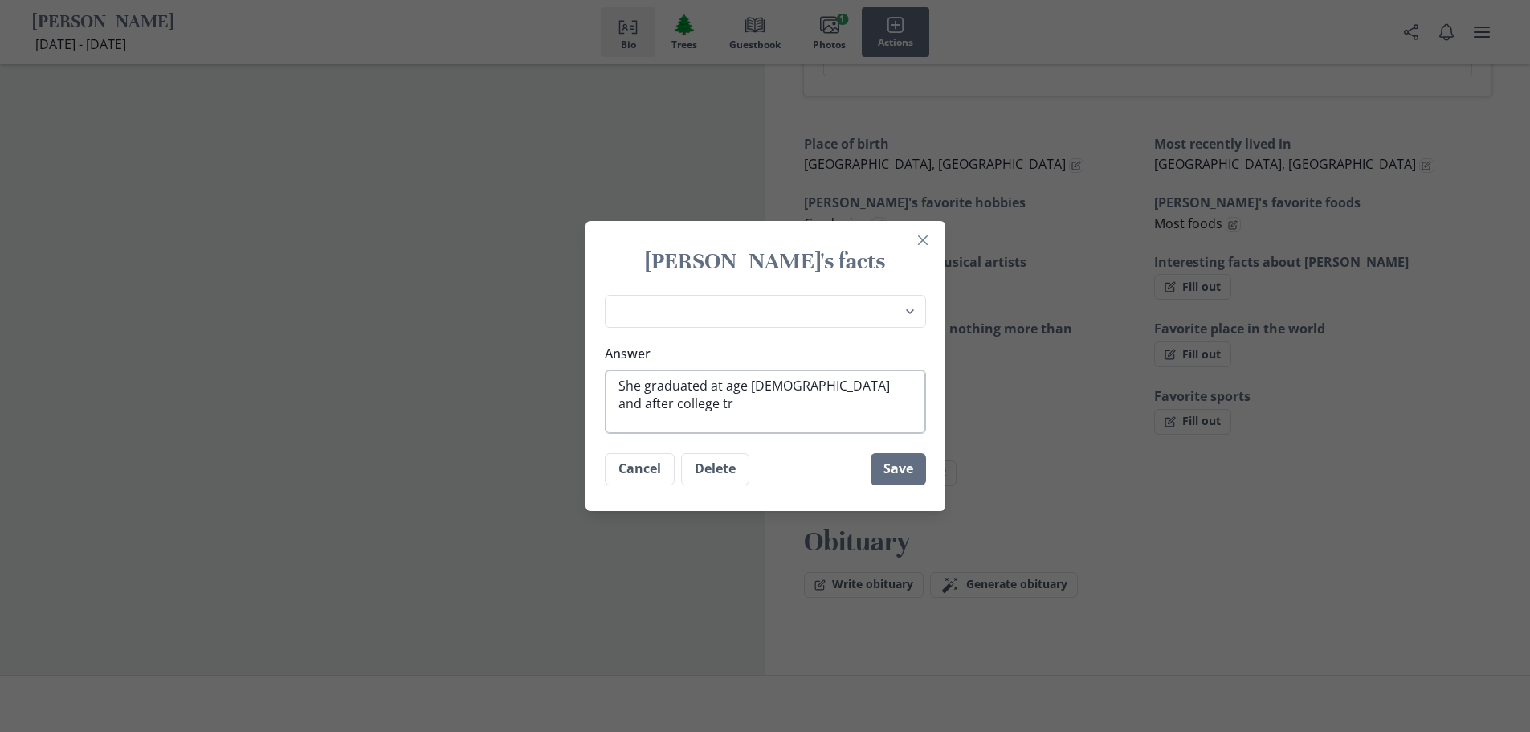
type textarea "She graduated at age [DEMOGRAPHIC_DATA] and after college tra"
type textarea "x"
type textarea "She graduated at age [DEMOGRAPHIC_DATA] and after college trav"
type textarea "x"
type textarea "She graduated at age [DEMOGRAPHIC_DATA] and after college trave"
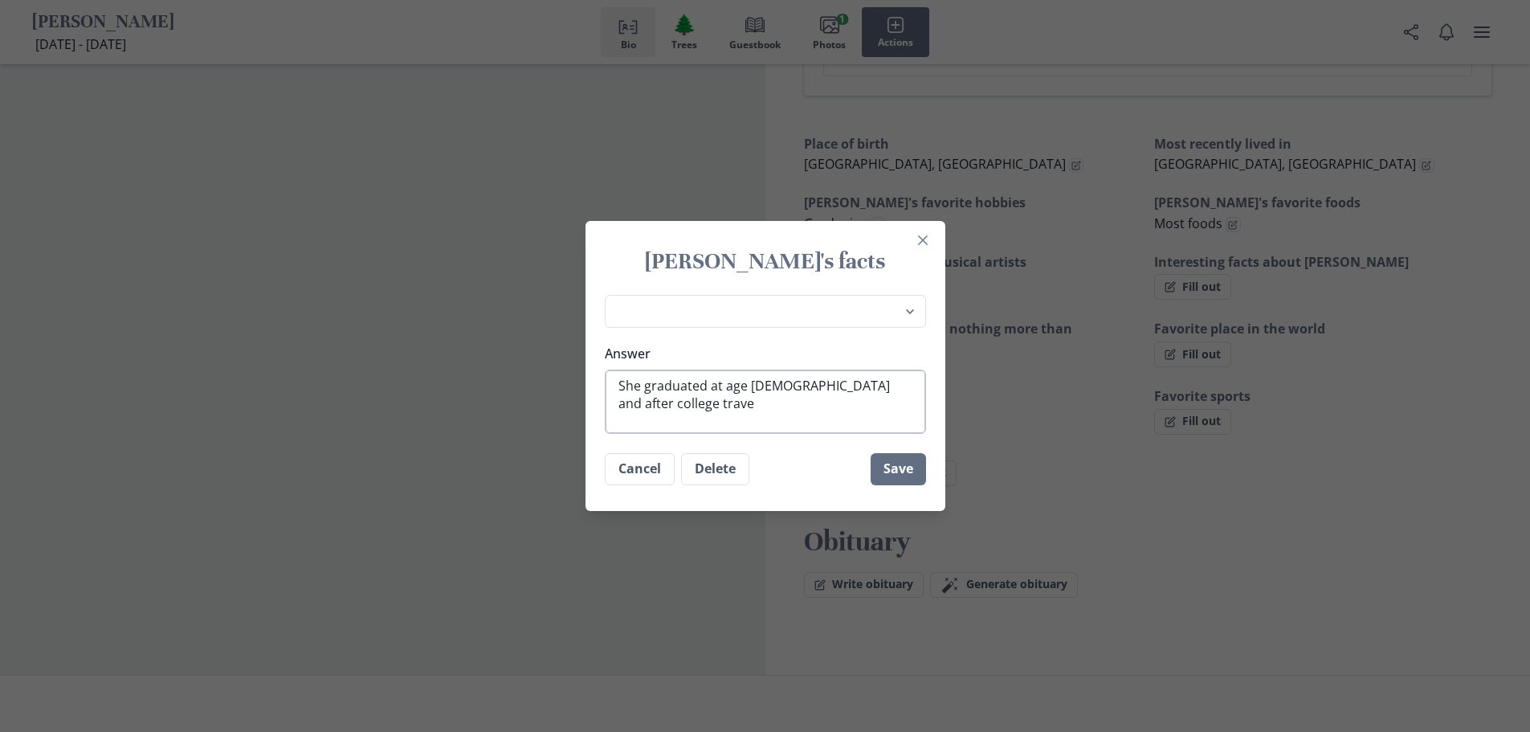
type textarea "x"
type textarea "She graduated at age [DEMOGRAPHIC_DATA] and after college travel"
type textarea "x"
type textarea "She graduated at age [DEMOGRAPHIC_DATA] and after college travele"
type textarea "x"
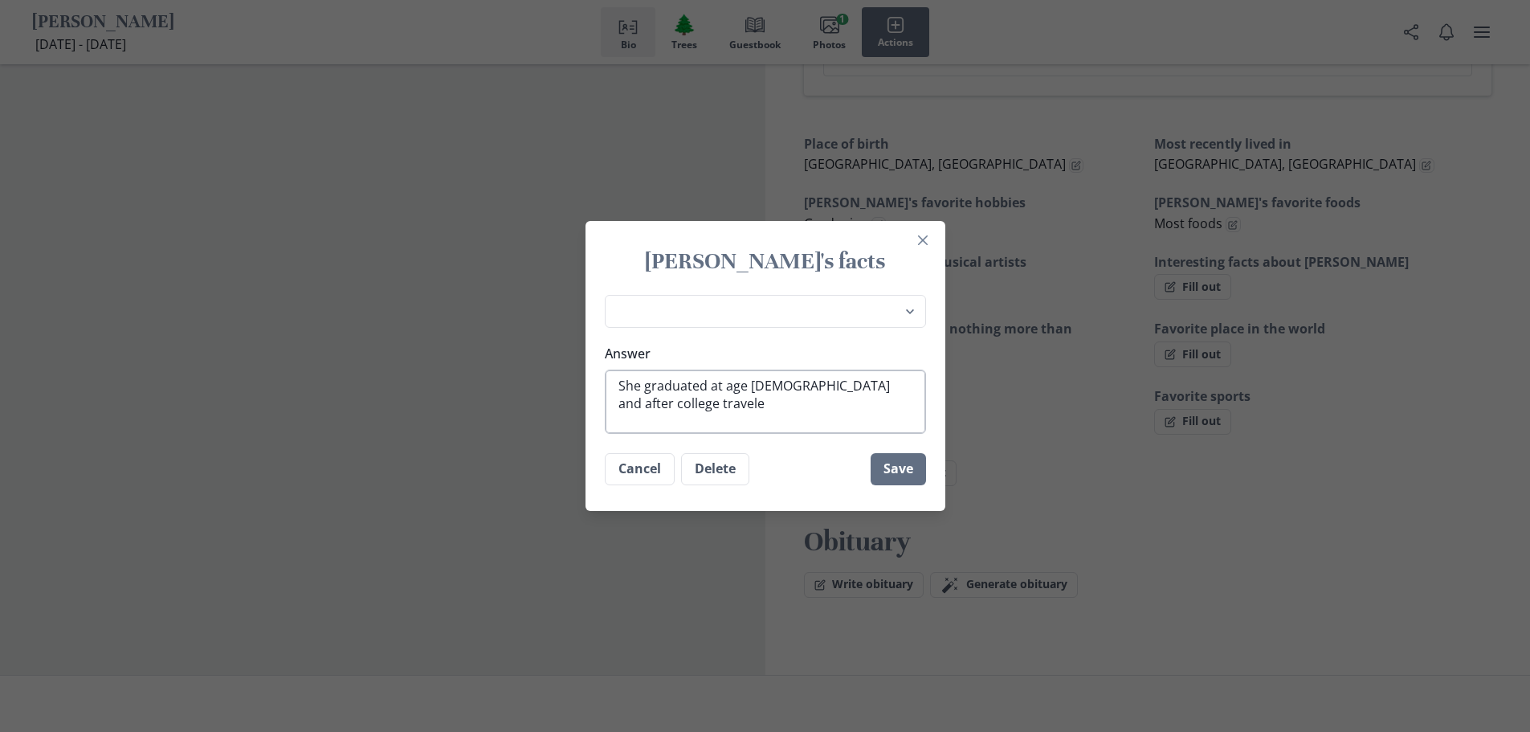
type textarea "She graduated at age [DEMOGRAPHIC_DATA] and after college traveled"
type textarea "x"
type textarea "She graduated at age [DEMOGRAPHIC_DATA] and after college traveled"
type textarea "x"
type textarea "She graduated at age [DEMOGRAPHIC_DATA] and after college traveled t"
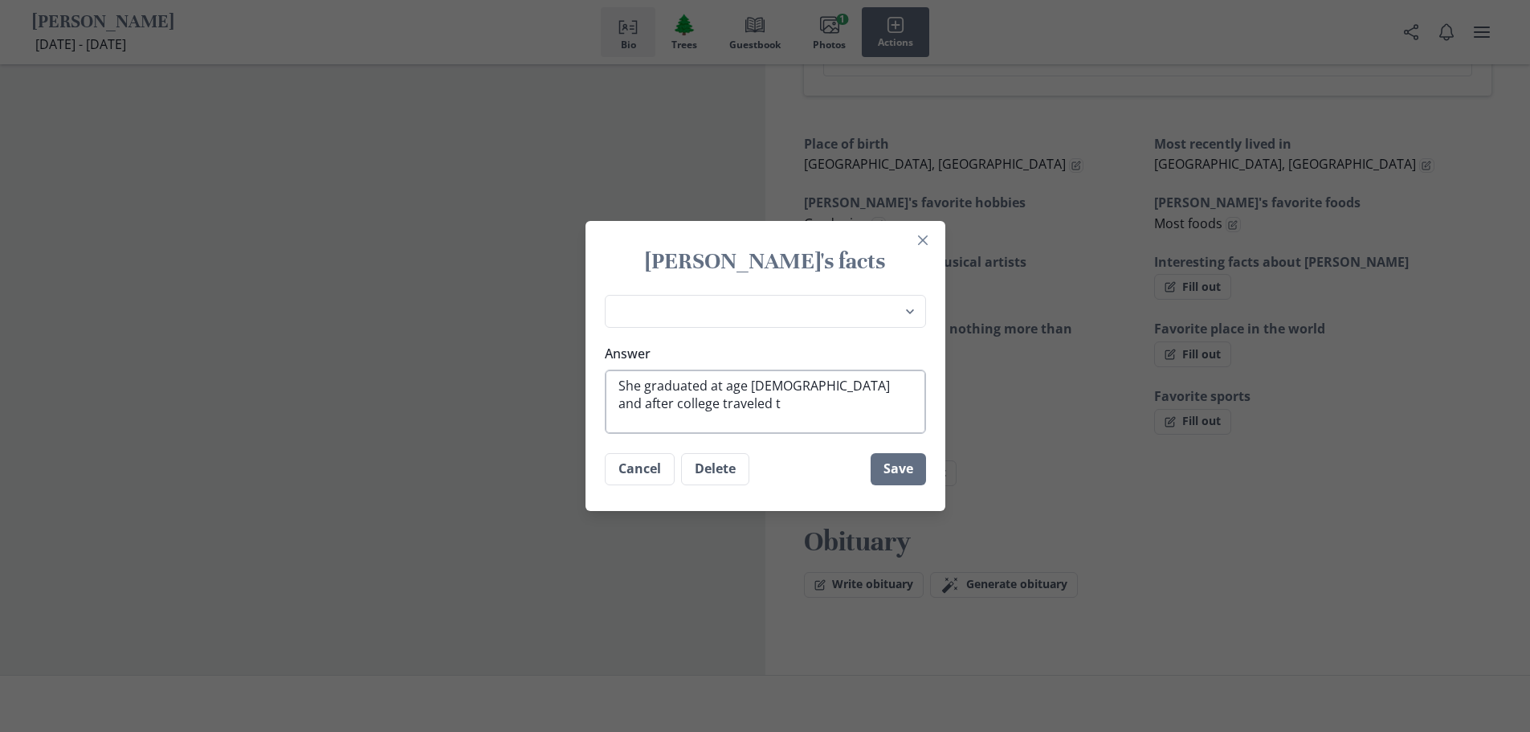
type textarea "x"
type textarea "She graduated at age [DEMOGRAPHIC_DATA] and after college traveled to"
type textarea "x"
type textarea "She graduated at age [DEMOGRAPHIC_DATA] and after college traveled to"
type textarea "x"
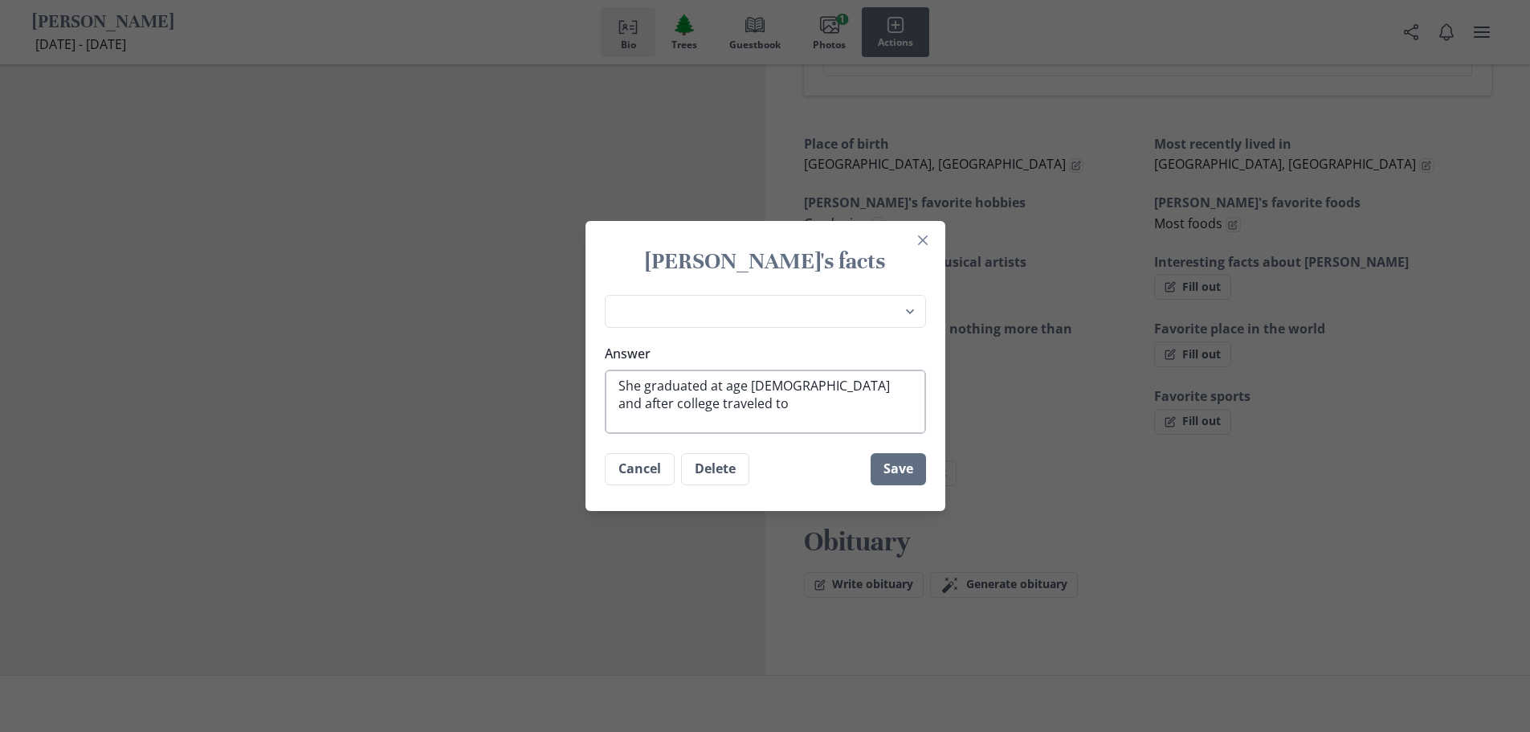
type textarea "She graduated at age [DEMOGRAPHIC_DATA] and after college traveled to J"
type textarea "x"
type textarea "She graduated at age [DEMOGRAPHIC_DATA] and after college traveled to [GEOGRAPH…"
type textarea "x"
type textarea "She graduated at age [DEMOGRAPHIC_DATA] and after college traveled to [GEOGRAPH…"
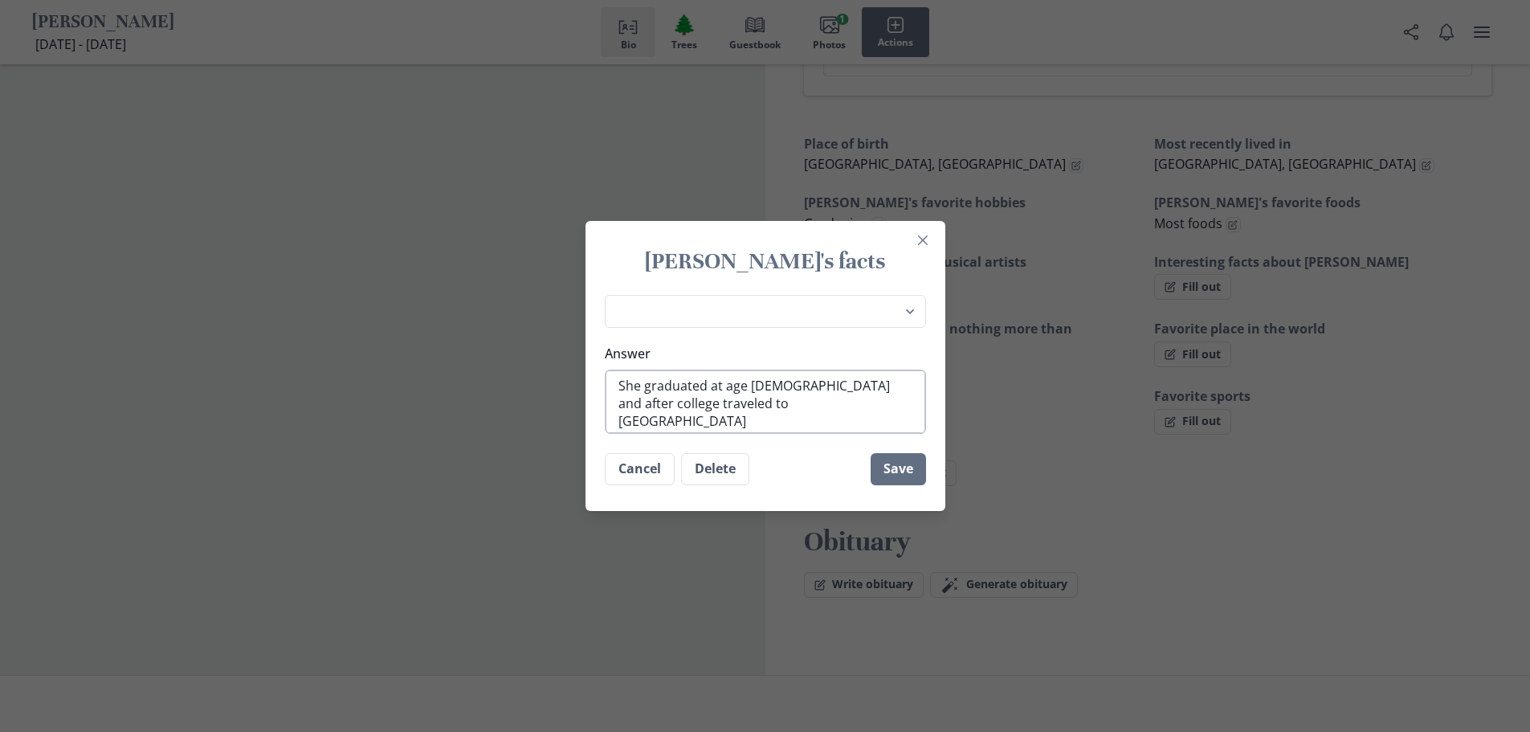
type textarea "x"
type textarea "She graduated at age [DEMOGRAPHIC_DATA] and after college traveled to [GEOGRAPH…"
type textarea "x"
type textarea "She graduated at age [DEMOGRAPHIC_DATA] and after college traveled to [GEOGRAPH…"
type textarea "x"
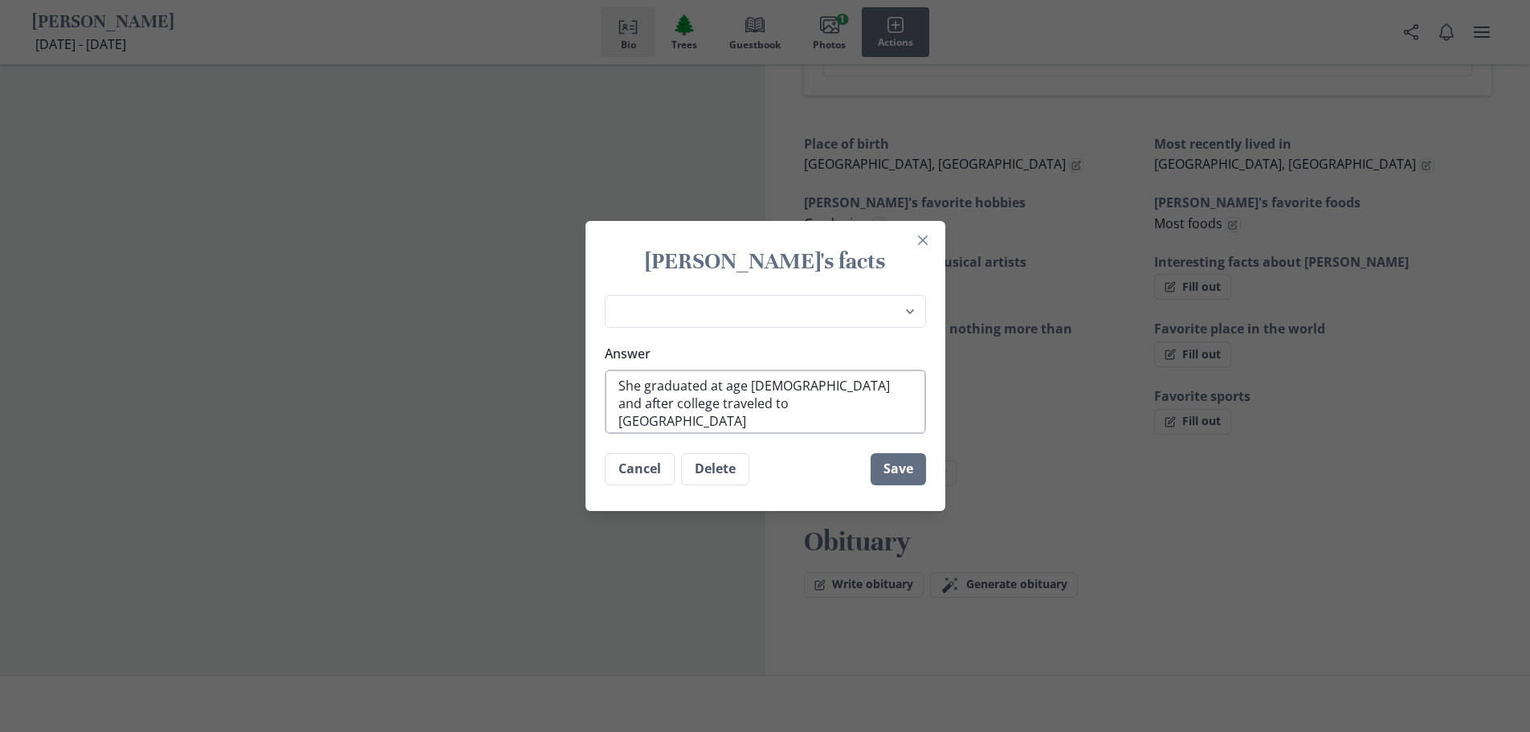
type textarea "She graduated at age [DEMOGRAPHIC_DATA] and after college traveled to [GEOGRAPH…"
type textarea "x"
type textarea "She graduated at age [DEMOGRAPHIC_DATA] and after college traveled to [GEOGRAPH…"
type textarea "x"
type textarea "She graduated at age [DEMOGRAPHIC_DATA] and after college traveled to [GEOGRAPH…"
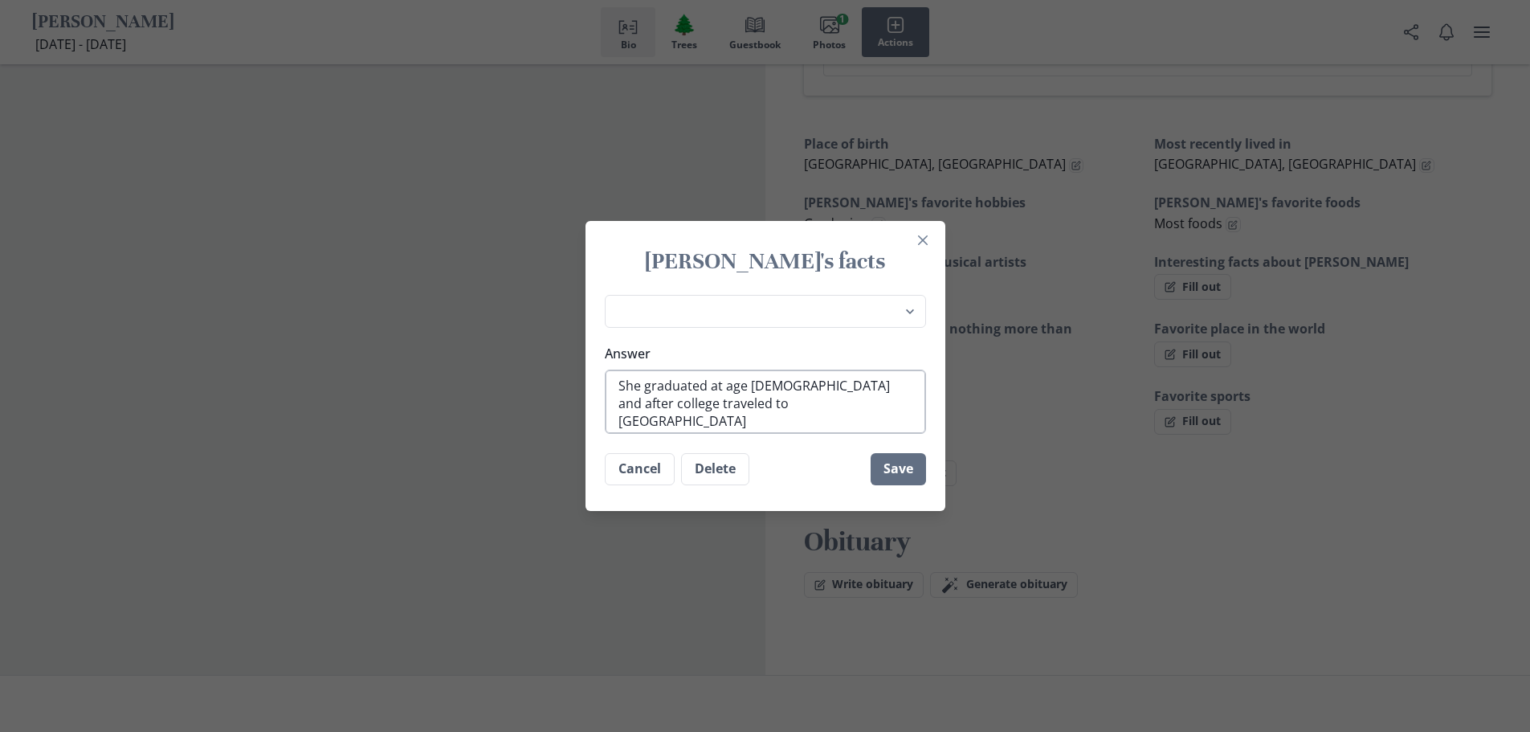
type textarea "x"
type textarea "She graduated at age [DEMOGRAPHIC_DATA] and after college traveled to [GEOGRAPH…"
type textarea "x"
type textarea "She graduated at age [DEMOGRAPHIC_DATA] and after college traveled to [GEOGRAPH…"
type textarea "x"
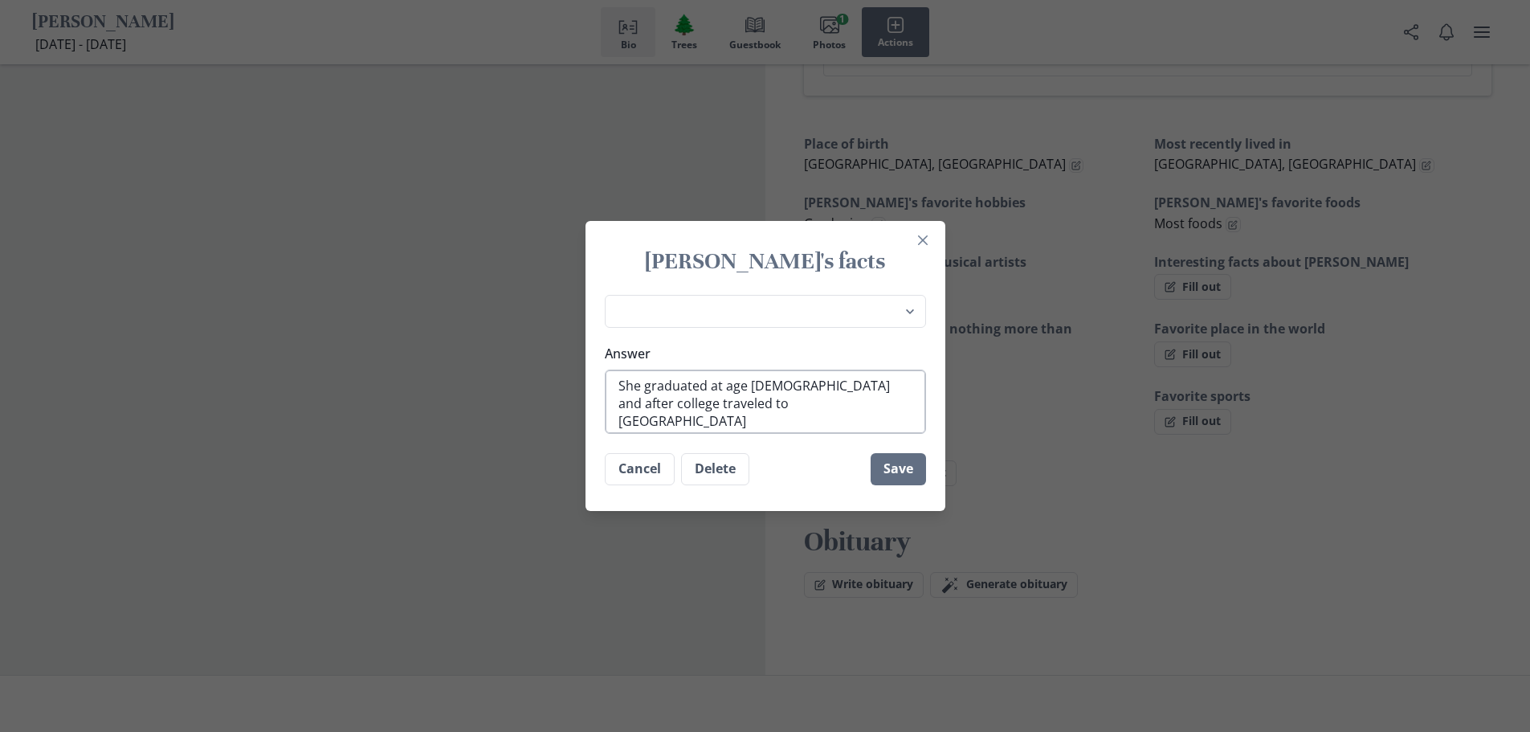
type textarea "She graduated at age [DEMOGRAPHIC_DATA] and after college traveled to [GEOGRAPH…"
type textarea "x"
type textarea "She graduated at age [DEMOGRAPHIC_DATA] and after college traveled to [GEOGRAPH…"
type textarea "x"
type textarea "She graduated at age [DEMOGRAPHIC_DATA] and after college traveled to [GEOGRAPH…"
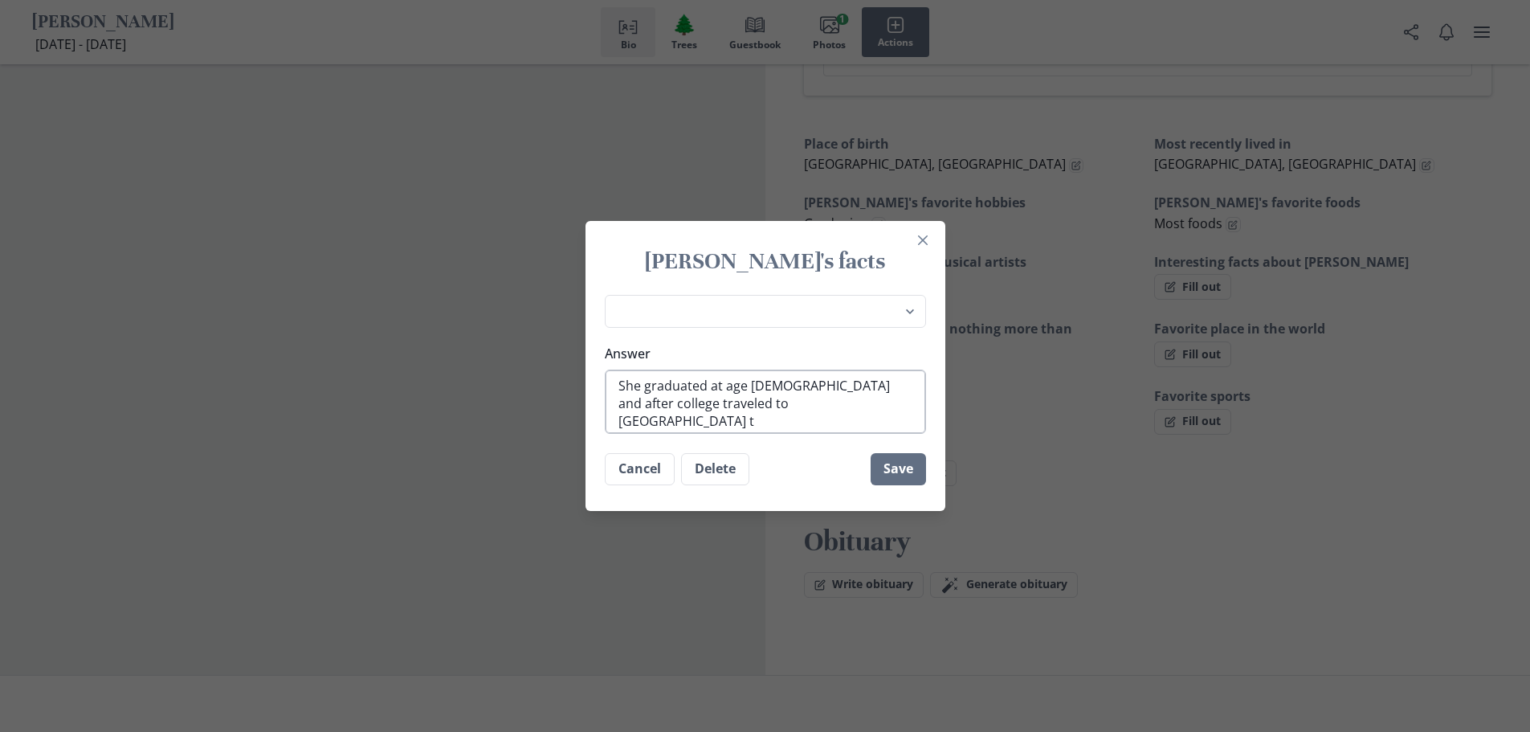
type textarea "x"
type textarea "She graduated at age [DEMOGRAPHIC_DATA] and after college traveled to [GEOGRAPH…"
type textarea "x"
type textarea "She graduated at age [DEMOGRAPHIC_DATA] and after college traveled to [GEOGRAPH…"
type textarea "x"
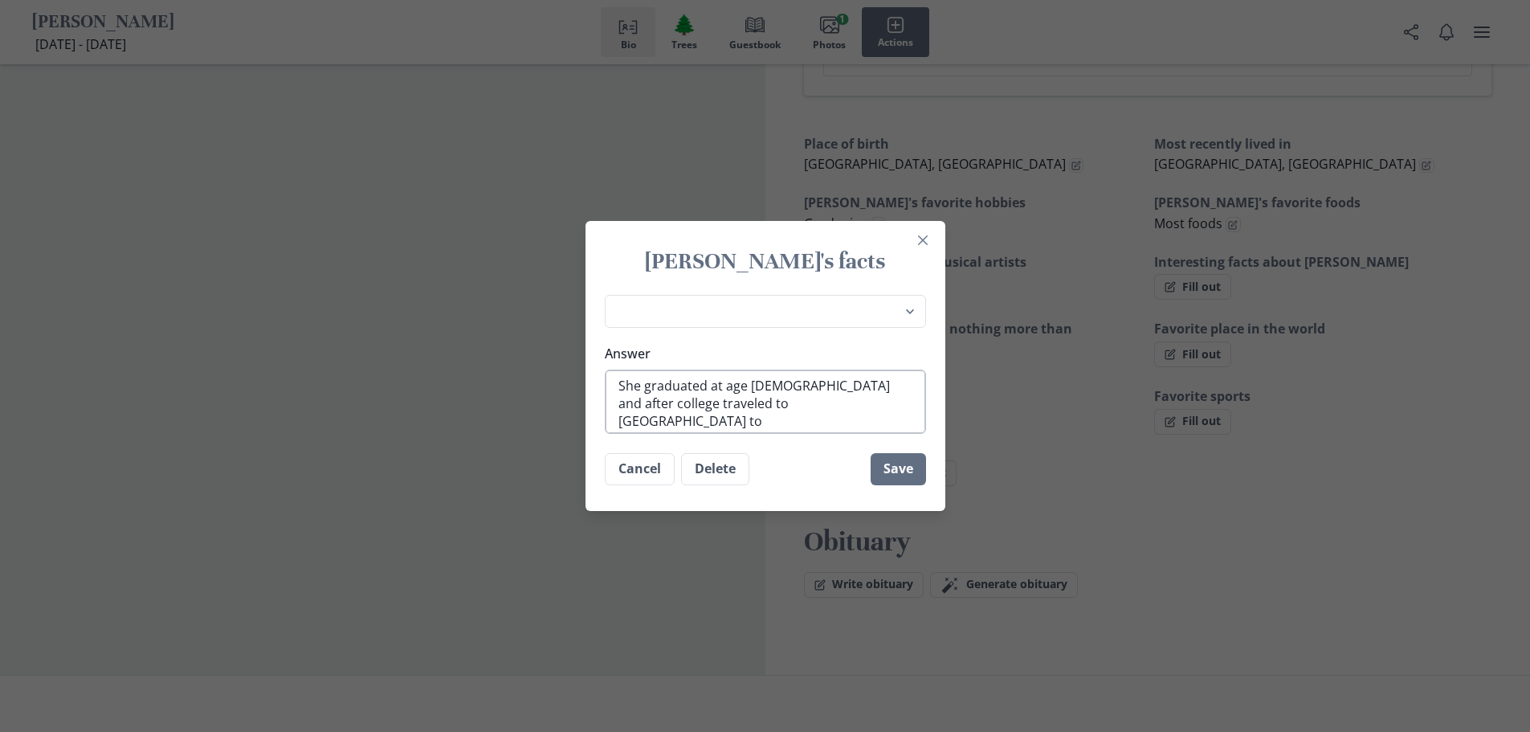
type textarea "She graduated at age [DEMOGRAPHIC_DATA] and after college traveled to [GEOGRAPH…"
type textarea "x"
click at [906, 475] on button "Save" at bounding box center [898, 471] width 55 height 32
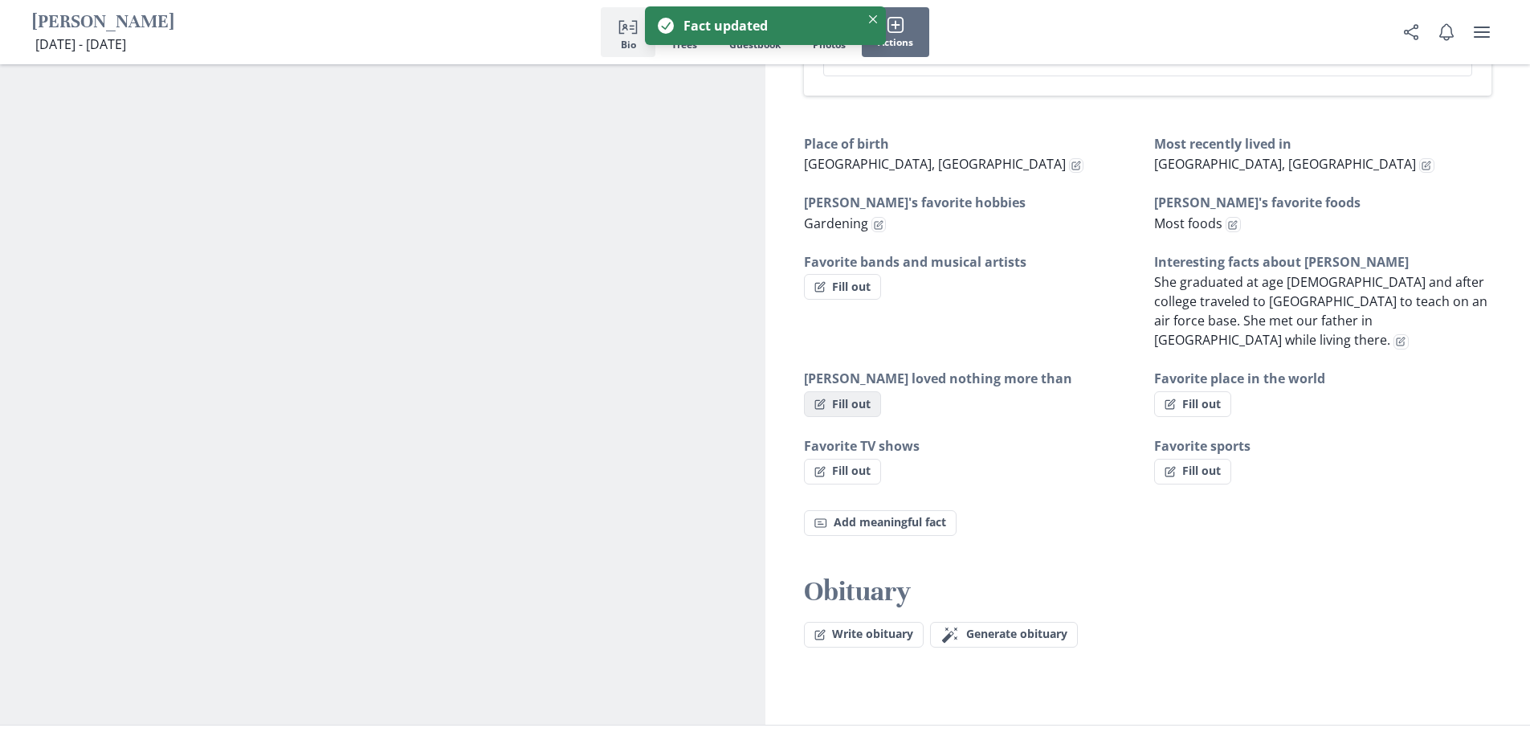
click at [857, 391] on button "Fill out" at bounding box center [842, 404] width 77 height 26
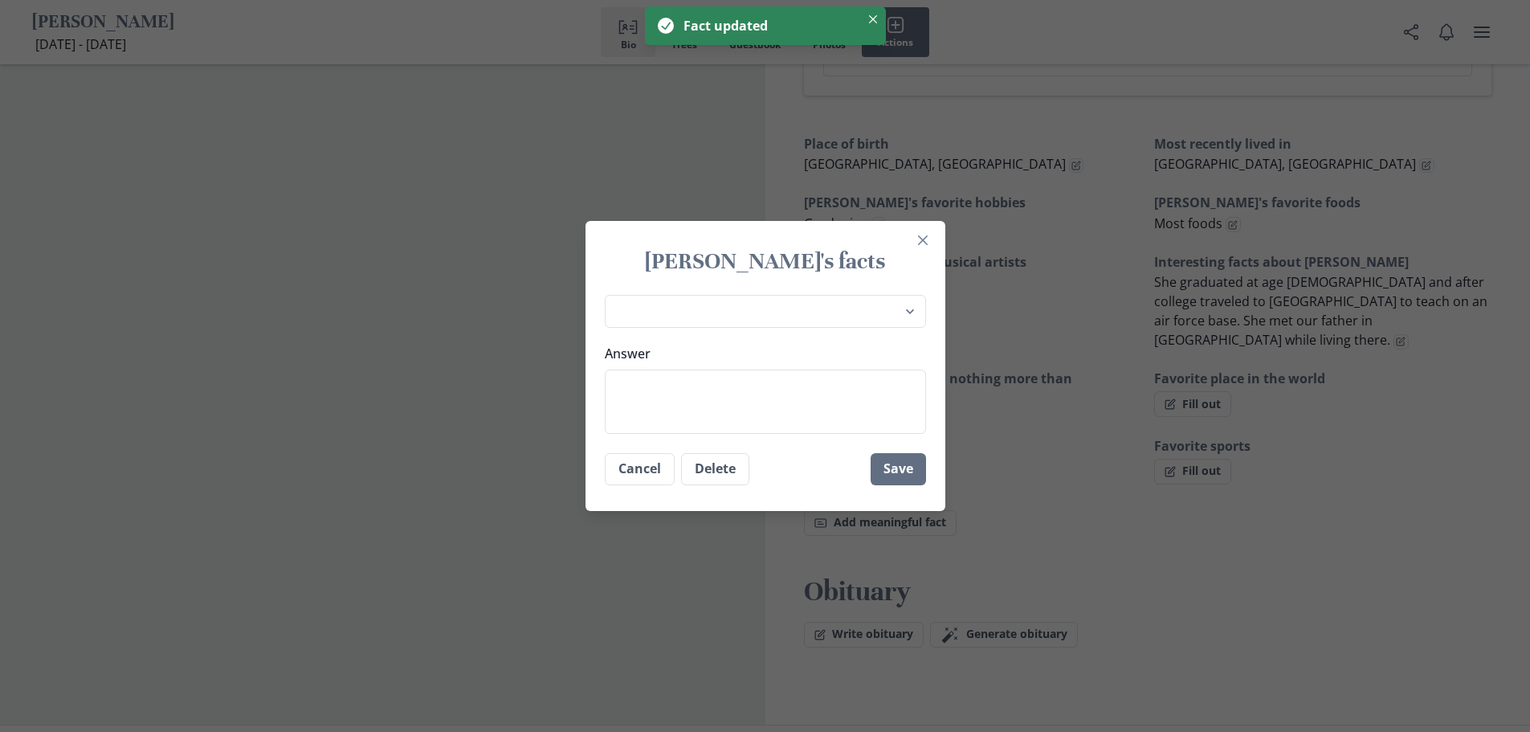
click at [819, 367] on div "Answer" at bounding box center [765, 389] width 321 height 90
click at [668, 382] on textarea "Answer" at bounding box center [765, 402] width 321 height 64
click at [908, 458] on button "Save" at bounding box center [898, 469] width 55 height 32
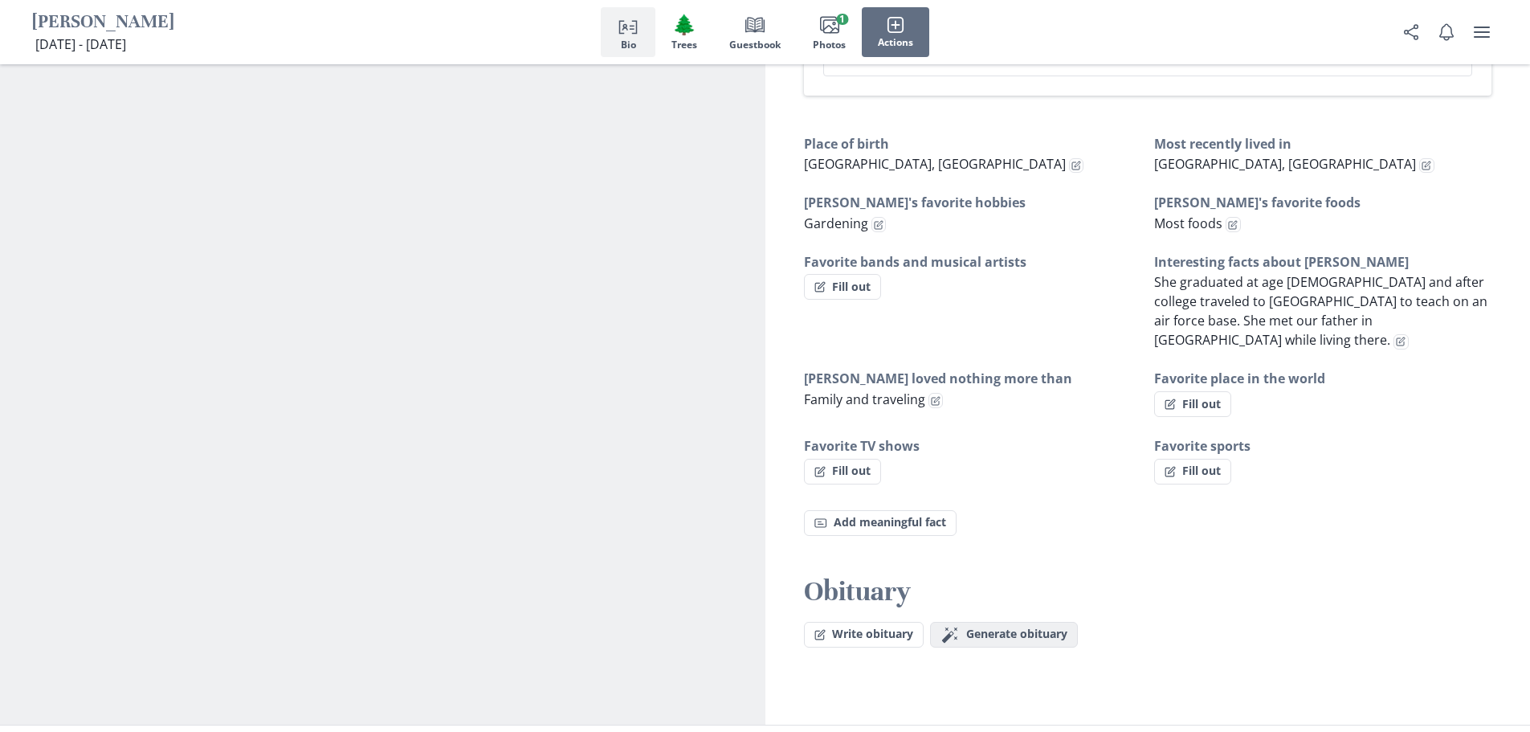
click at [1003, 627] on span "Generate obituary" at bounding box center [1016, 634] width 101 height 14
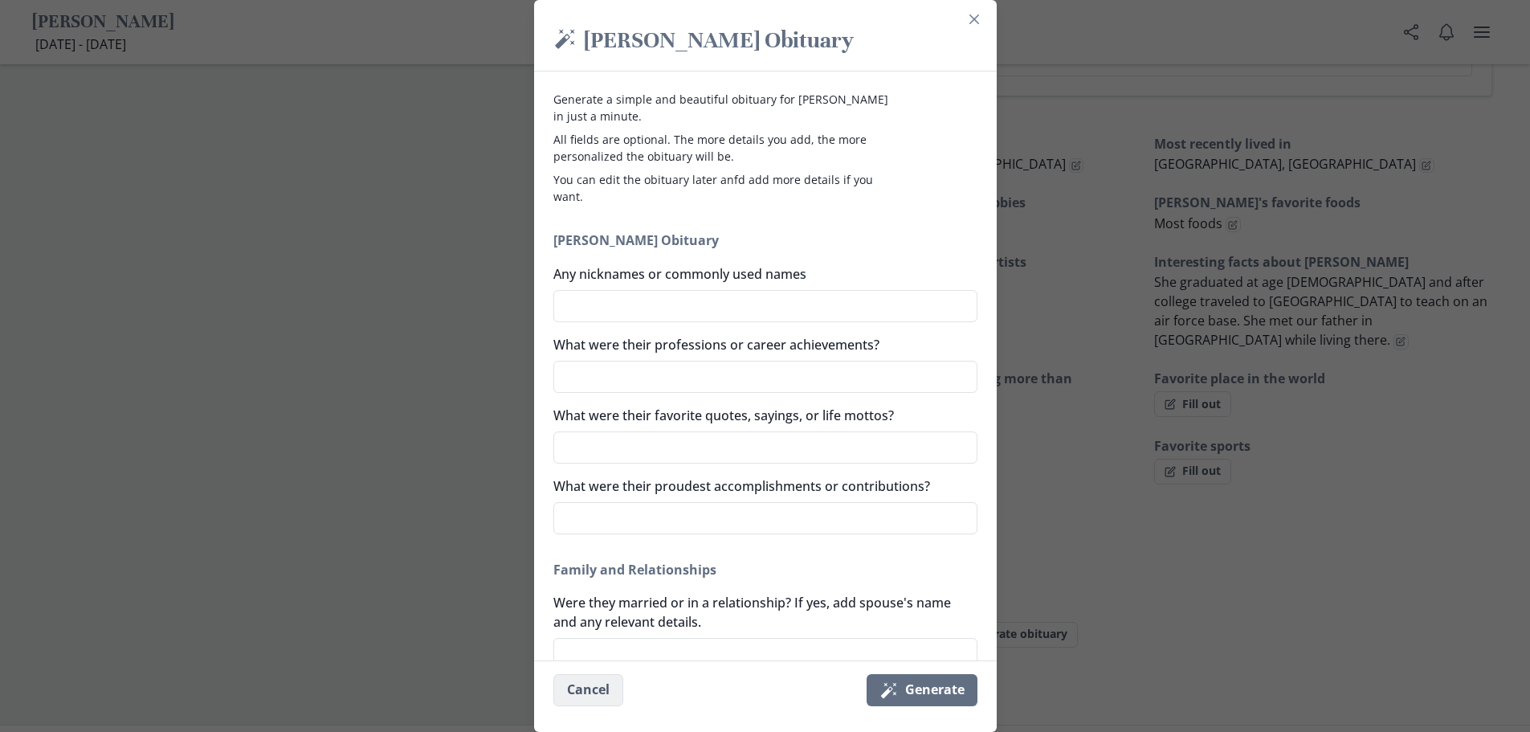
click at [612, 684] on button "Cancel" at bounding box center [589, 690] width 70 height 32
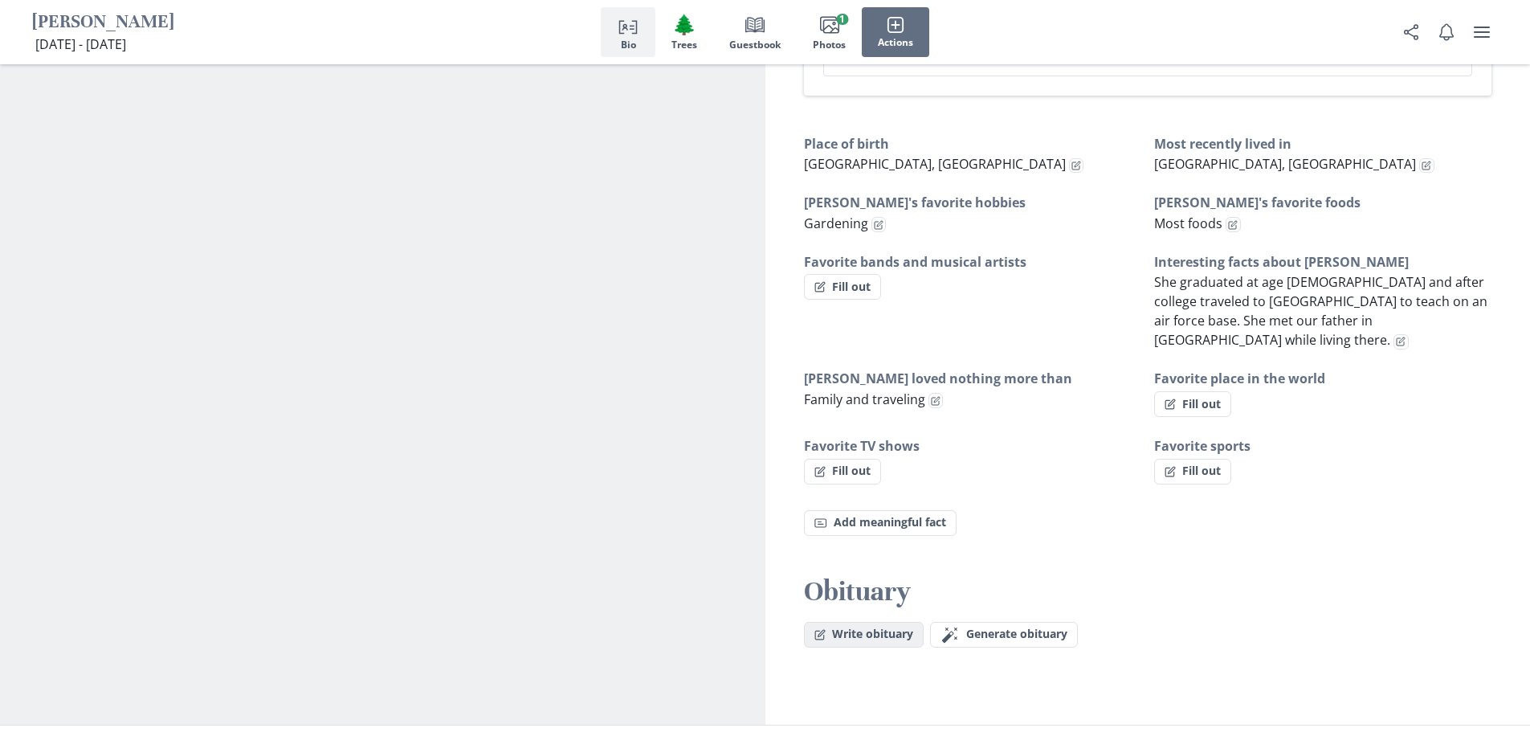
click at [890, 622] on button "Write obituary" at bounding box center [864, 635] width 120 height 26
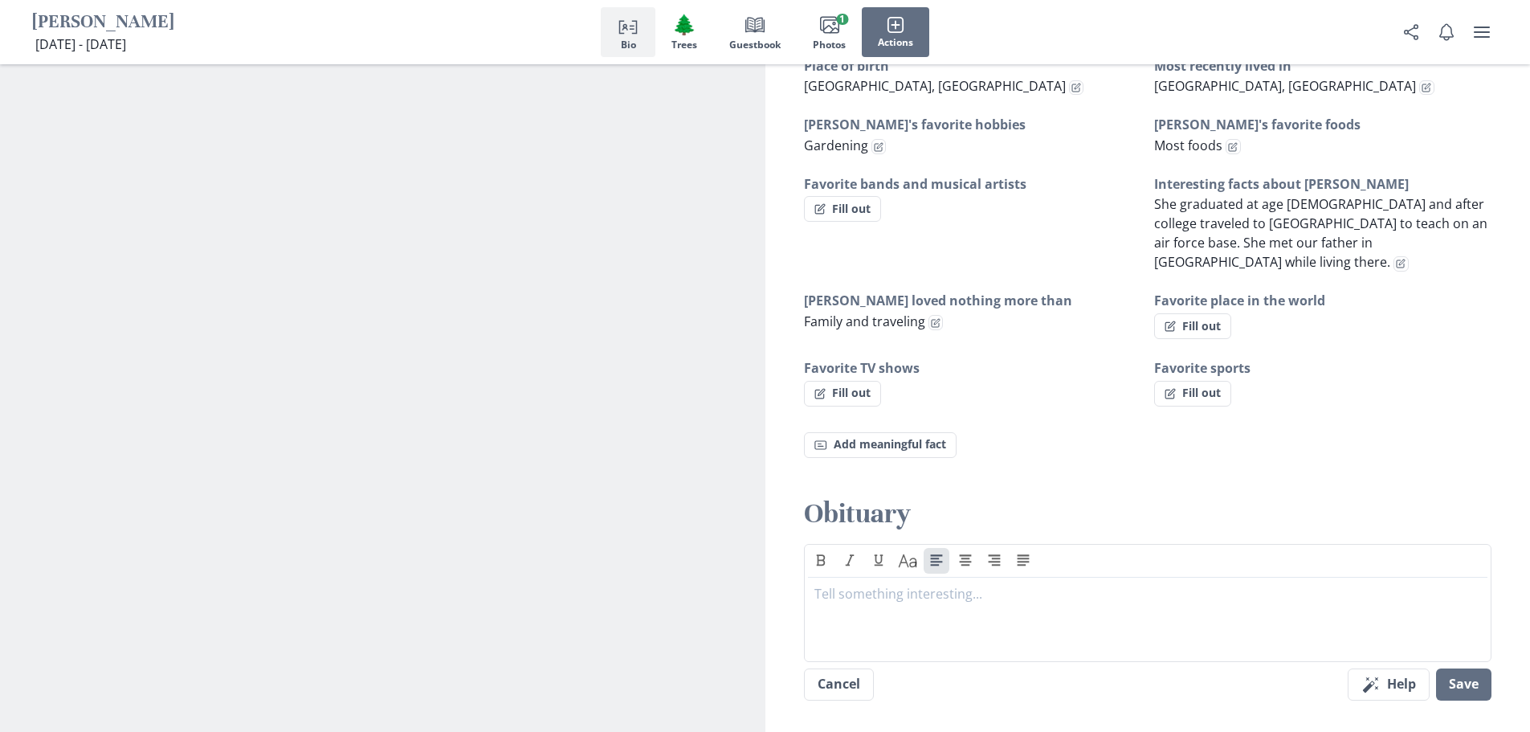
scroll to position [1007, 0]
click at [848, 666] on button "Cancel" at bounding box center [839, 682] width 70 height 32
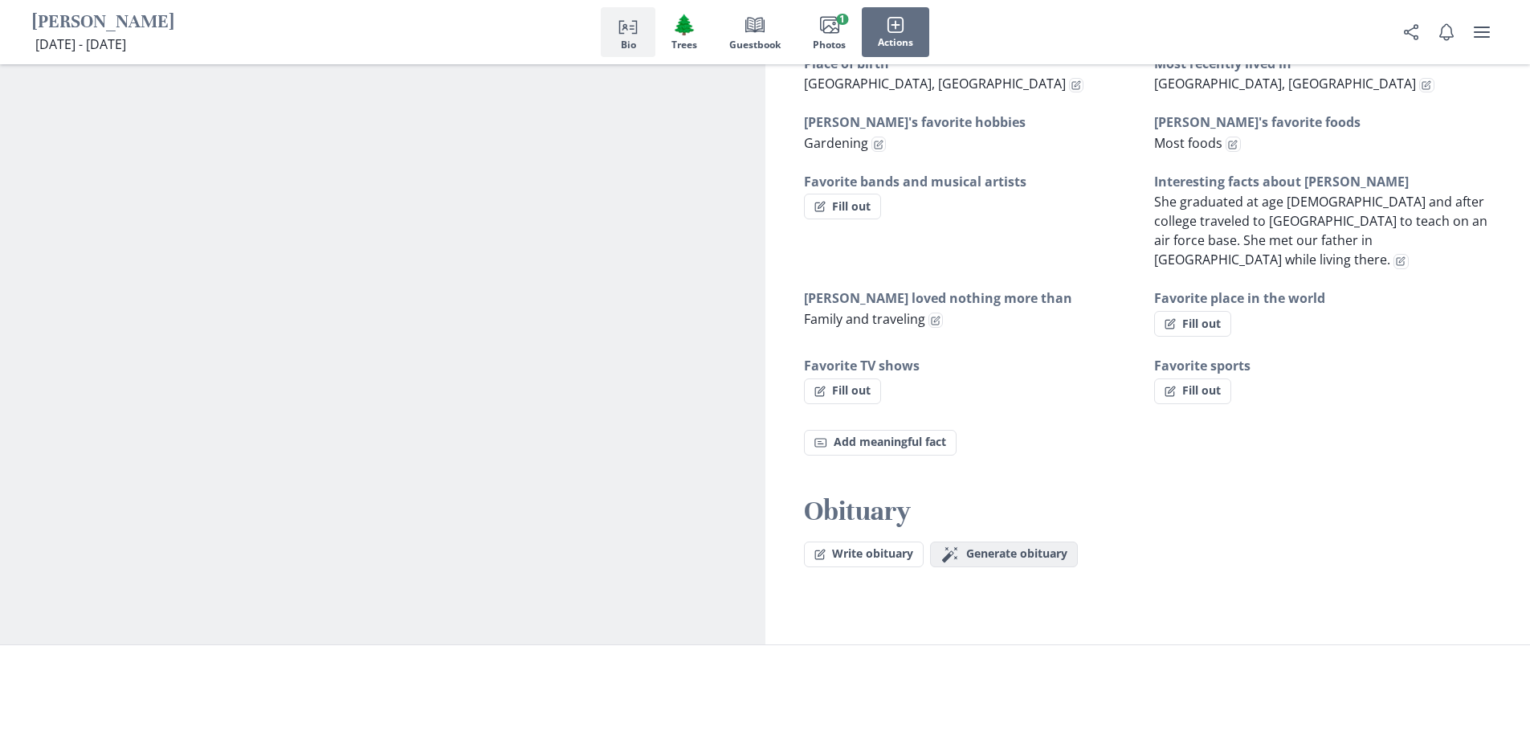
click at [1003, 541] on button "Magic wand Generate obituary Generate" at bounding box center [1004, 554] width 148 height 26
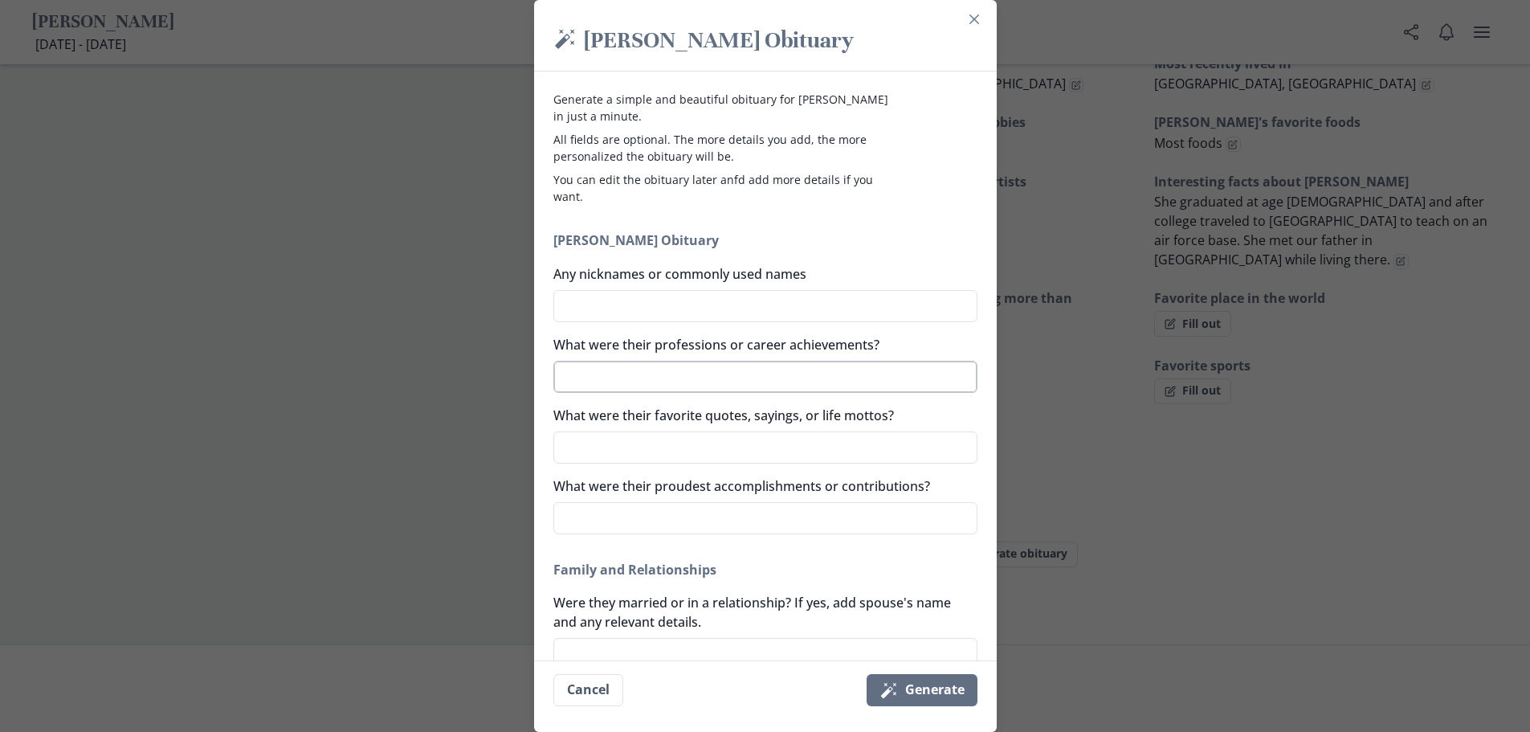
click at [688, 372] on textarea "What were their professions or career achievements?" at bounding box center [766, 377] width 424 height 32
click at [615, 515] on textarea "What were their proudest accomplishments or contributions?" at bounding box center [766, 518] width 424 height 32
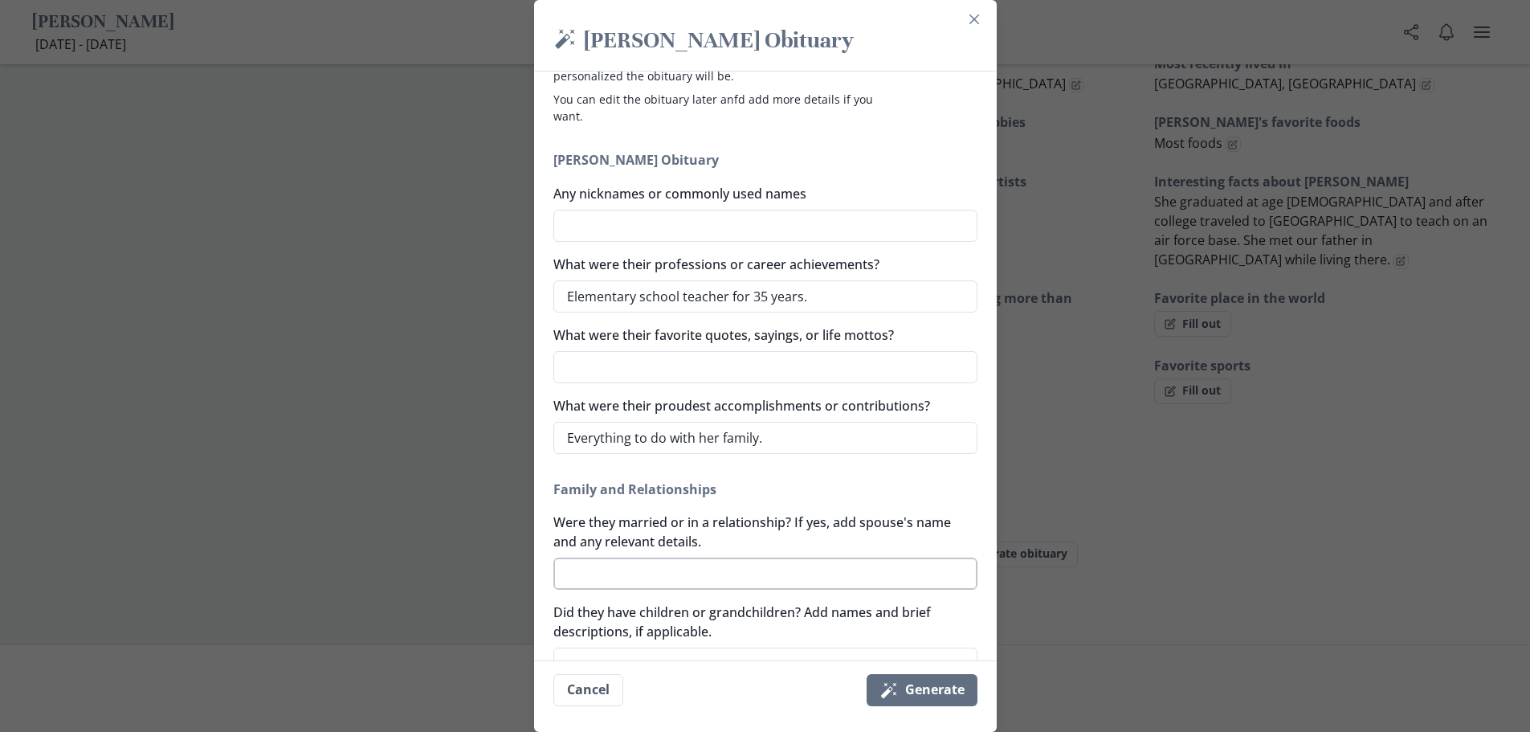
click at [622, 558] on textarea "Were they married or in a relationship? If yes, add spouse's name and any relev…" at bounding box center [766, 574] width 424 height 32
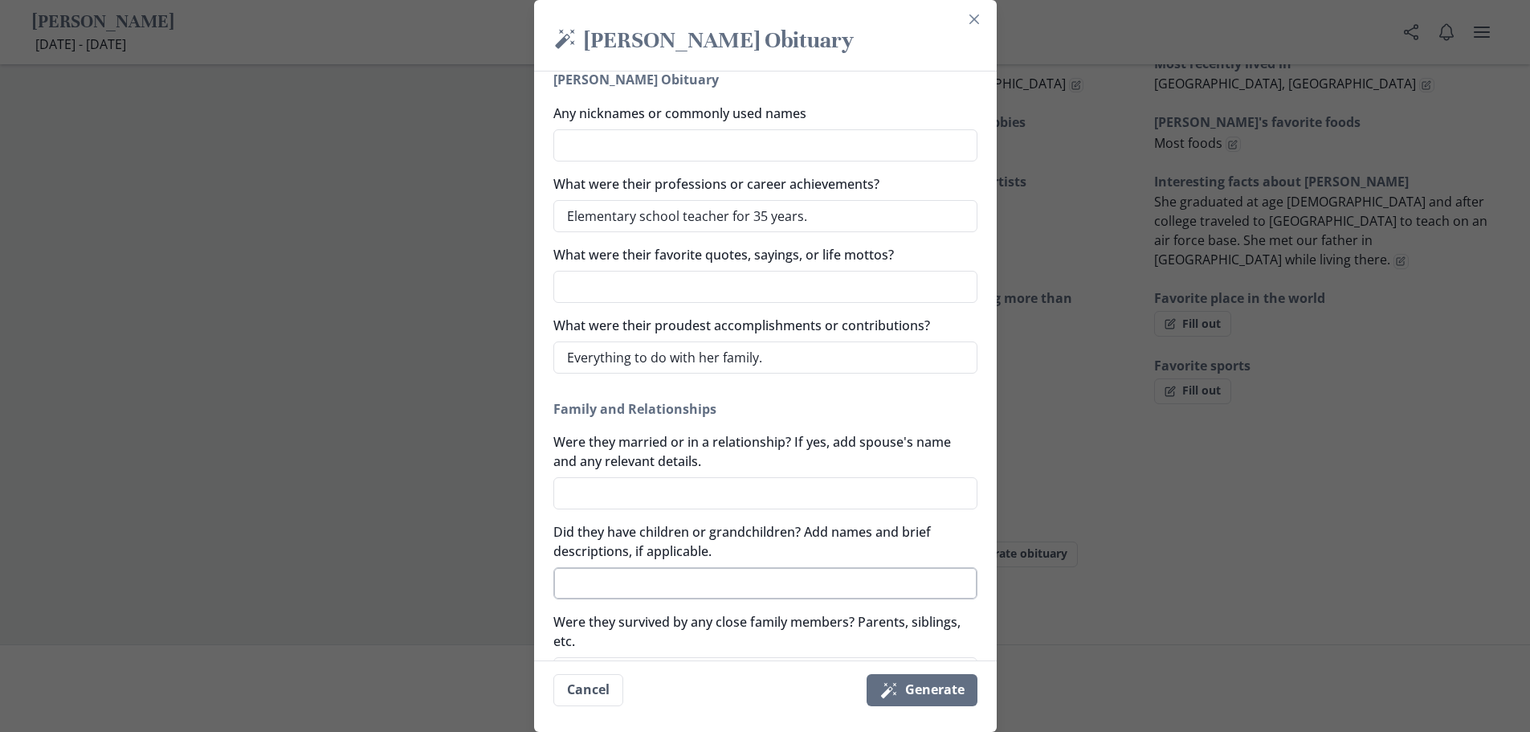
click at [752, 578] on textarea "Did they have children or grandchildren? Add names and brief descriptions, if a…" at bounding box center [766, 583] width 424 height 32
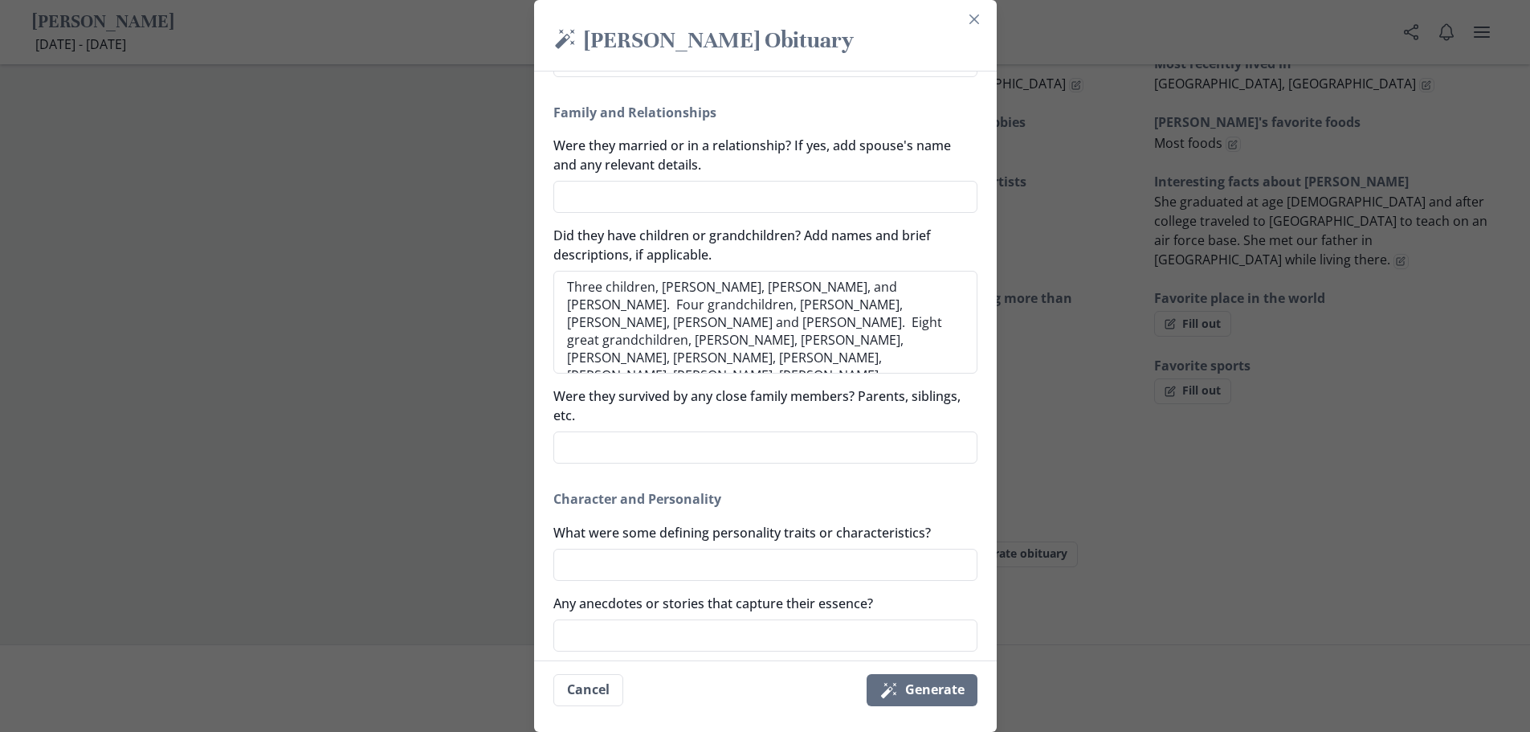
scroll to position [485, 0]
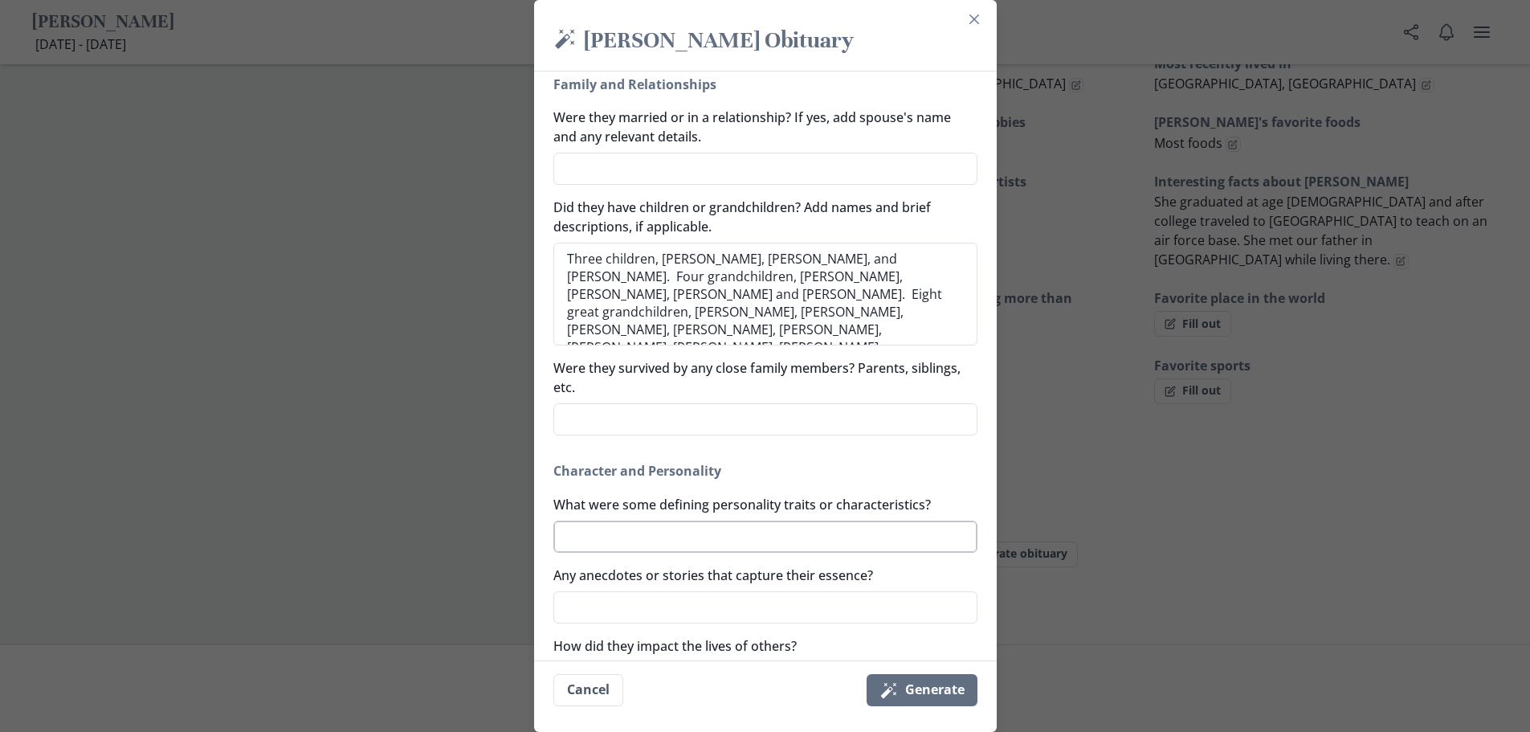
click at [642, 536] on textarea "What were some defining personality traits or characteristics?" at bounding box center [766, 537] width 424 height 32
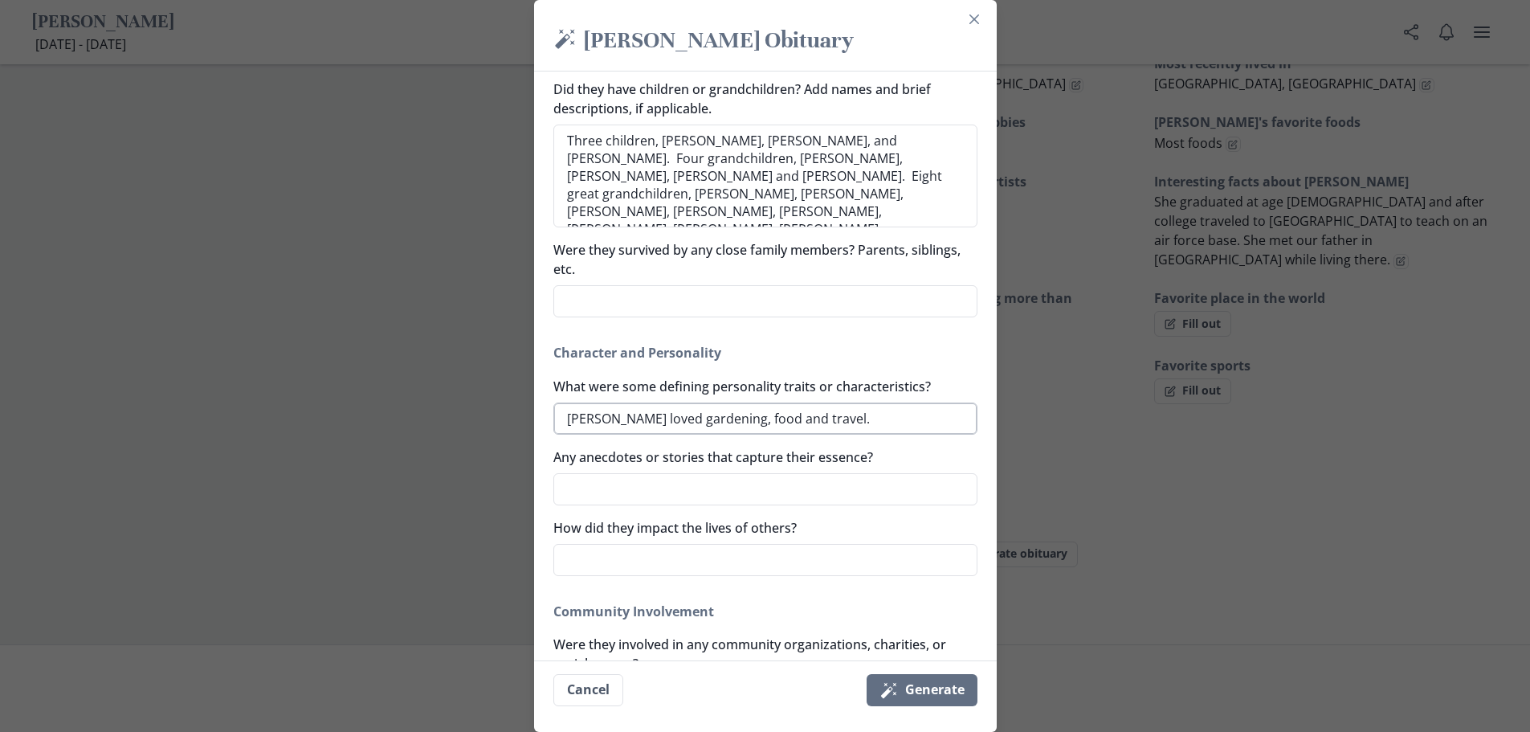
scroll to position [646, 0]
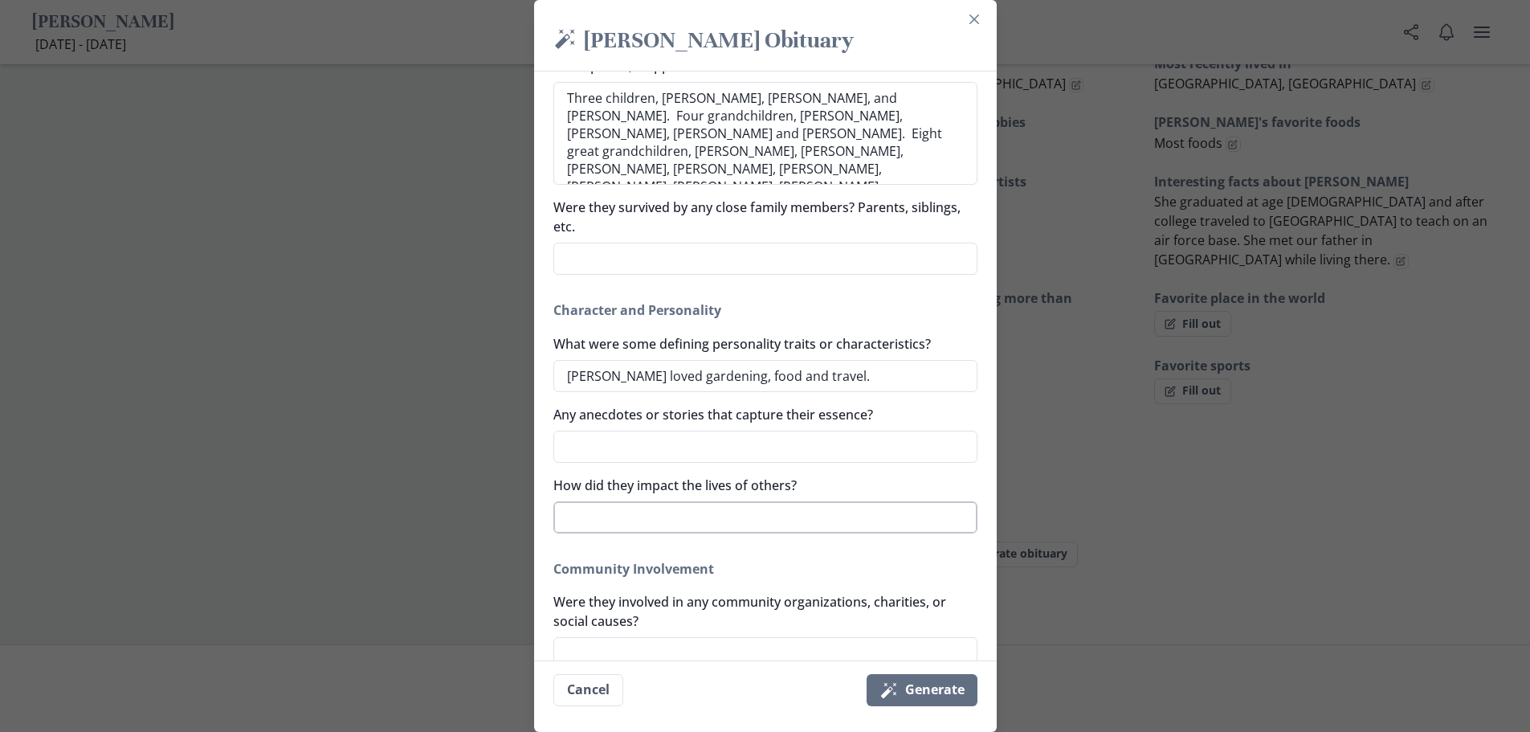
click at [740, 510] on textarea "How did they impact the lives of others?" at bounding box center [766, 517] width 424 height 32
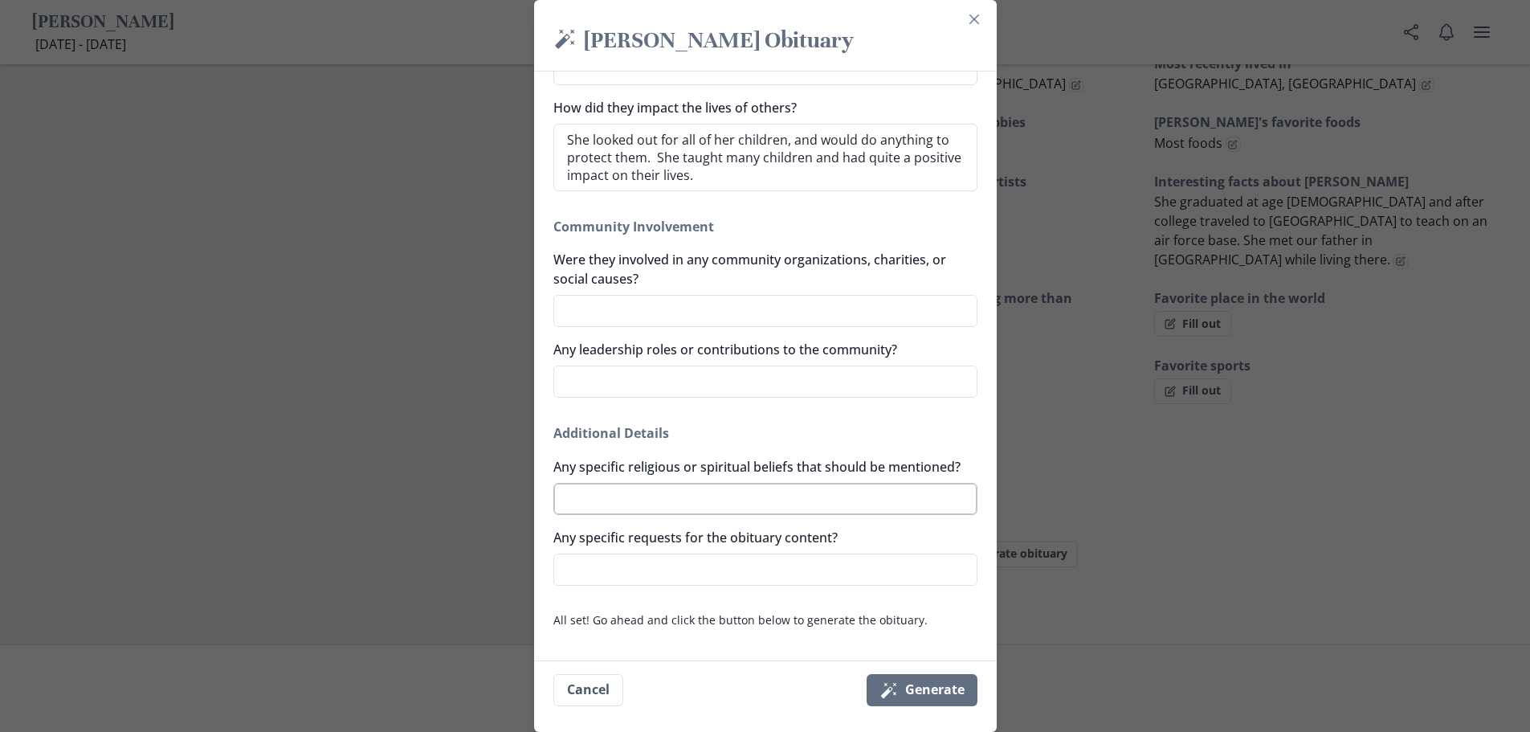
scroll to position [1043, 0]
click at [930, 692] on button "Magic wand Generate" at bounding box center [922, 690] width 111 height 32
click at [934, 690] on button "Magic wand Generate" at bounding box center [922, 690] width 111 height 32
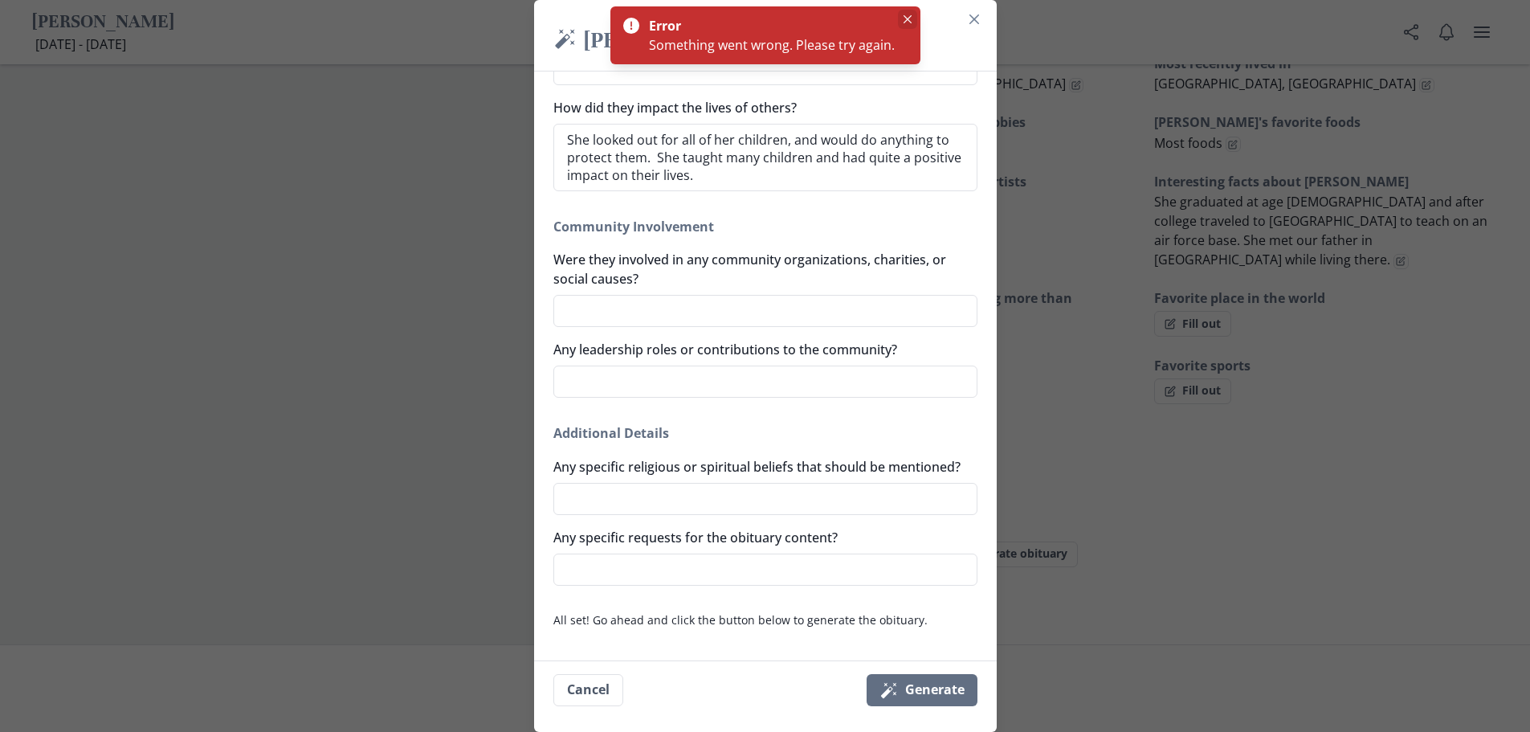
click at [900, 16] on button "Close" at bounding box center [907, 19] width 19 height 19
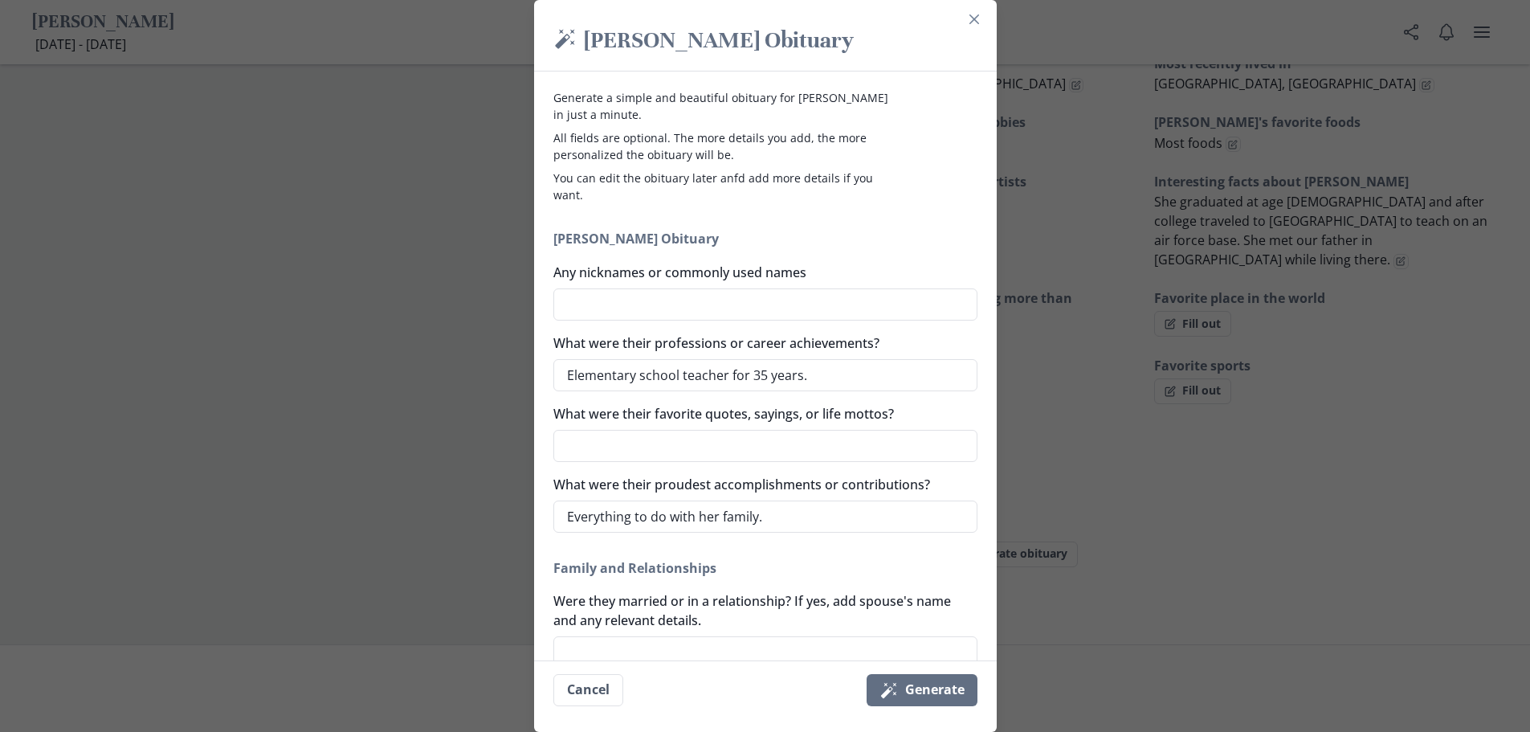
scroll to position [0, 0]
drag, startPoint x: 566, startPoint y: 381, endPoint x: 848, endPoint y: 389, distance: 282.1
click at [848, 389] on textarea "Elementary school teacher for 35 years." at bounding box center [766, 377] width 424 height 32
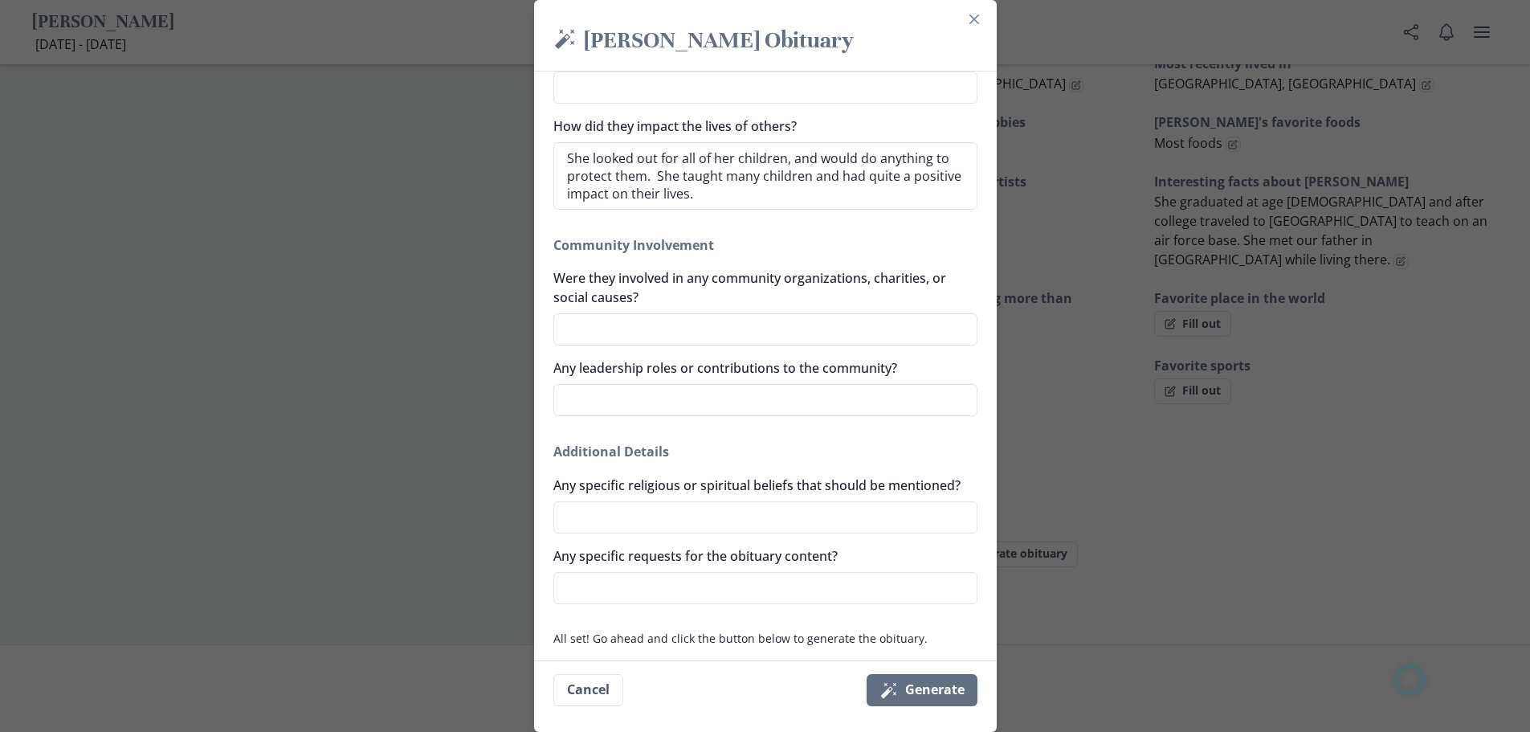
scroll to position [1043, 0]
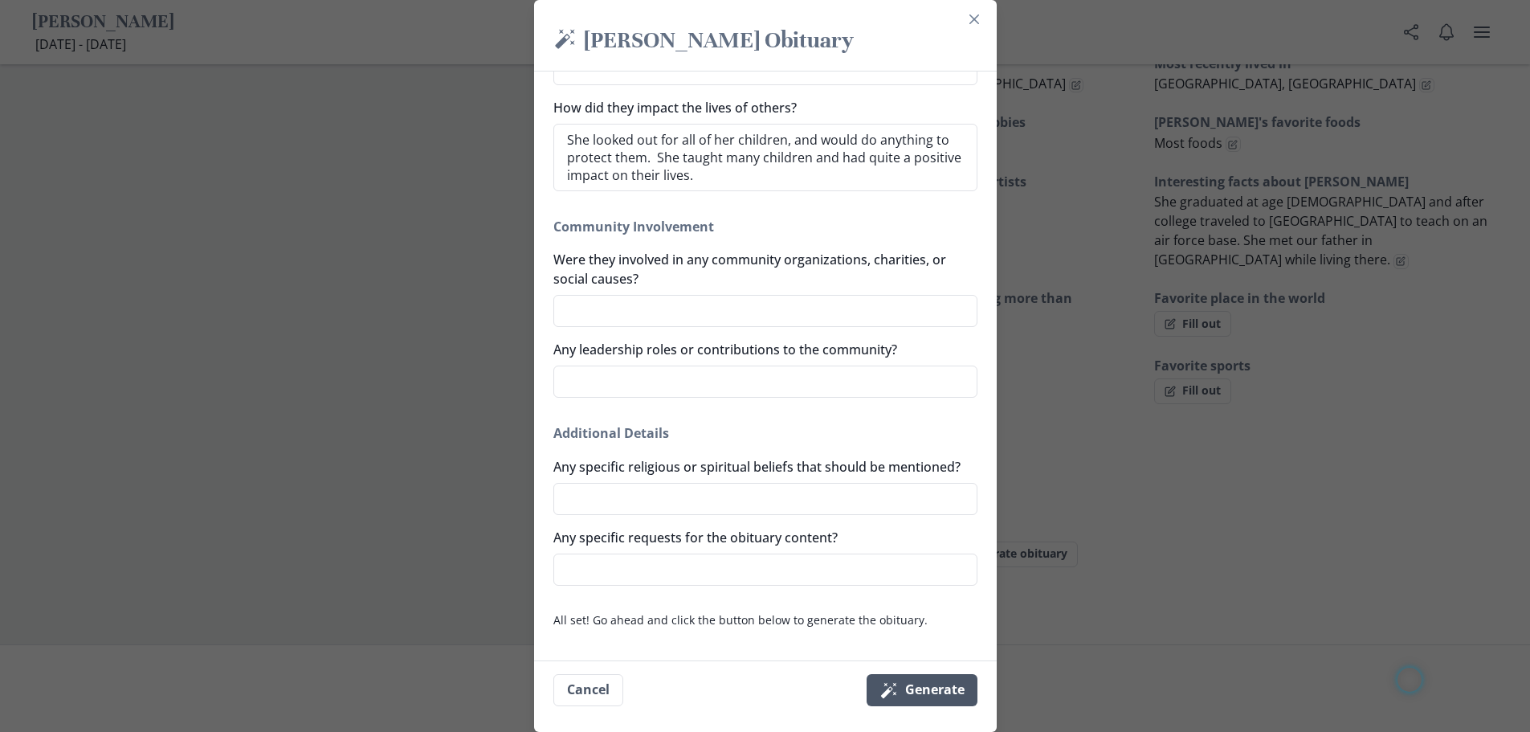
click at [928, 684] on button "Magic wand Generate" at bounding box center [922, 690] width 111 height 32
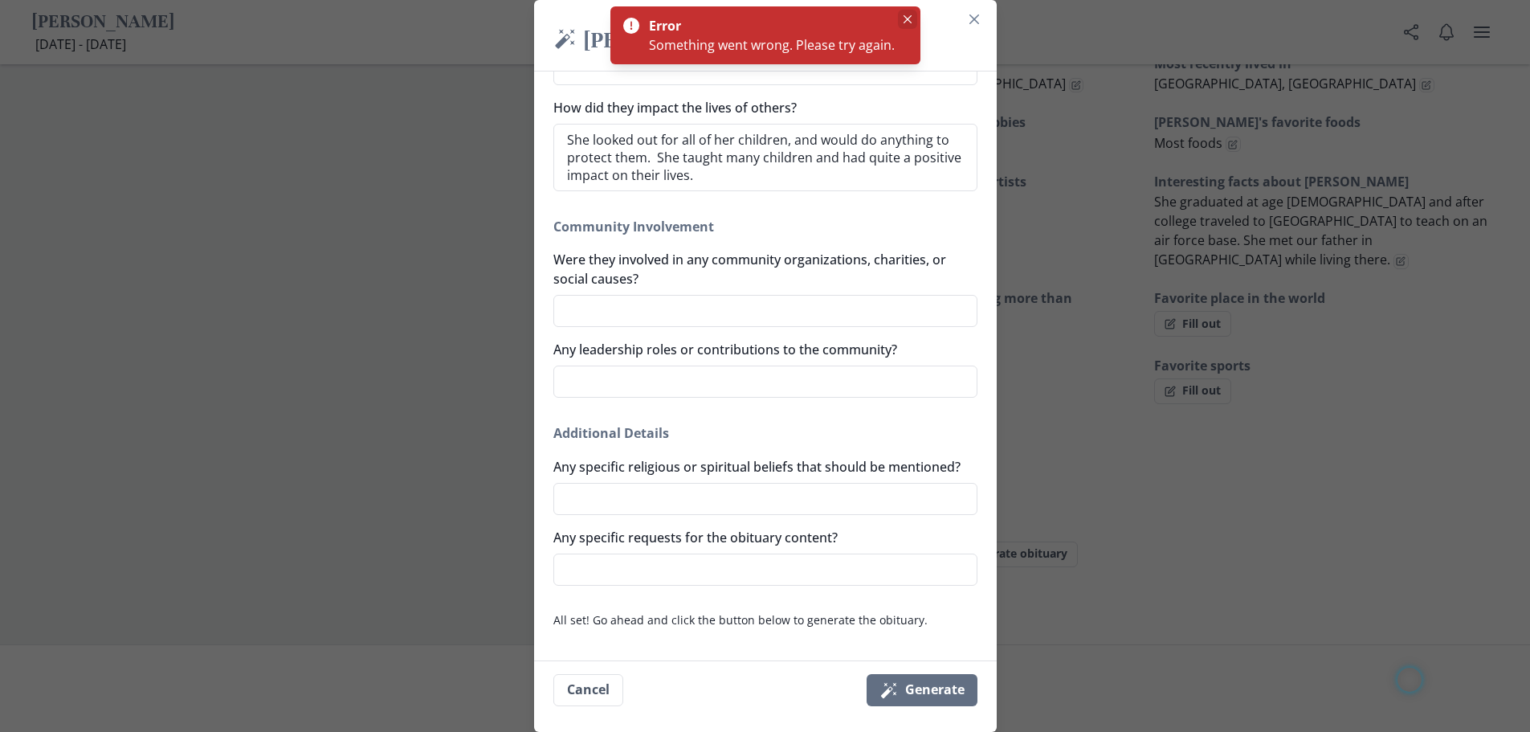
click at [898, 17] on button "Close" at bounding box center [907, 19] width 19 height 19
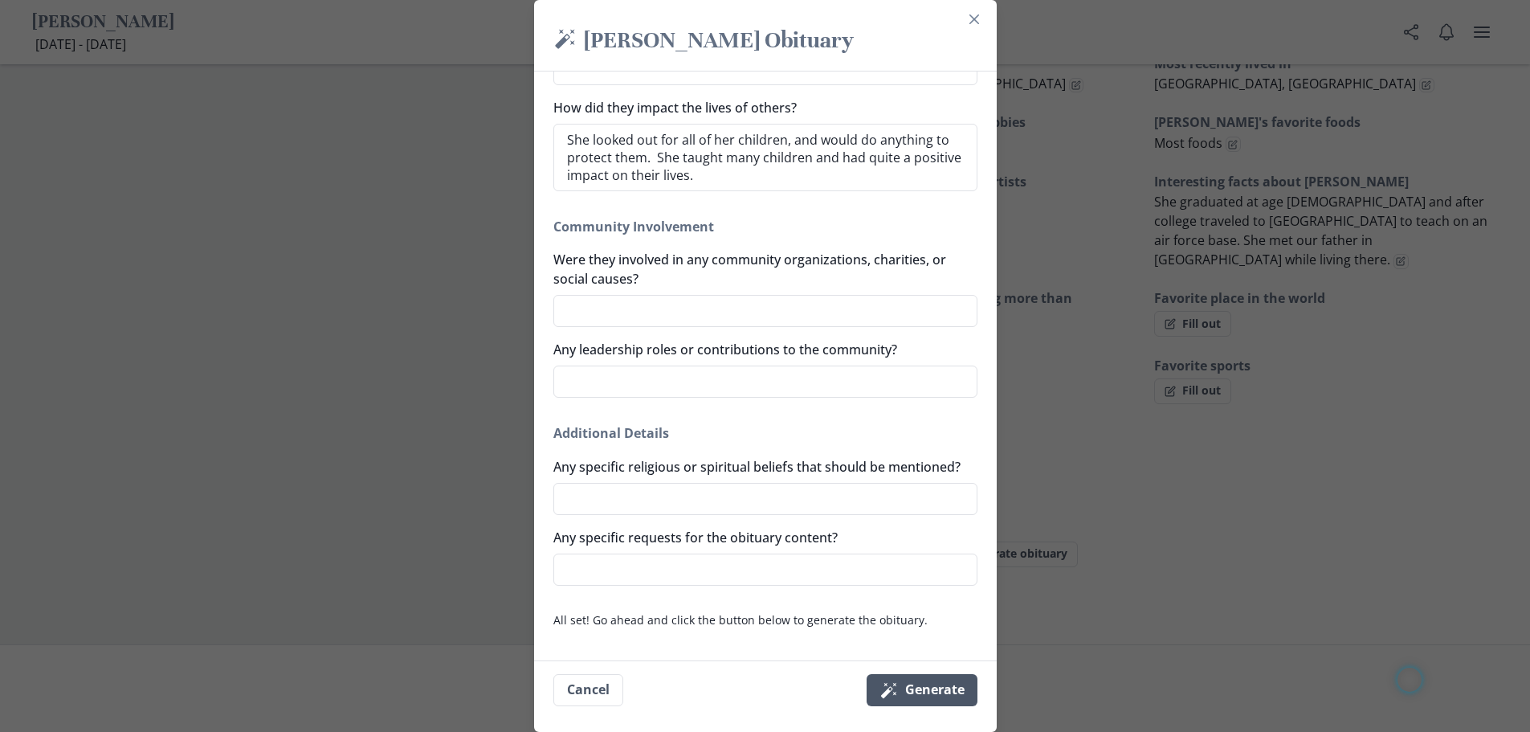
click at [957, 686] on button "Magic wand Generate" at bounding box center [922, 690] width 111 height 32
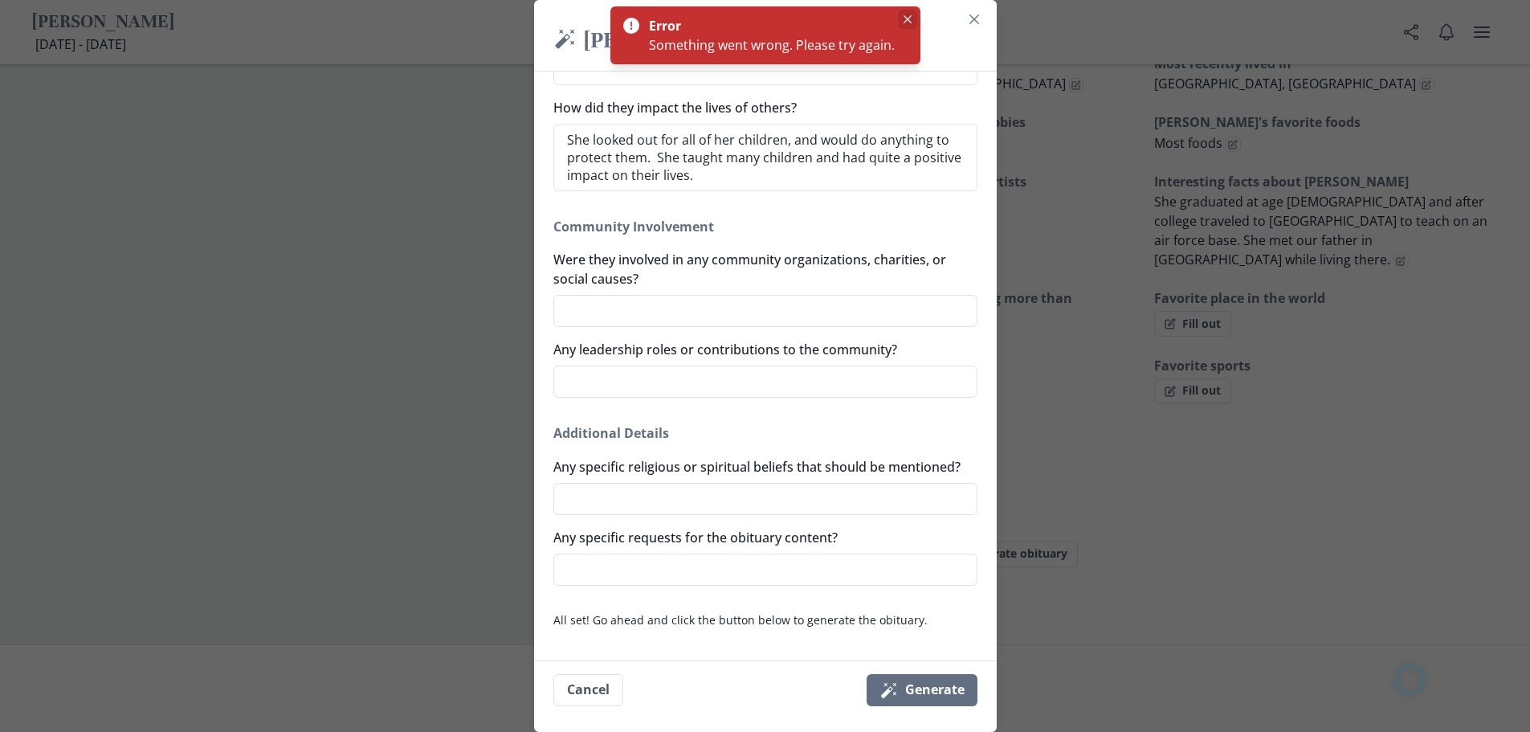
click at [905, 25] on button "Close" at bounding box center [907, 19] width 19 height 19
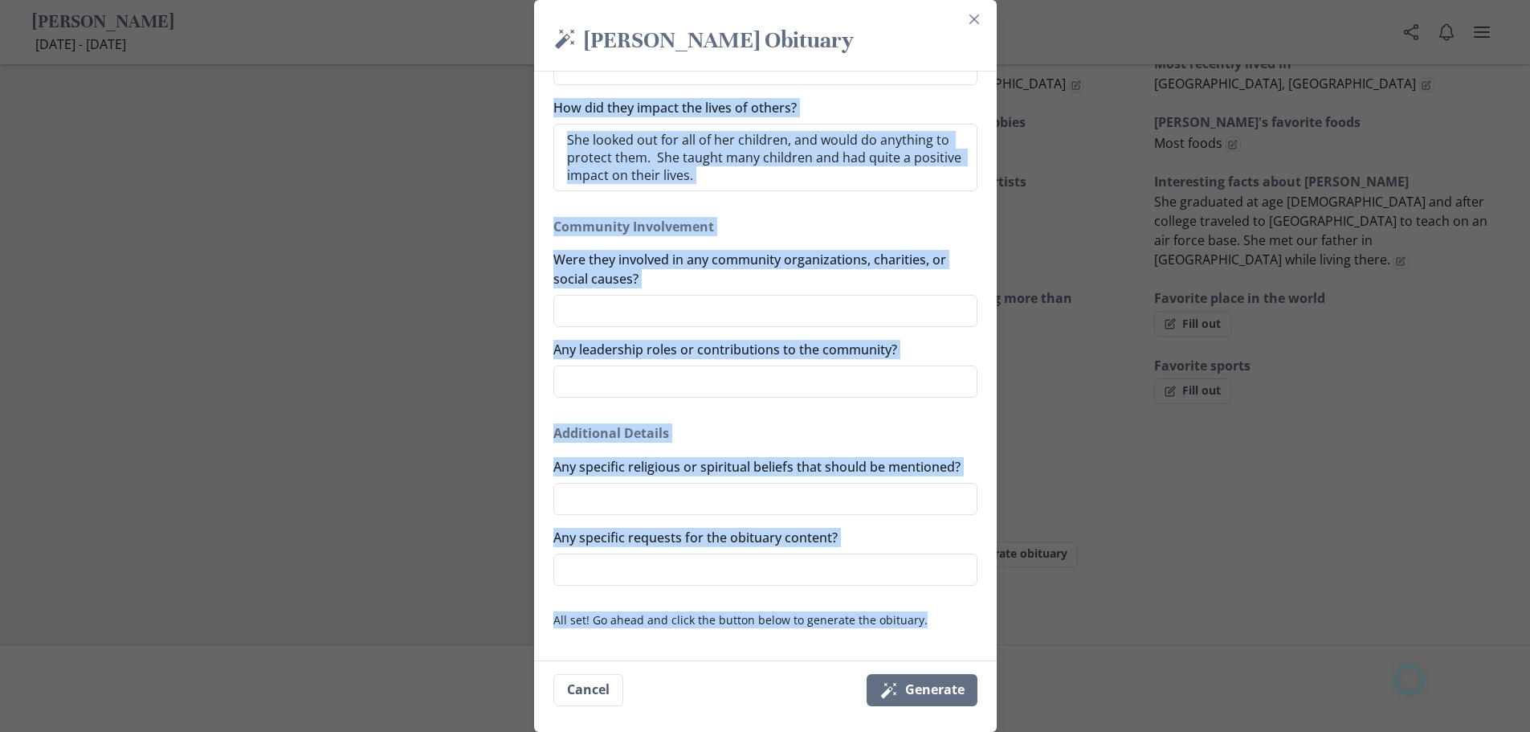
drag, startPoint x: 553, startPoint y: 255, endPoint x: 932, endPoint y: 616, distance: 523.9
click at [932, 616] on div "Generate a simple and beautiful obituary for [PERSON_NAME] in just a minute. Al…" at bounding box center [765, 366] width 463 height 589
copy div "[PERSON_NAME] Obituary Any nicknames or commonly used names What were their pro…"
click at [985, 21] on button "Close" at bounding box center [975, 19] width 26 height 26
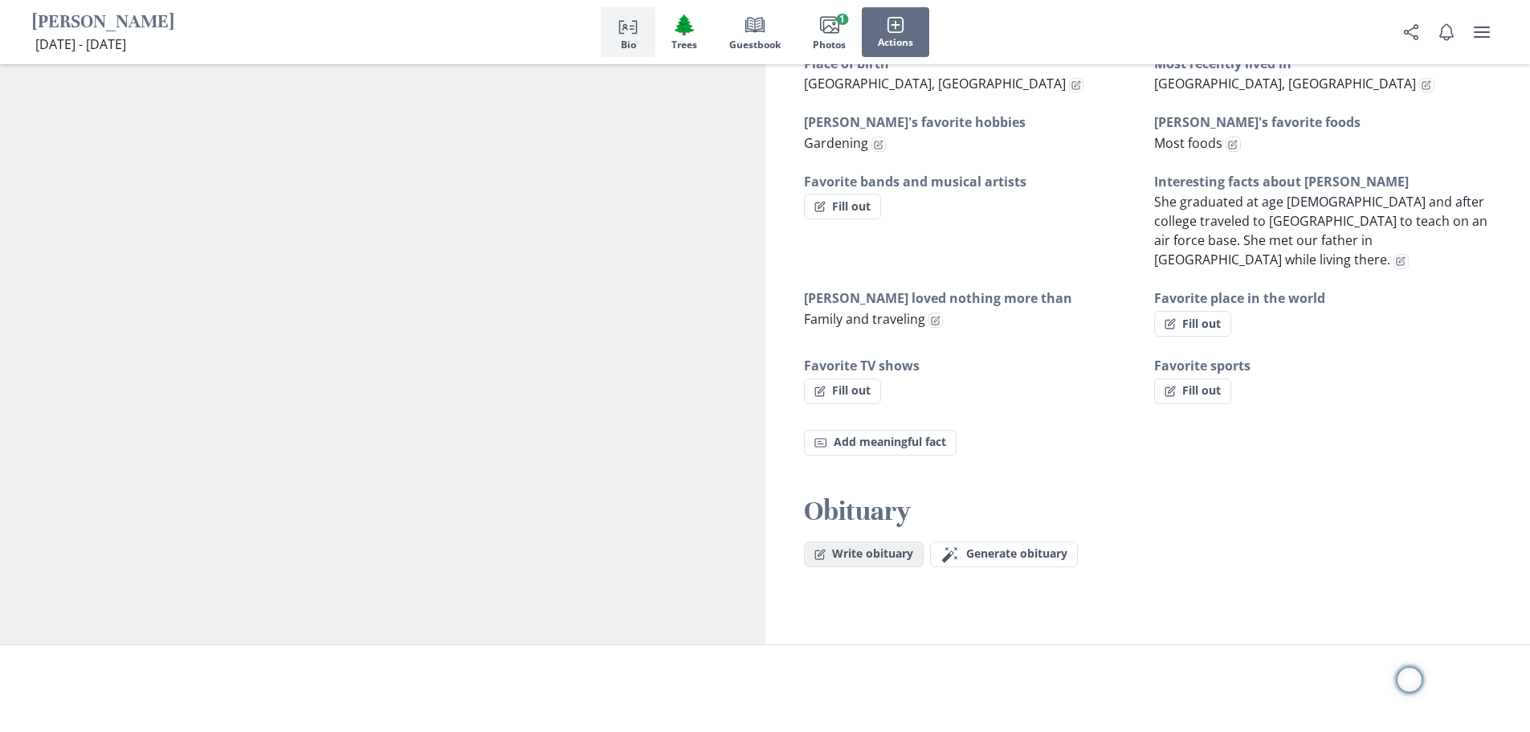
click at [901, 541] on button "Write obituary" at bounding box center [864, 554] width 120 height 26
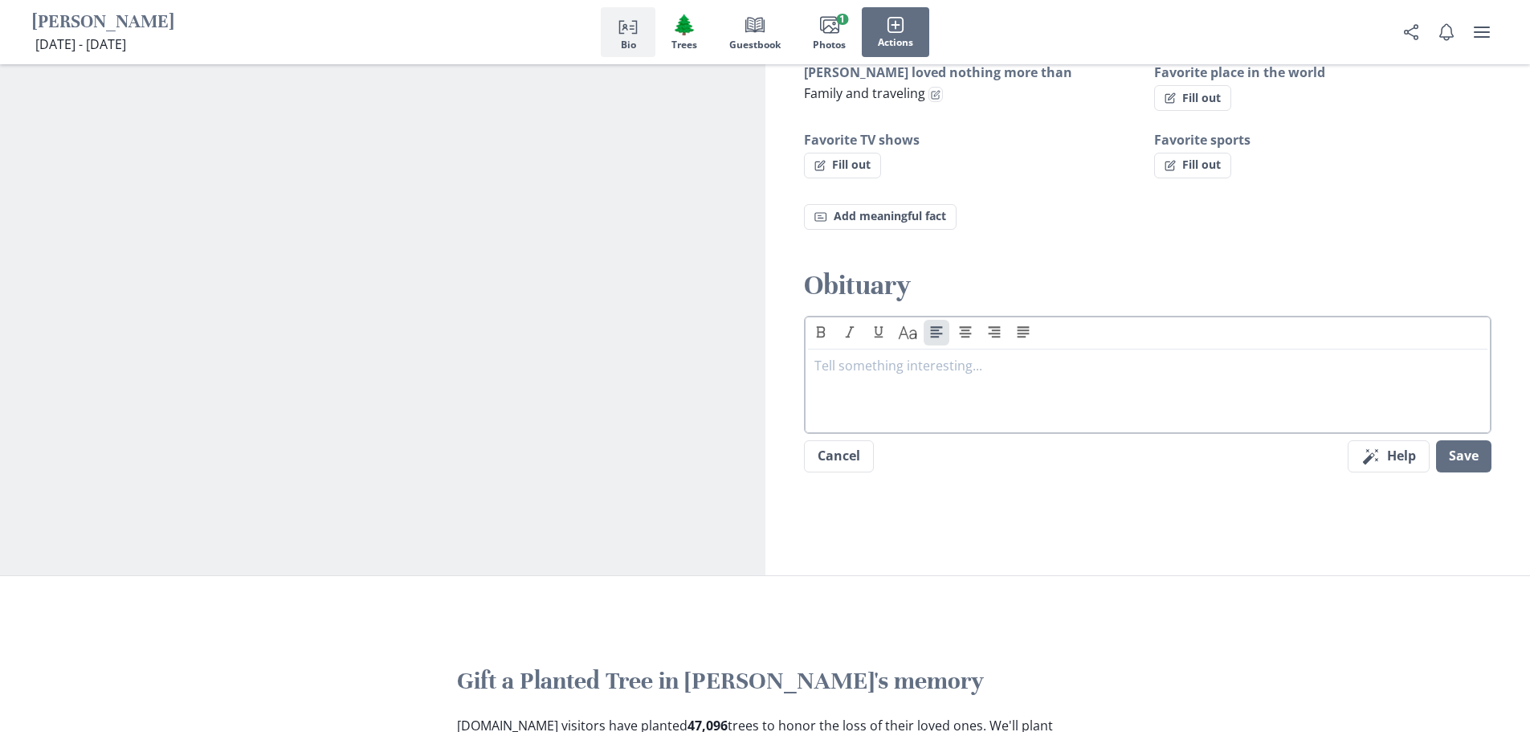
scroll to position [1248, 0]
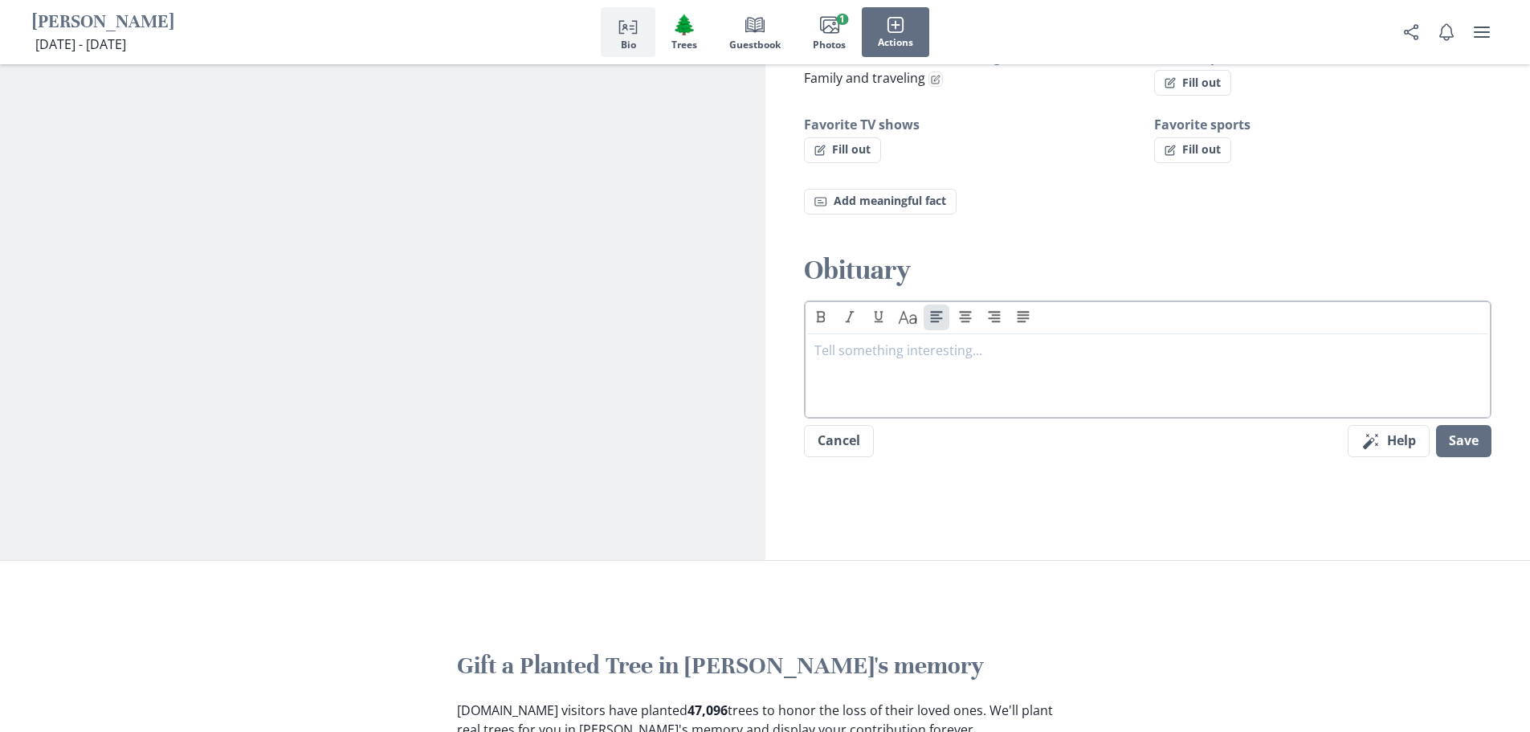
click at [863, 341] on p at bounding box center [1149, 350] width 668 height 19
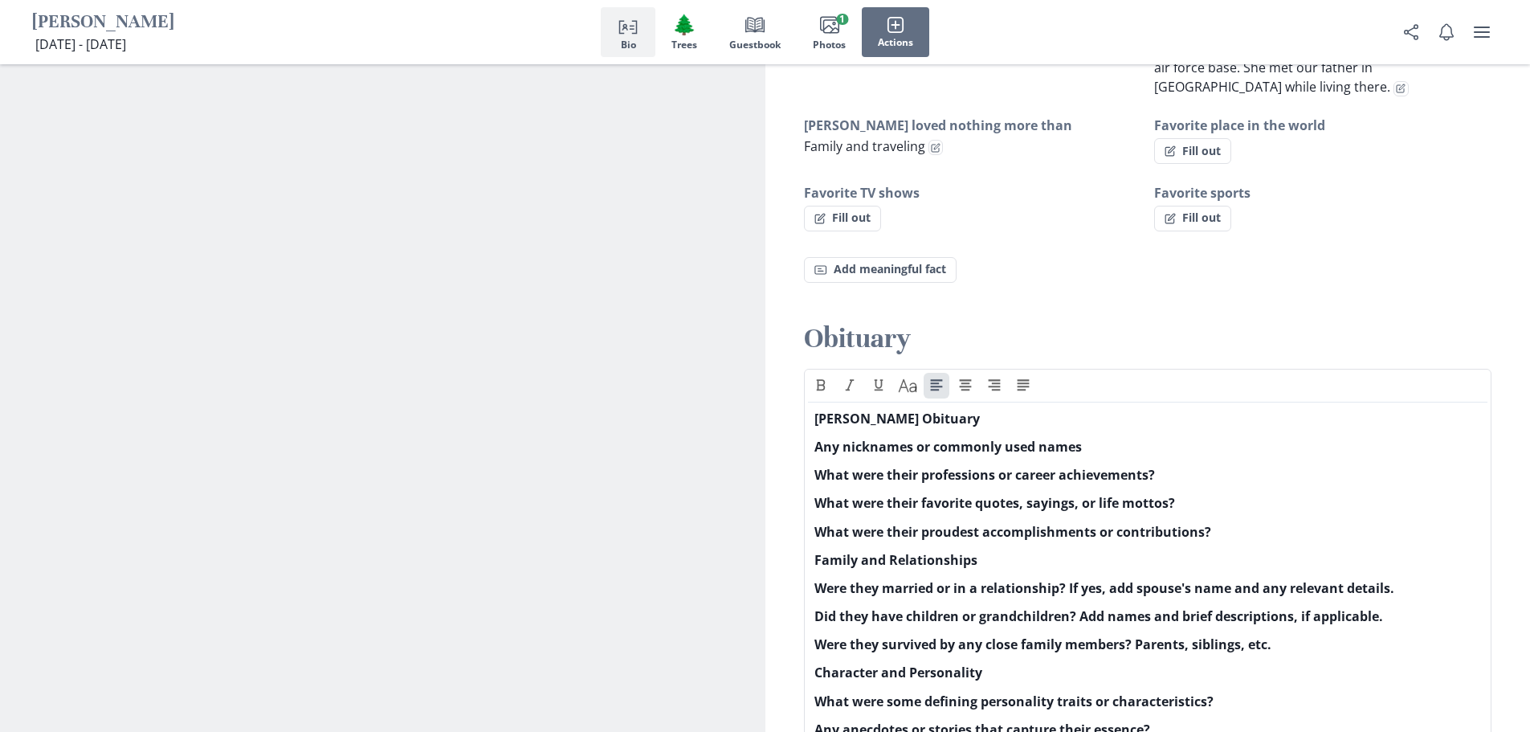
scroll to position [979, 0]
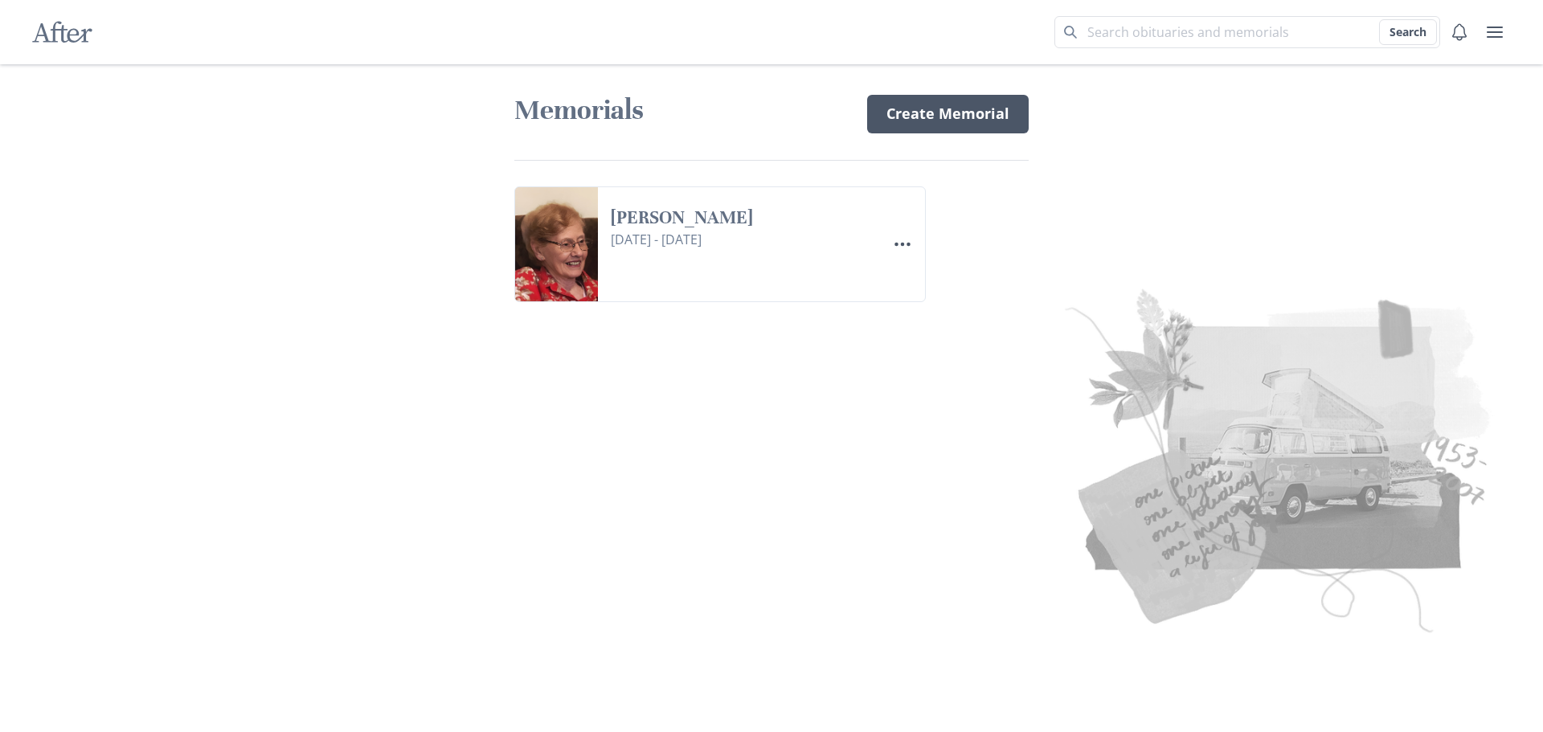
click at [956, 118] on link "Create Memorial" at bounding box center [947, 114] width 161 height 39
